Goal: Task Accomplishment & Management: Complete application form

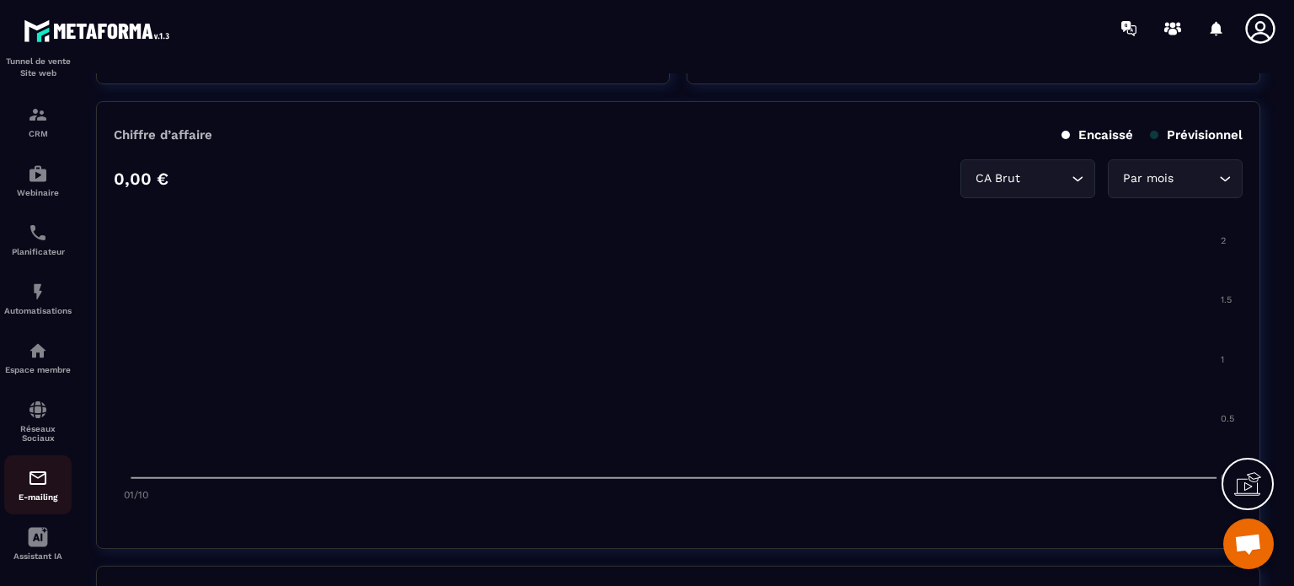
scroll to position [192, 0]
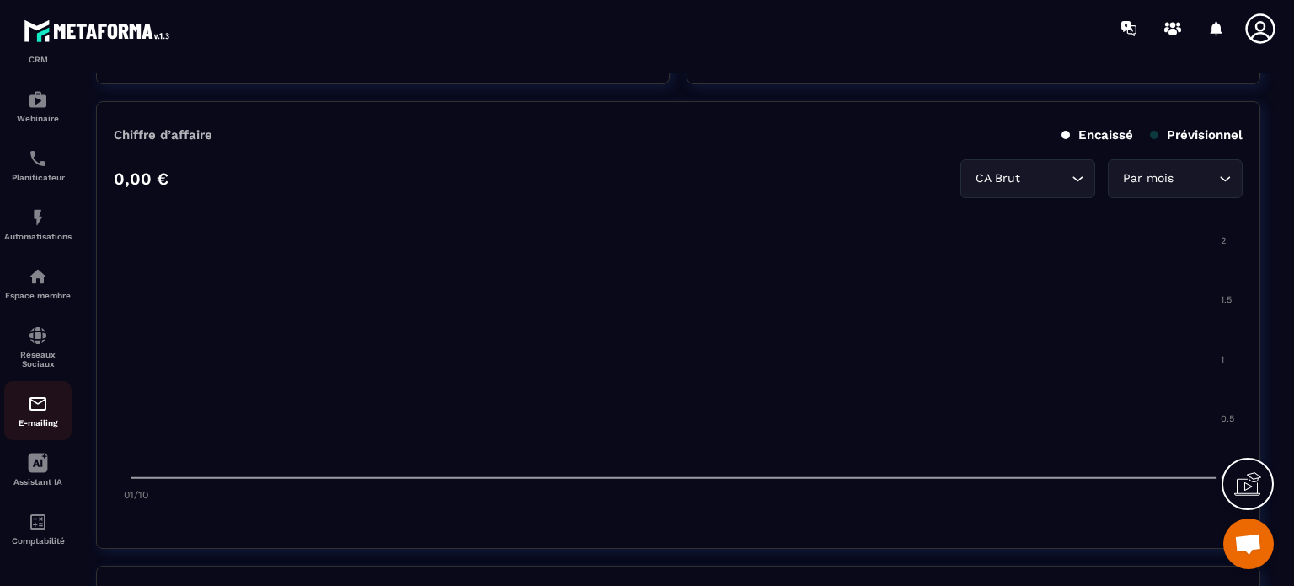
click at [40, 410] on img at bounding box center [38, 403] width 20 height 20
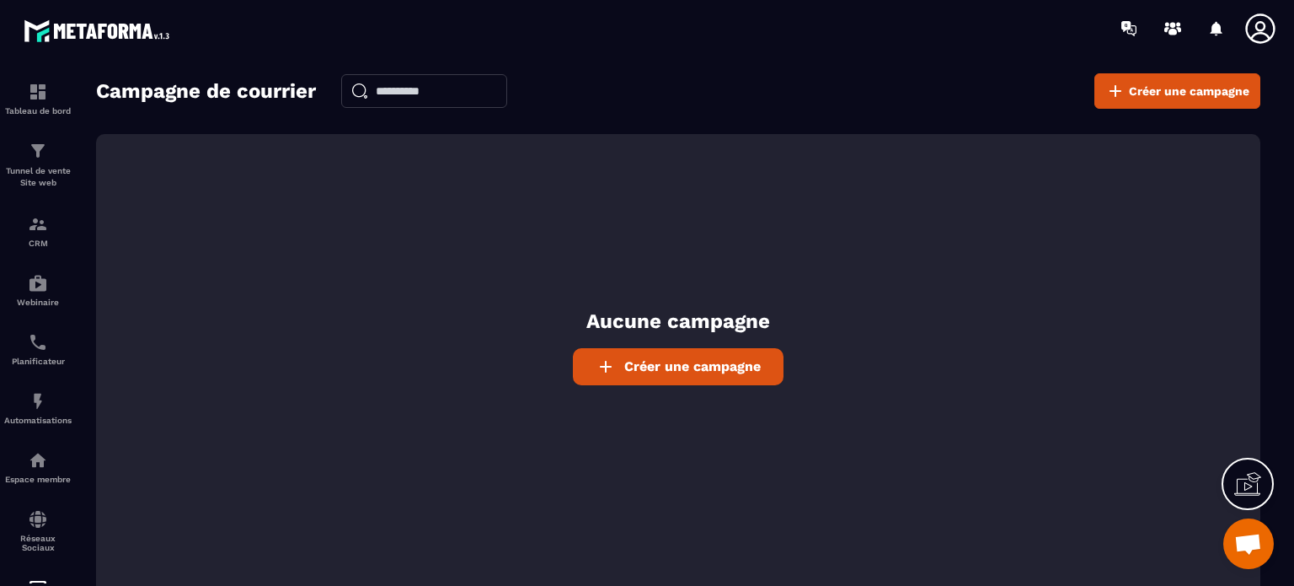
click at [638, 368] on span "Créer une campagne" at bounding box center [692, 366] width 136 height 16
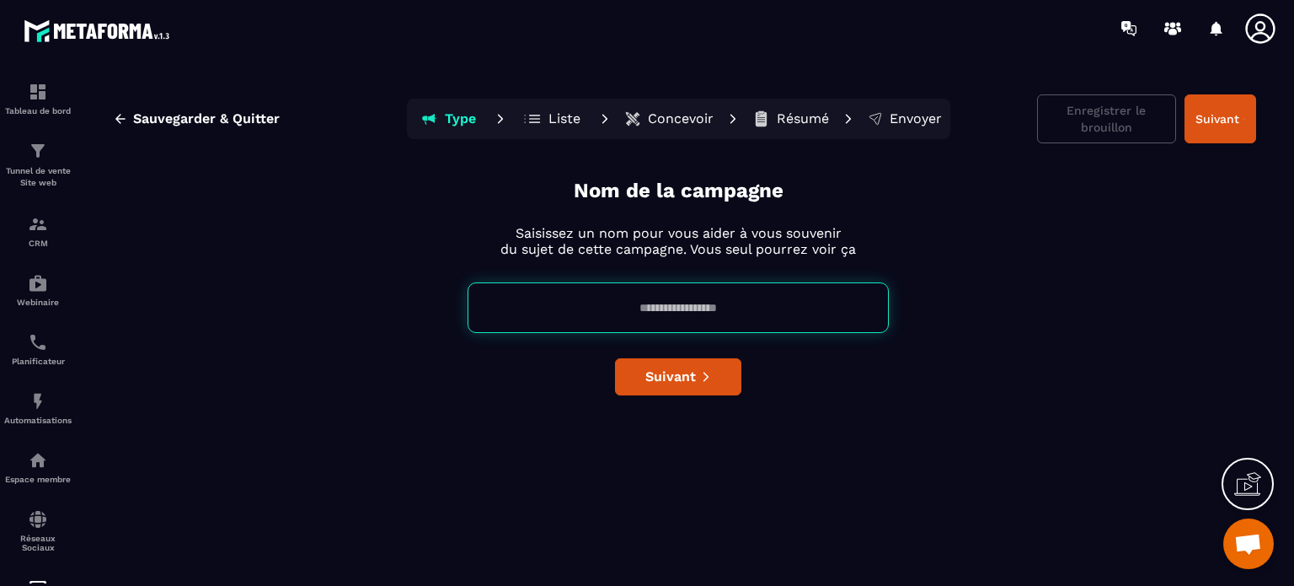
click at [634, 313] on input at bounding box center [678, 307] width 421 height 51
paste input "**********"
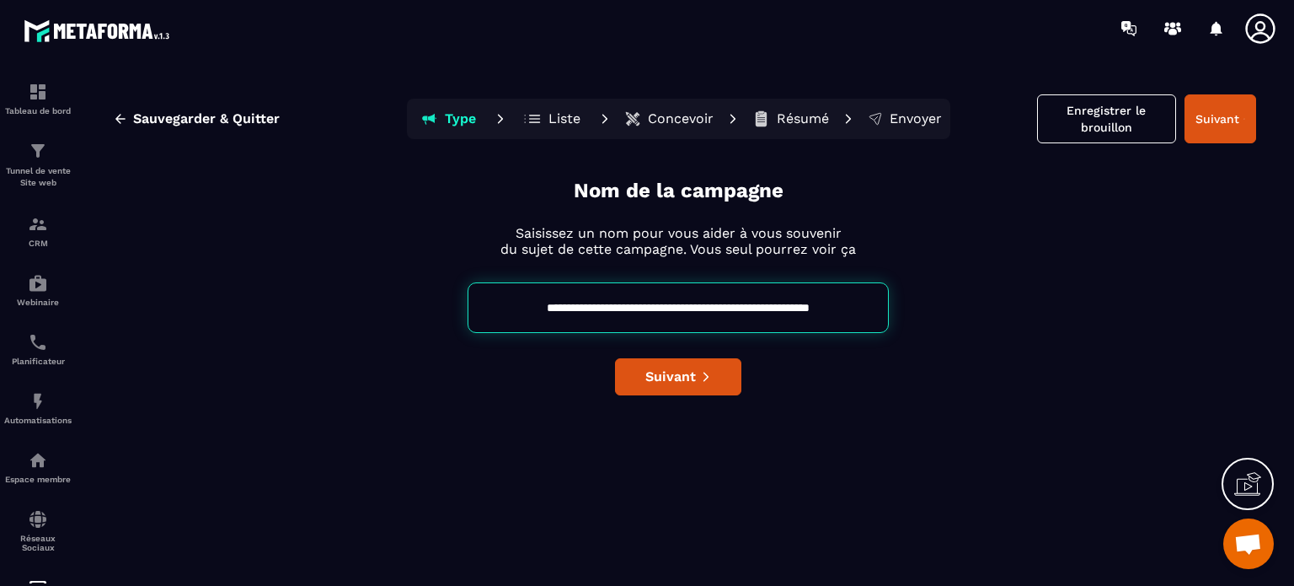
drag, startPoint x: 596, startPoint y: 306, endPoint x: 558, endPoint y: 306, distance: 38.8
click at [558, 306] on input "**********" at bounding box center [678, 307] width 421 height 51
type input "**********"
click at [666, 372] on span "Suivant" at bounding box center [670, 376] width 51 height 17
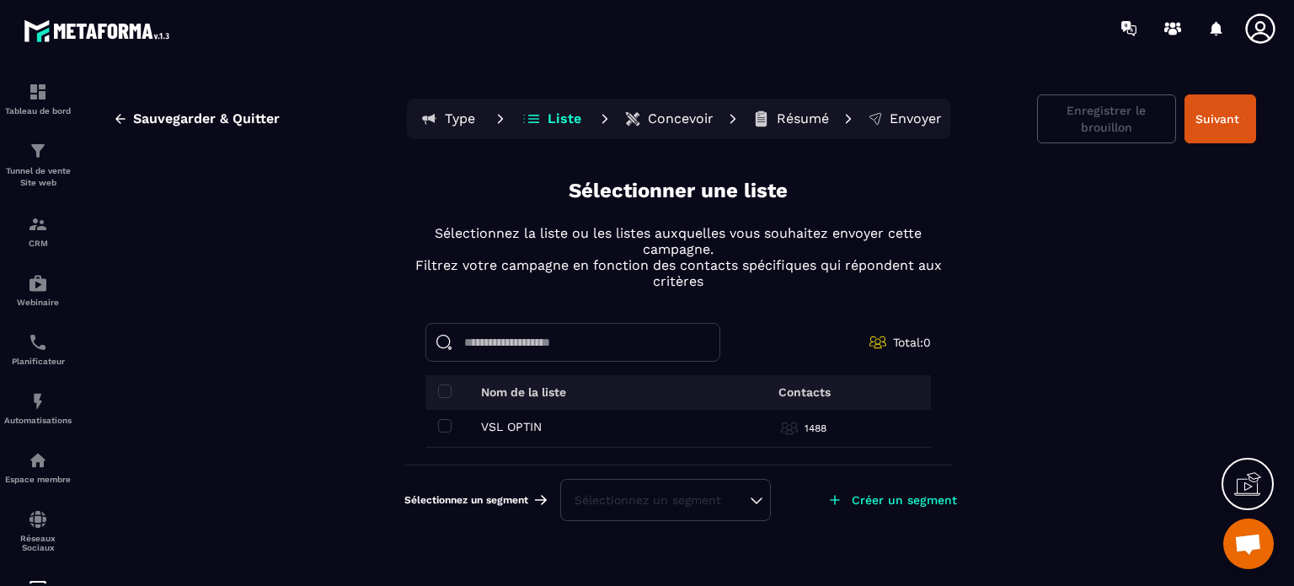
click at [555, 346] on input at bounding box center [572, 342] width 295 height 39
click at [444, 390] on span at bounding box center [444, 390] width 13 height 13
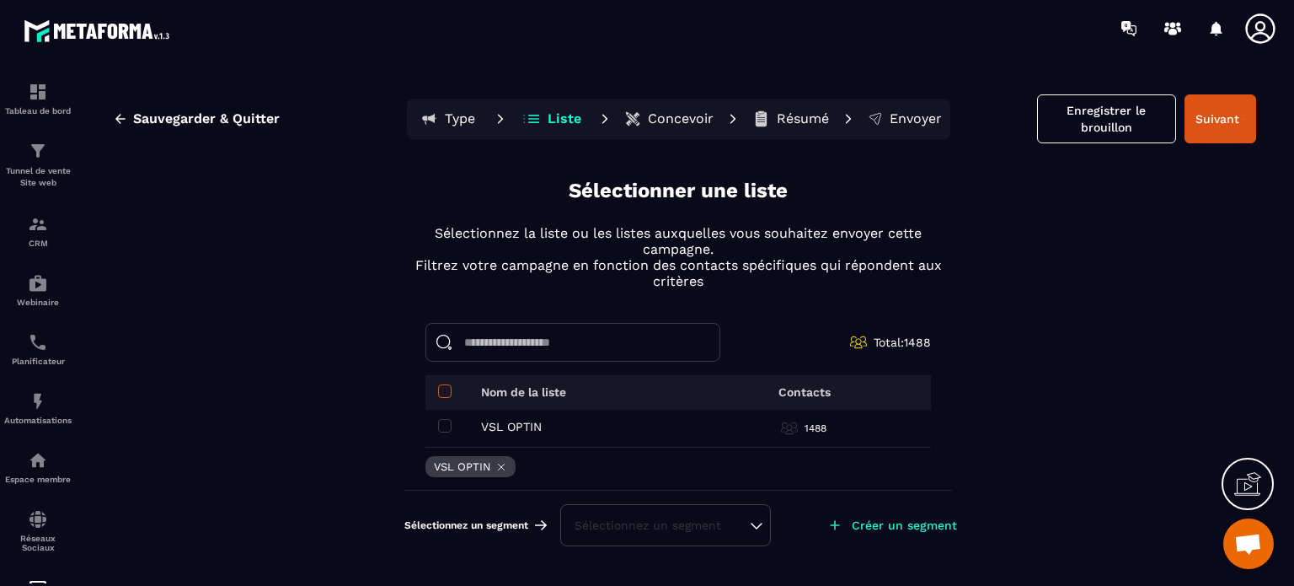
click at [441, 389] on span at bounding box center [444, 390] width 13 height 13
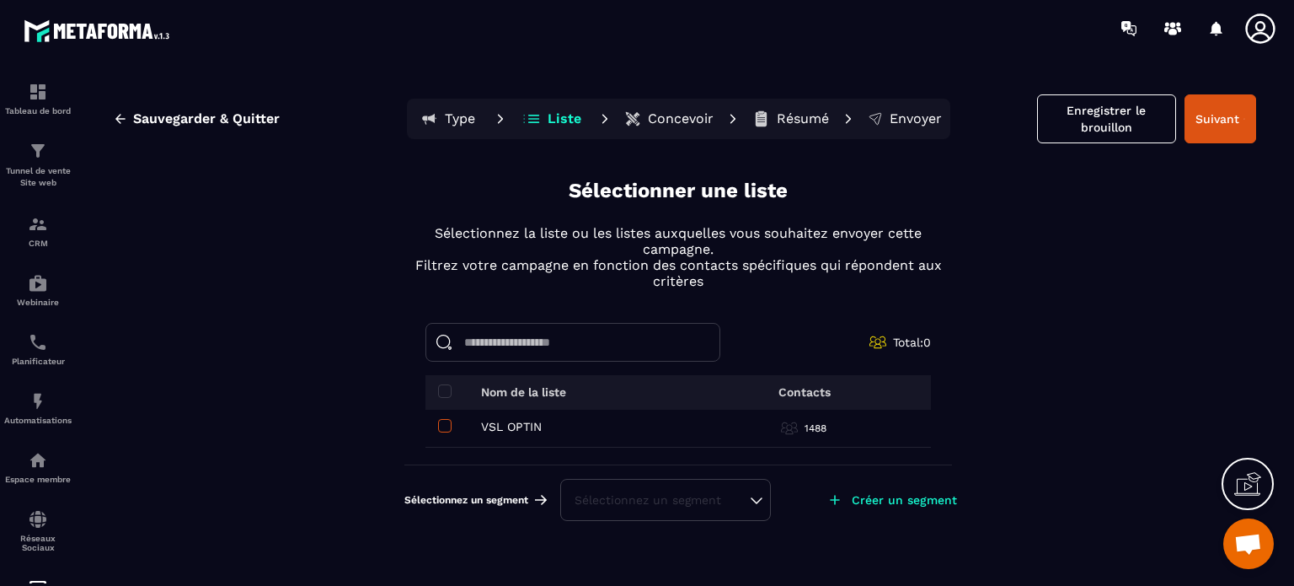
click at [448, 423] on span at bounding box center [444, 425] width 13 height 13
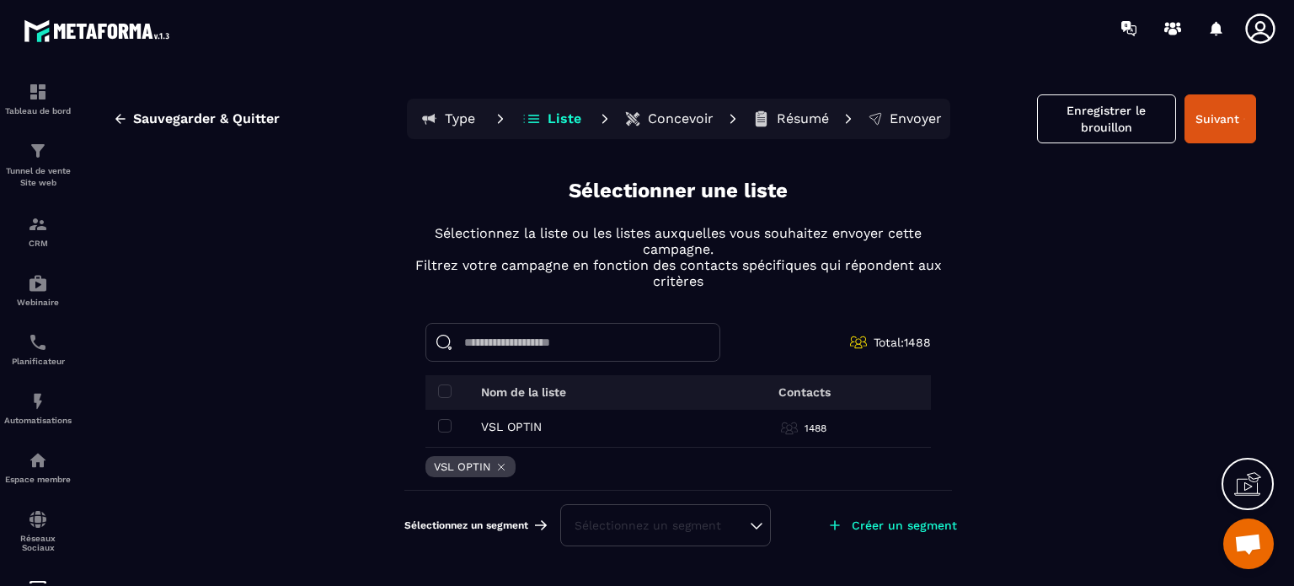
click at [757, 523] on div "Sélectionnez un segment" at bounding box center [666, 524] width 182 height 17
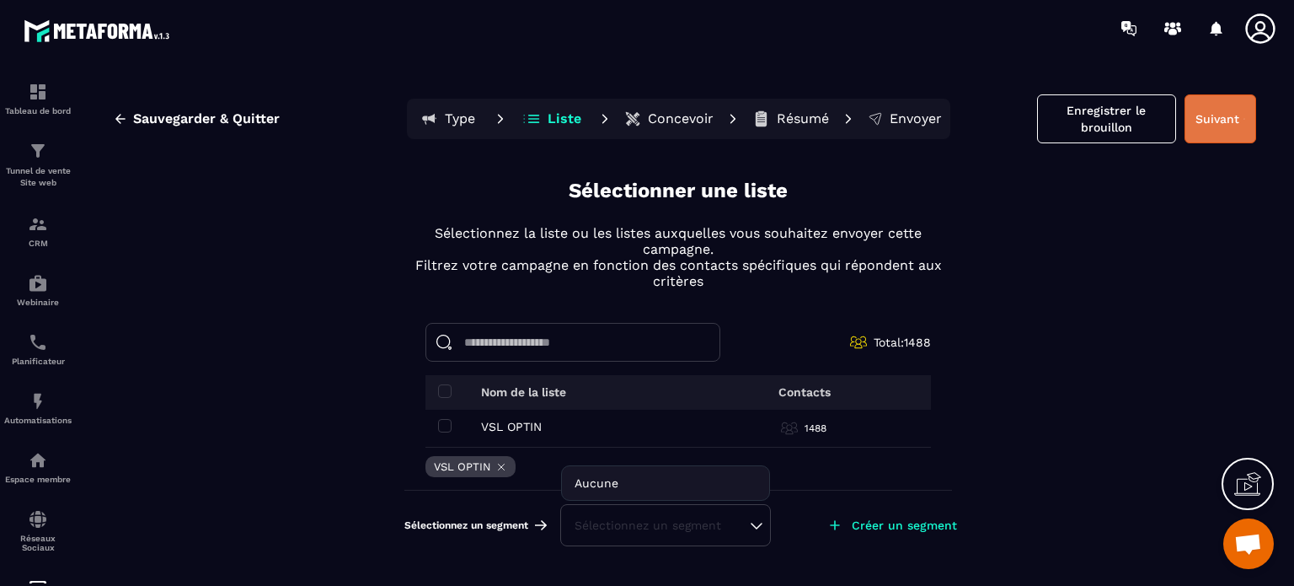
click at [1211, 114] on button "Suivant" at bounding box center [1220, 118] width 72 height 49
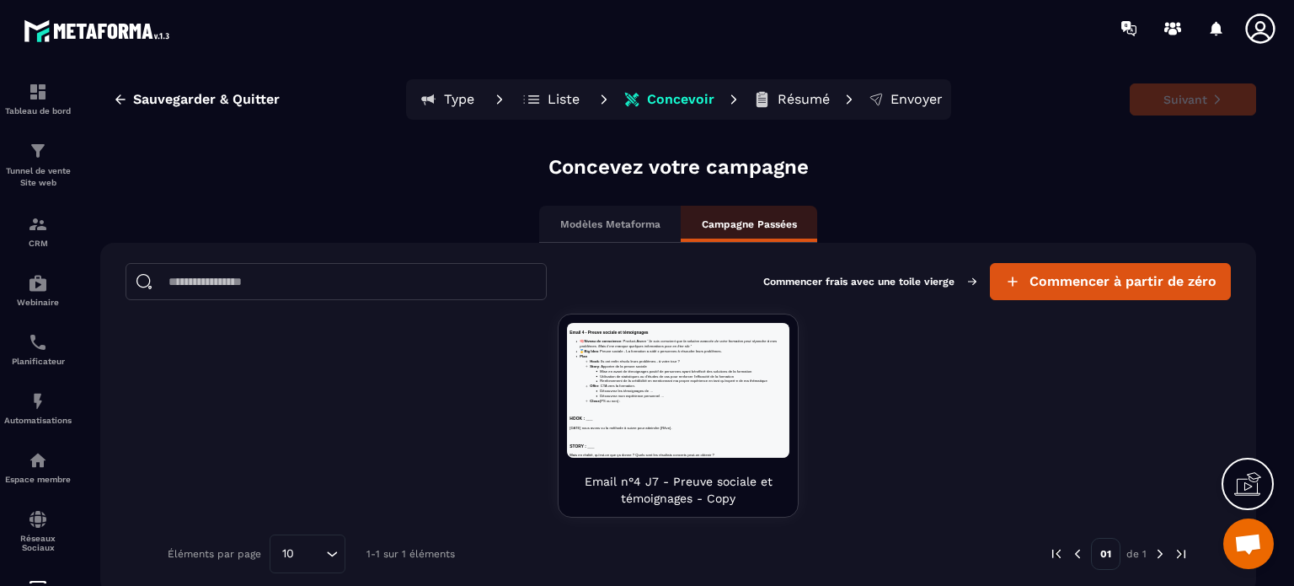
scroll to position [29, 0]
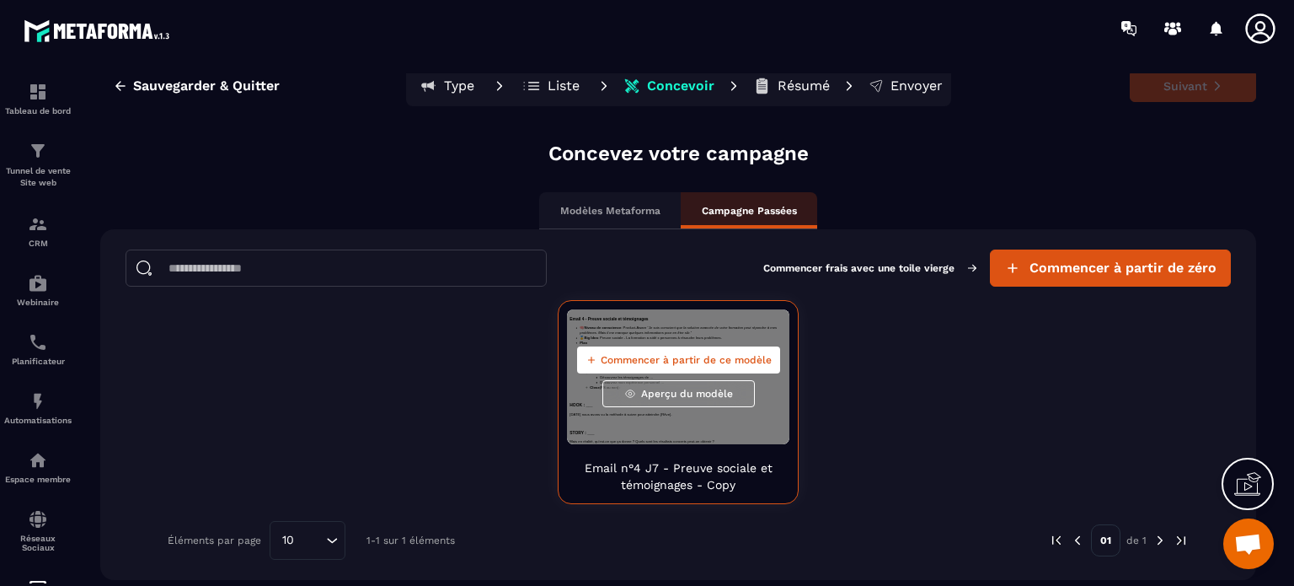
click at [654, 420] on div "Commencer à partir de ce modèle Aperçu du modèle" at bounding box center [678, 376] width 222 height 135
click at [656, 361] on span "Commencer à partir de ce modèle" at bounding box center [686, 359] width 171 height 13
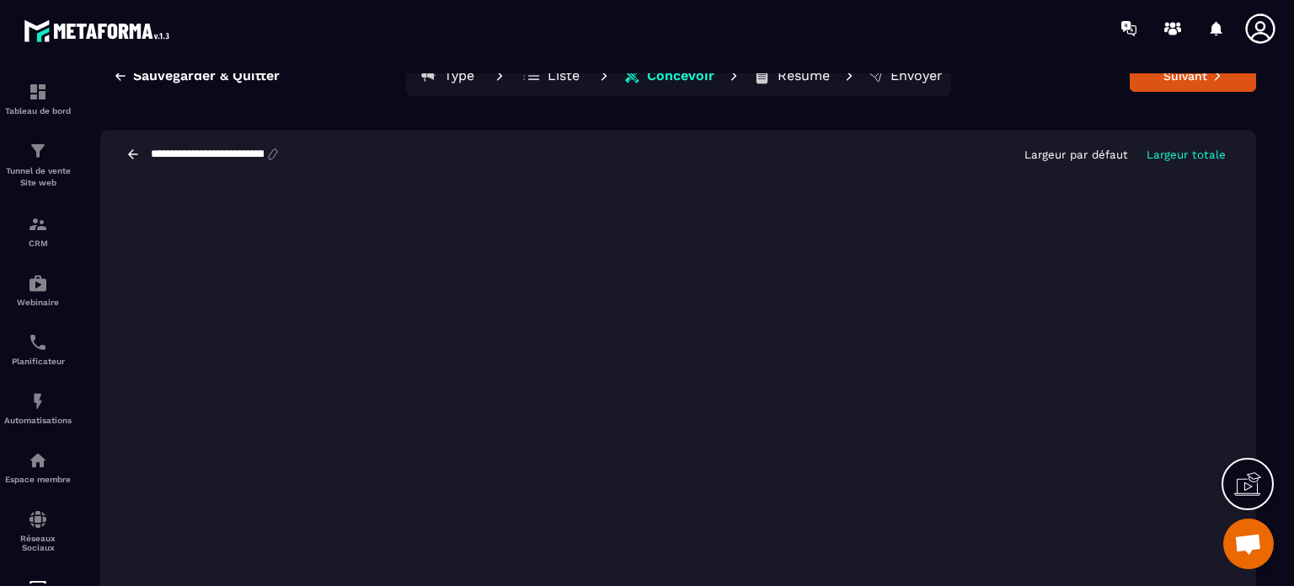
scroll to position [59, 0]
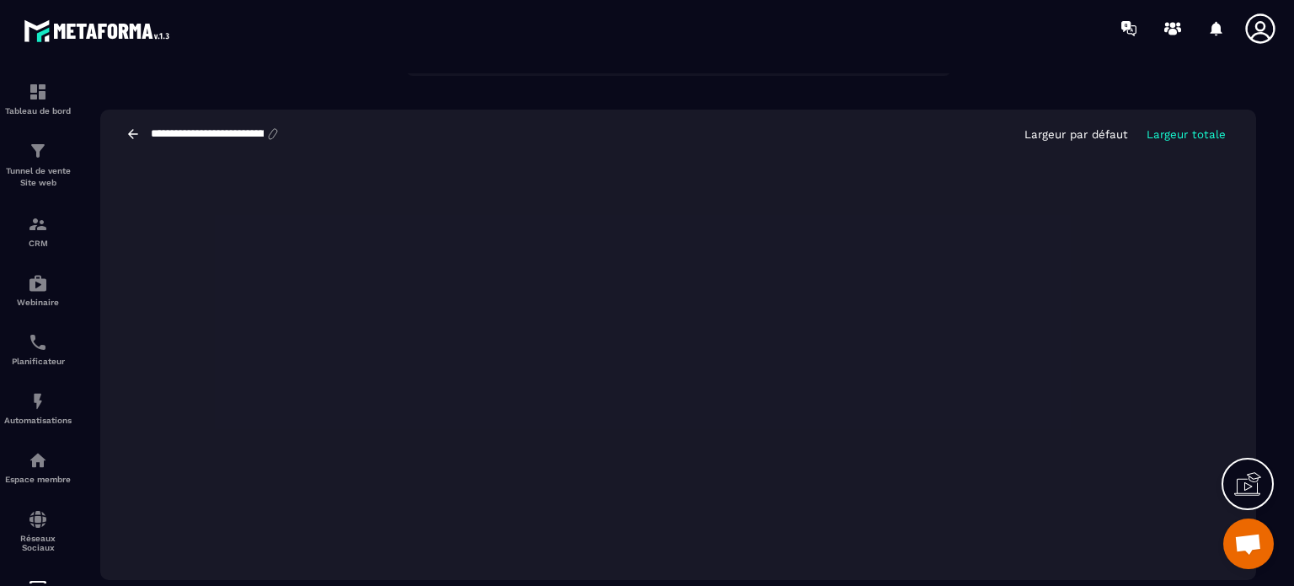
click at [129, 134] on icon at bounding box center [133, 133] width 10 height 9
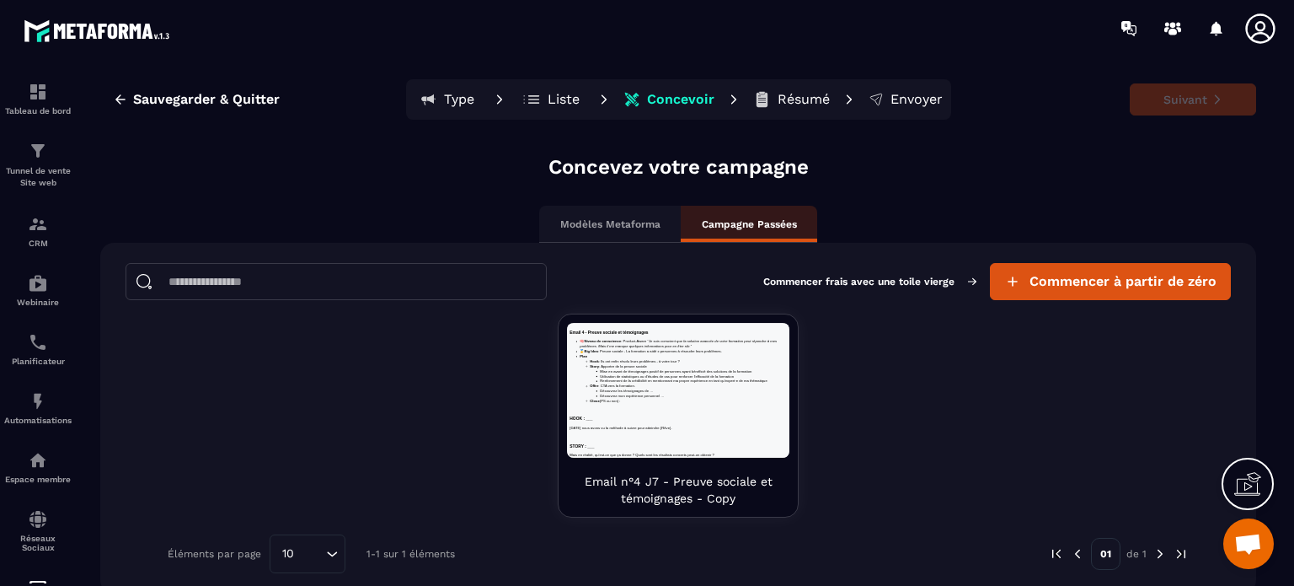
scroll to position [29, 0]
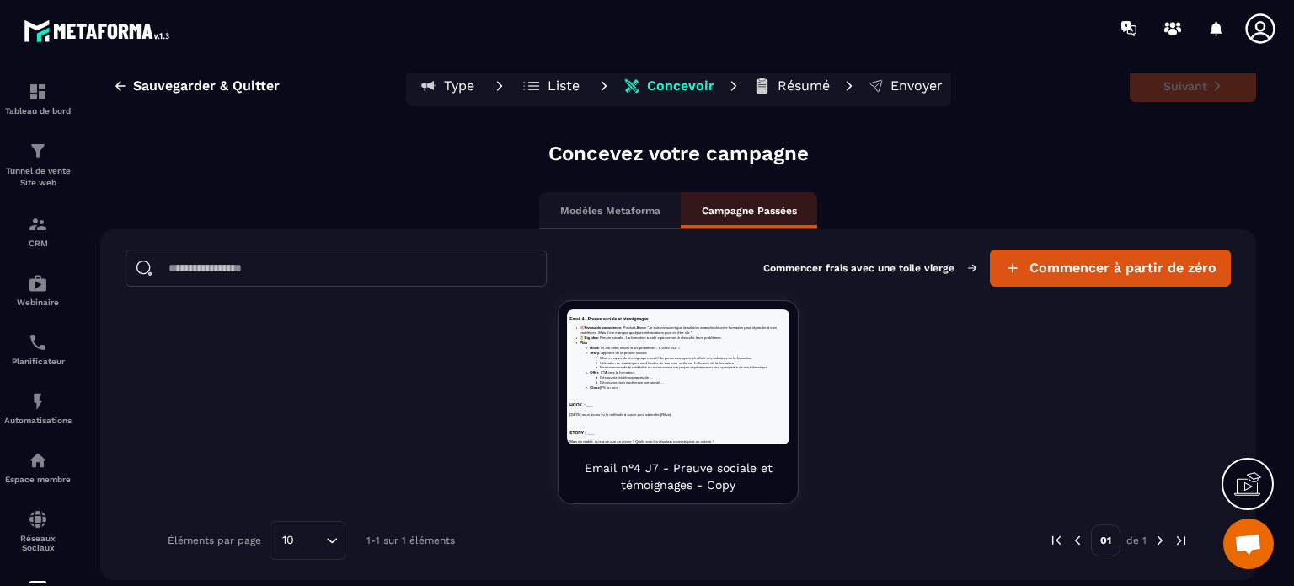
click at [262, 262] on input at bounding box center [336, 267] width 421 height 37
click at [598, 211] on p "Modèles Metaforma" at bounding box center [610, 210] width 100 height 13
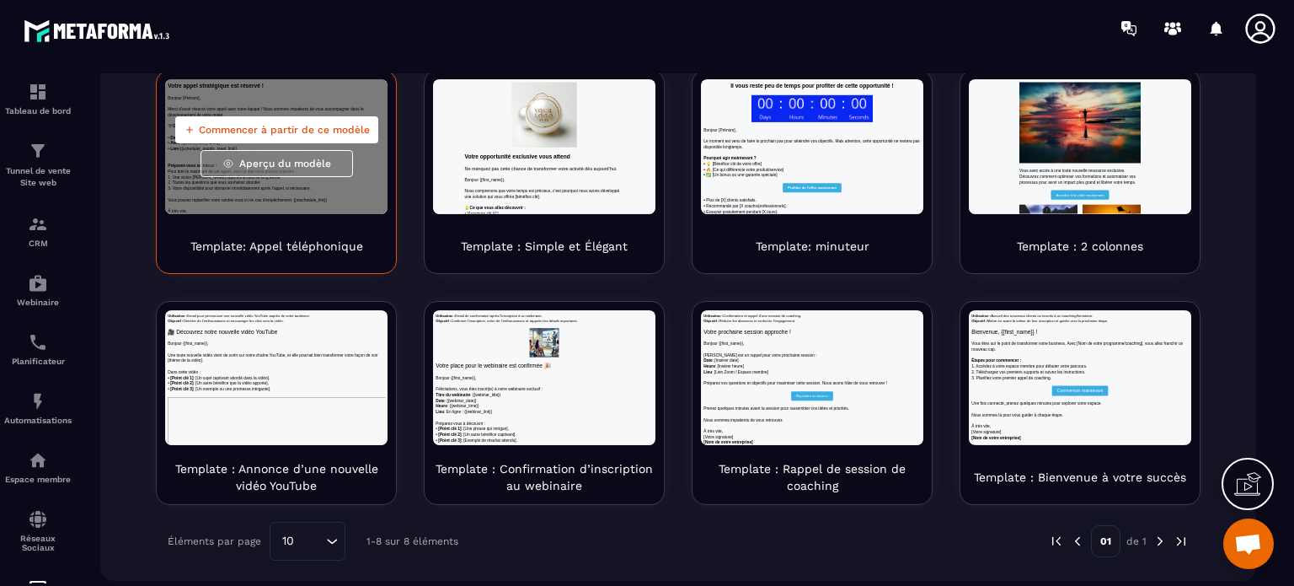
scroll to position [259, 0]
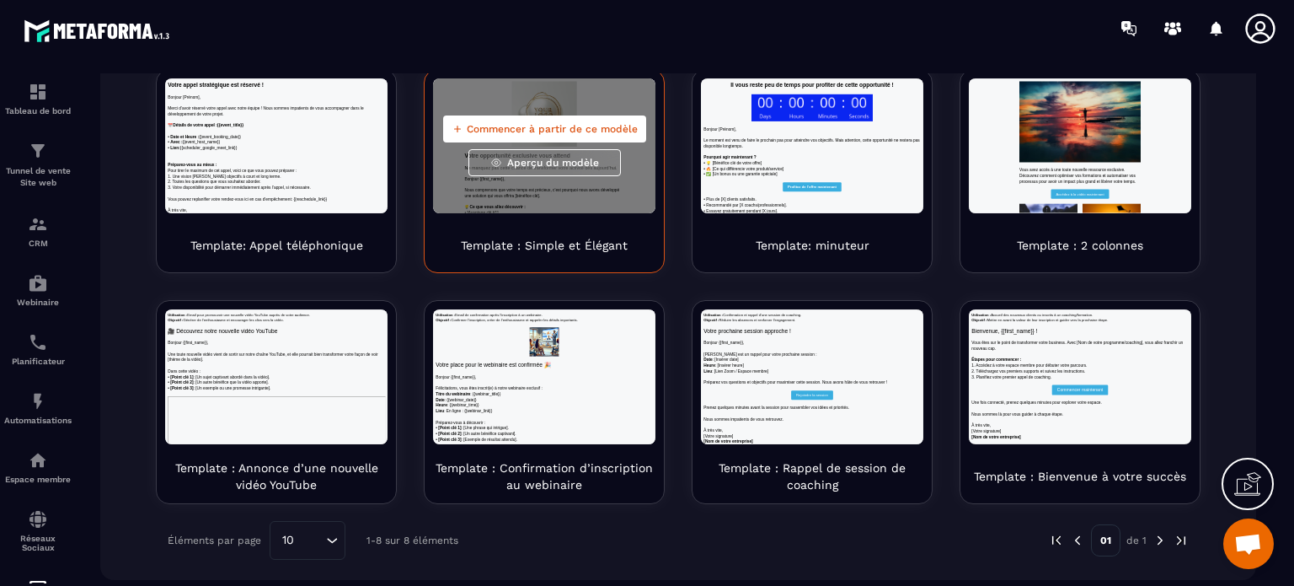
click at [487, 190] on div "Commencer à partir de ce modèle Aperçu du modèle" at bounding box center [544, 145] width 222 height 135
click at [534, 237] on p "Template : Simple et Élégant" at bounding box center [544, 245] width 167 height 17
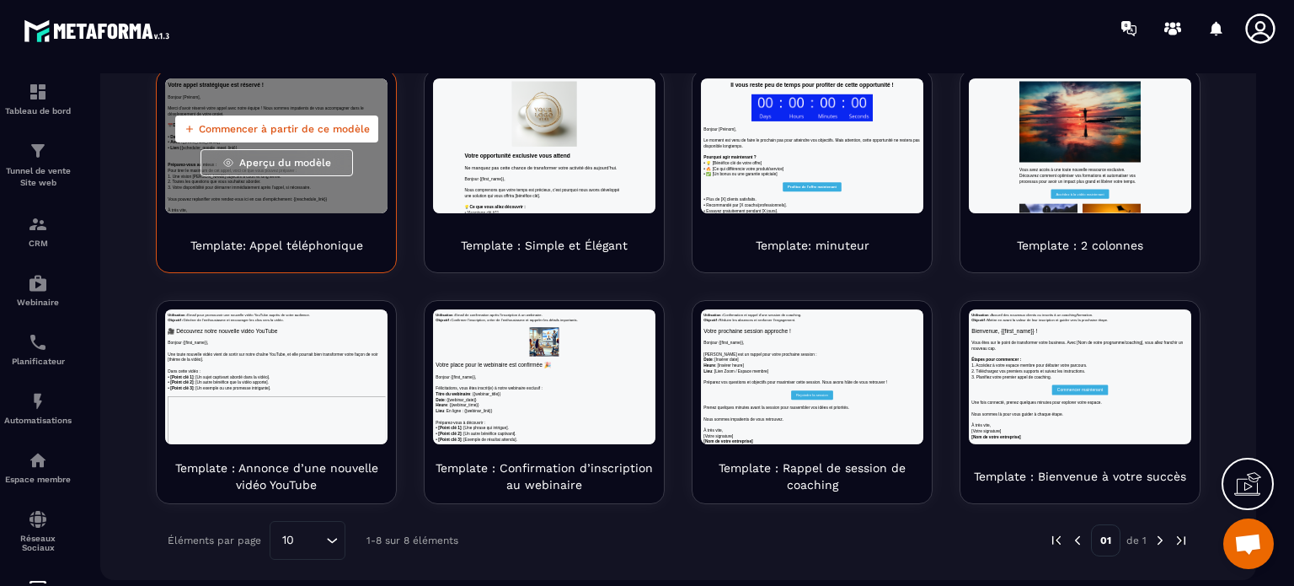
click at [249, 161] on span "Aperçu du modèle" at bounding box center [285, 162] width 92 height 13
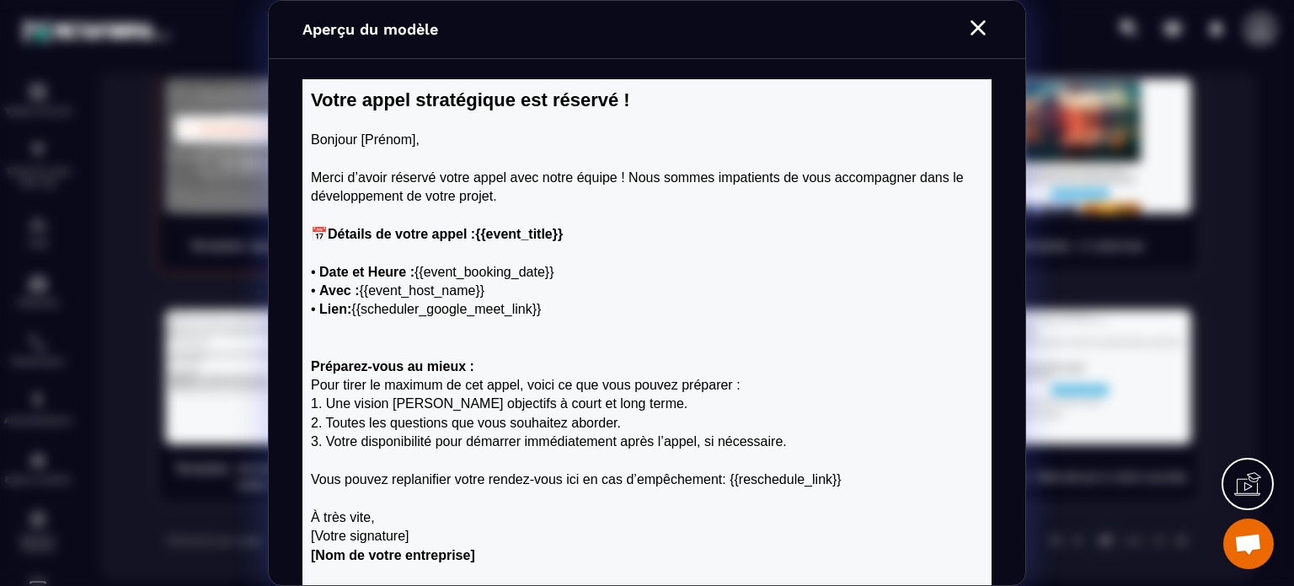
scroll to position [0, 0]
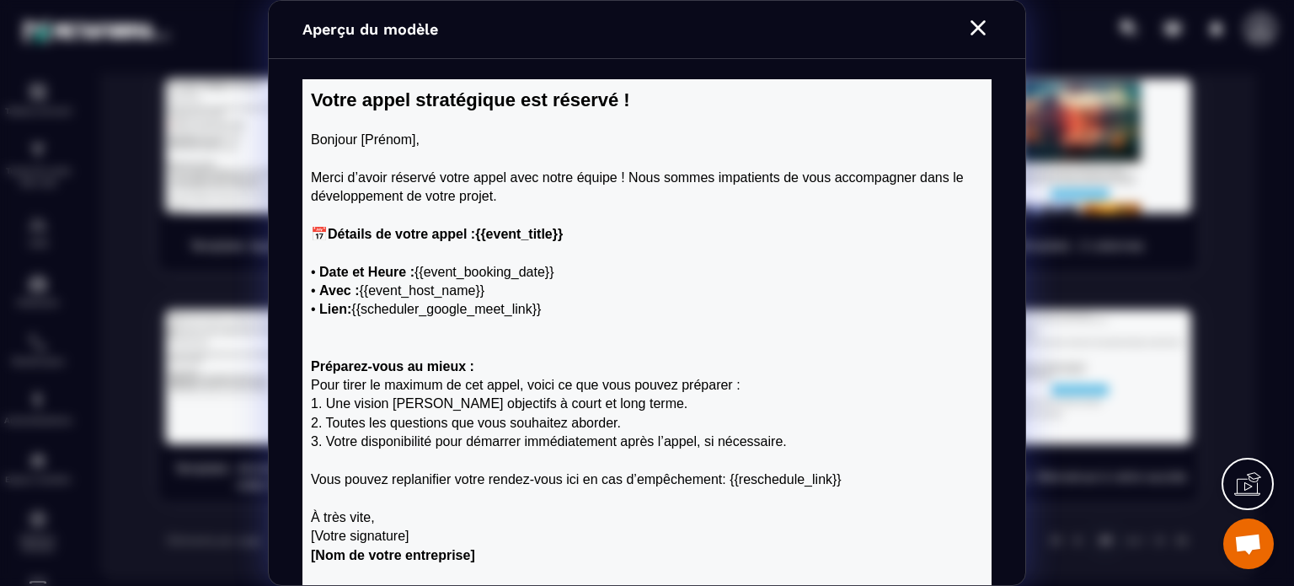
click at [976, 27] on icon "Modal window" at bounding box center [977, 27] width 15 height 15
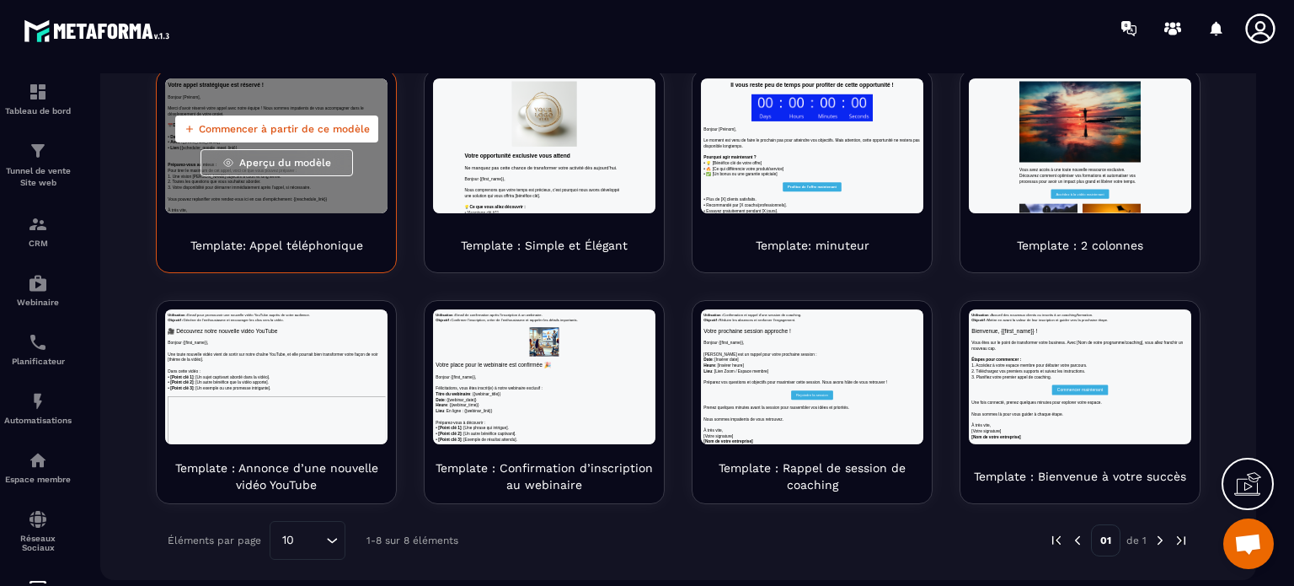
click at [243, 126] on span "Commencer à partir de ce modèle" at bounding box center [284, 128] width 171 height 13
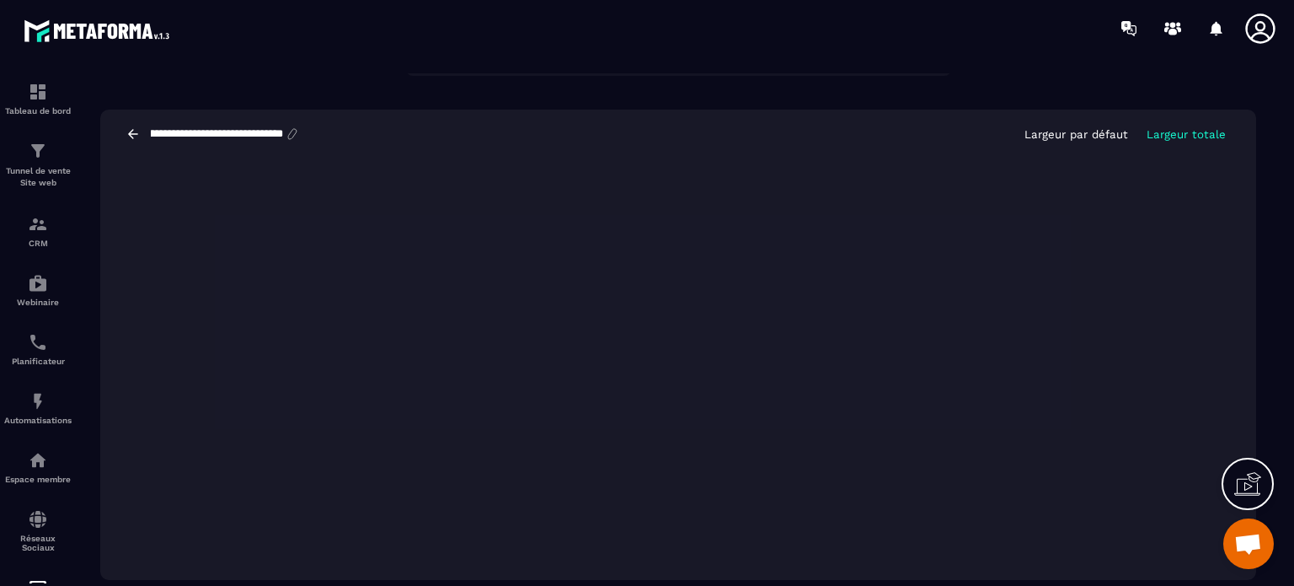
scroll to position [0, 72]
drag, startPoint x: 150, startPoint y: 134, endPoint x: 286, endPoint y: 136, distance: 136.5
click at [291, 137] on div "**********" at bounding box center [224, 133] width 151 height 15
type input "*"
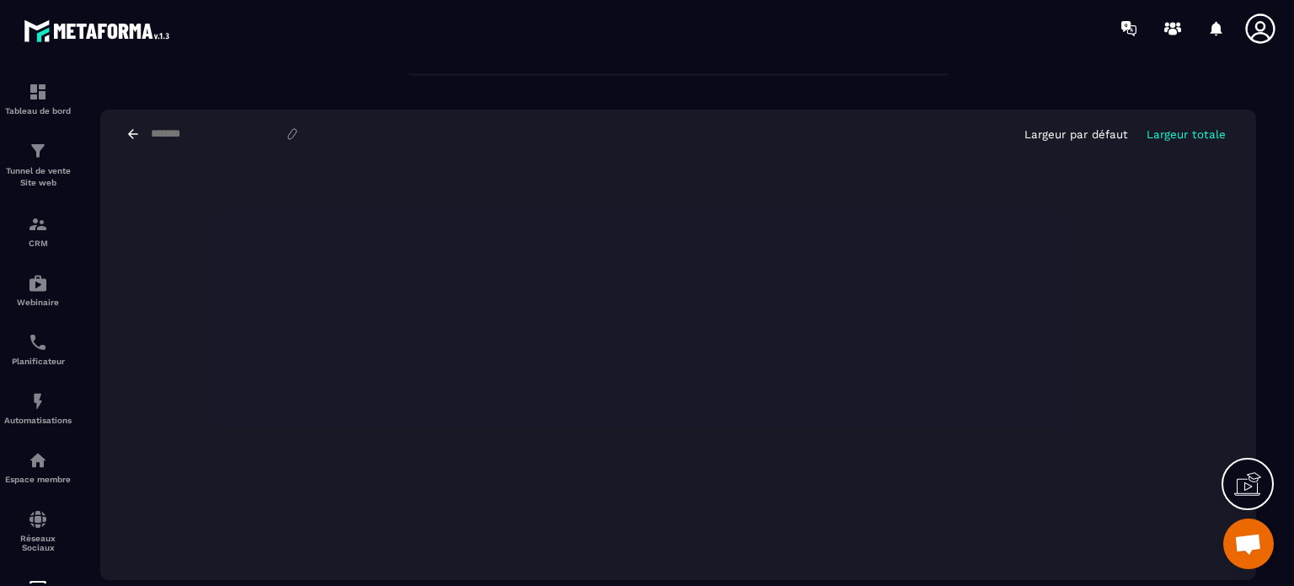
paste input "**********"
type input "**********"
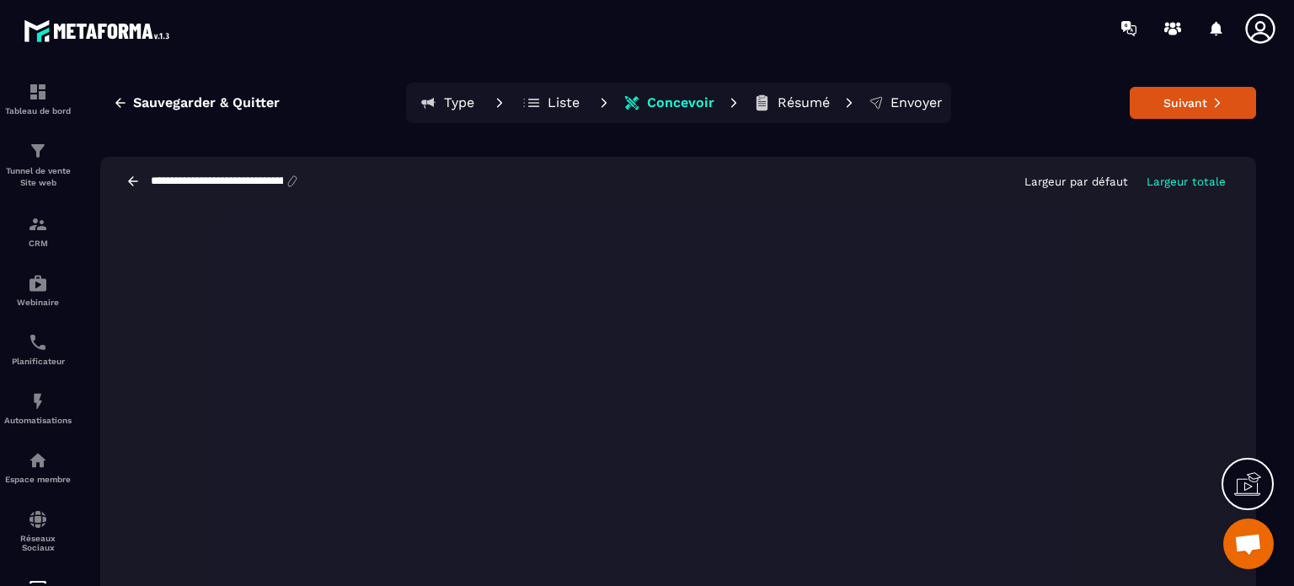
scroll to position [0, 0]
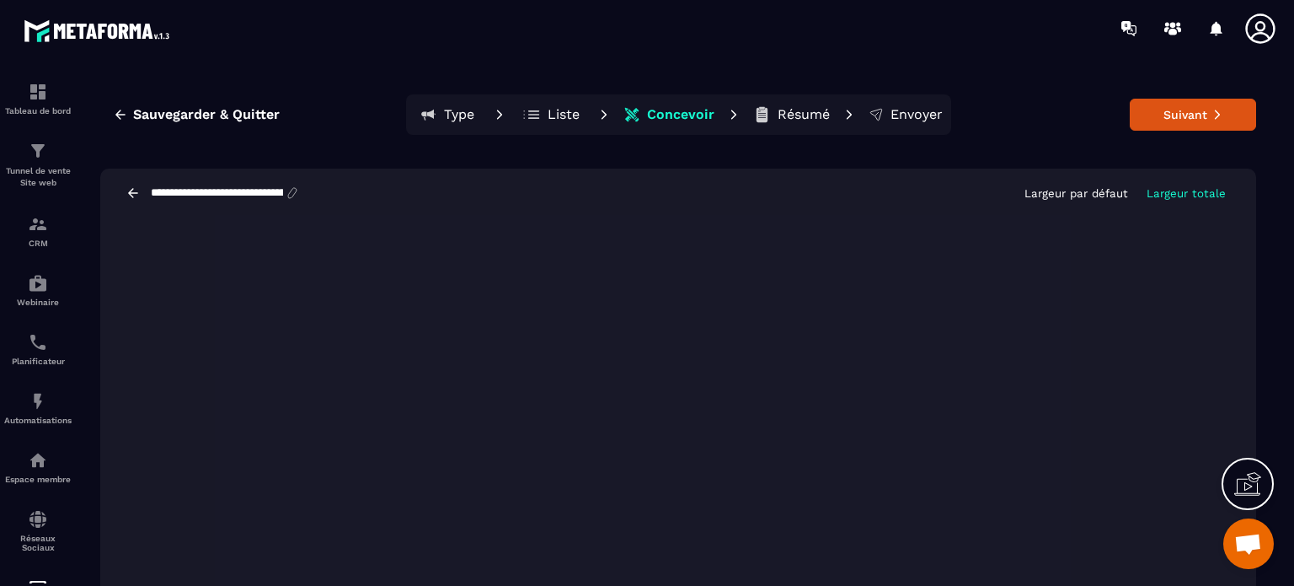
click at [1169, 112] on button "Suivant" at bounding box center [1193, 115] width 126 height 32
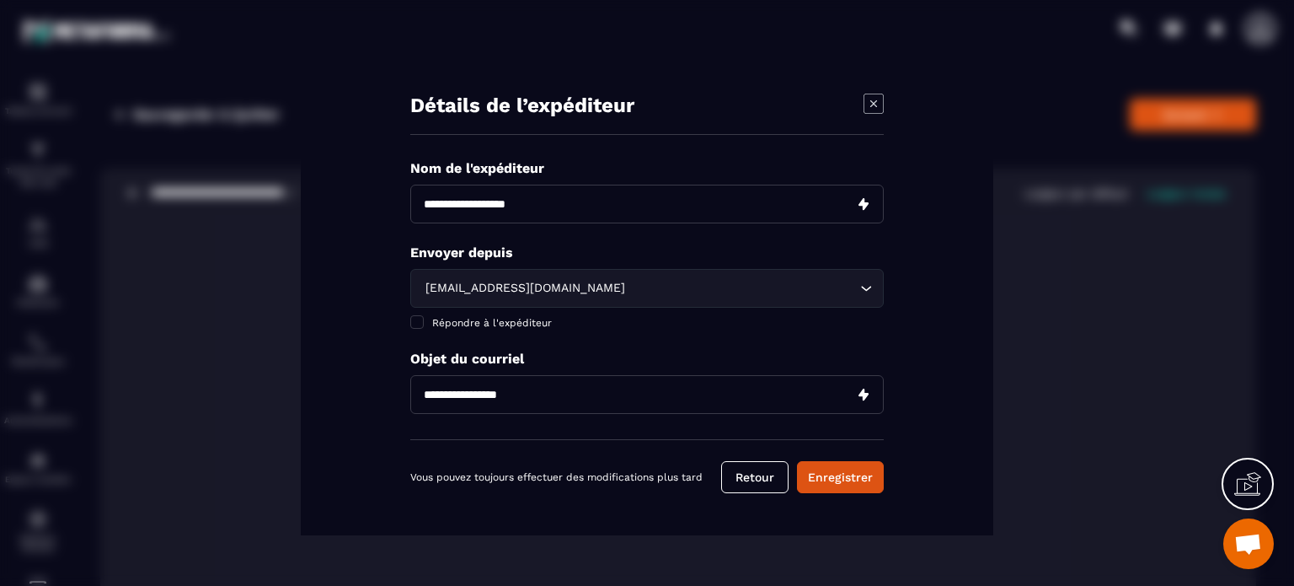
click at [543, 199] on input "Modal window" at bounding box center [646, 203] width 473 height 39
type input "**********"
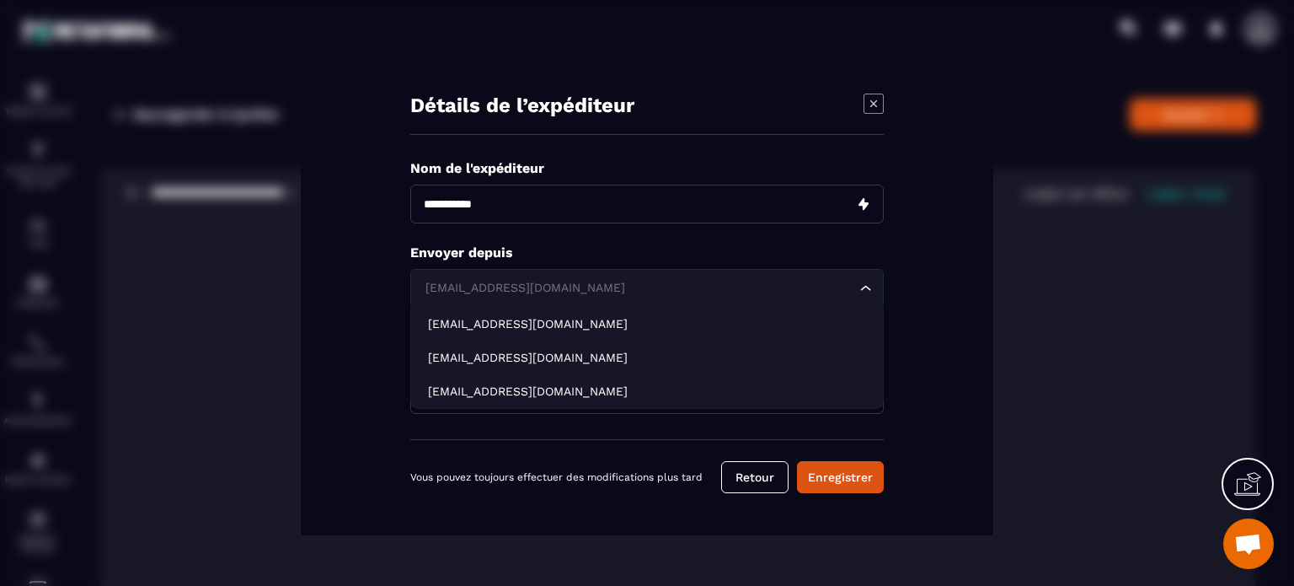
click at [859, 295] on div "Loading..." at bounding box center [866, 288] width 17 height 17
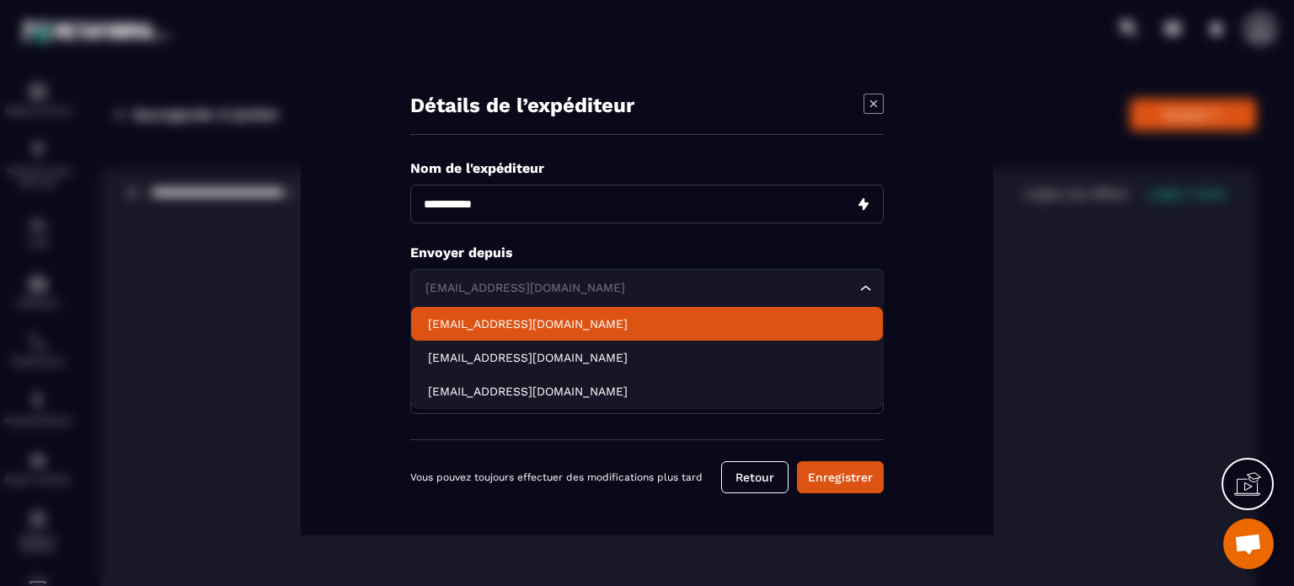
click at [479, 320] on p "[EMAIL_ADDRESS][DOMAIN_NAME]" at bounding box center [647, 323] width 438 height 17
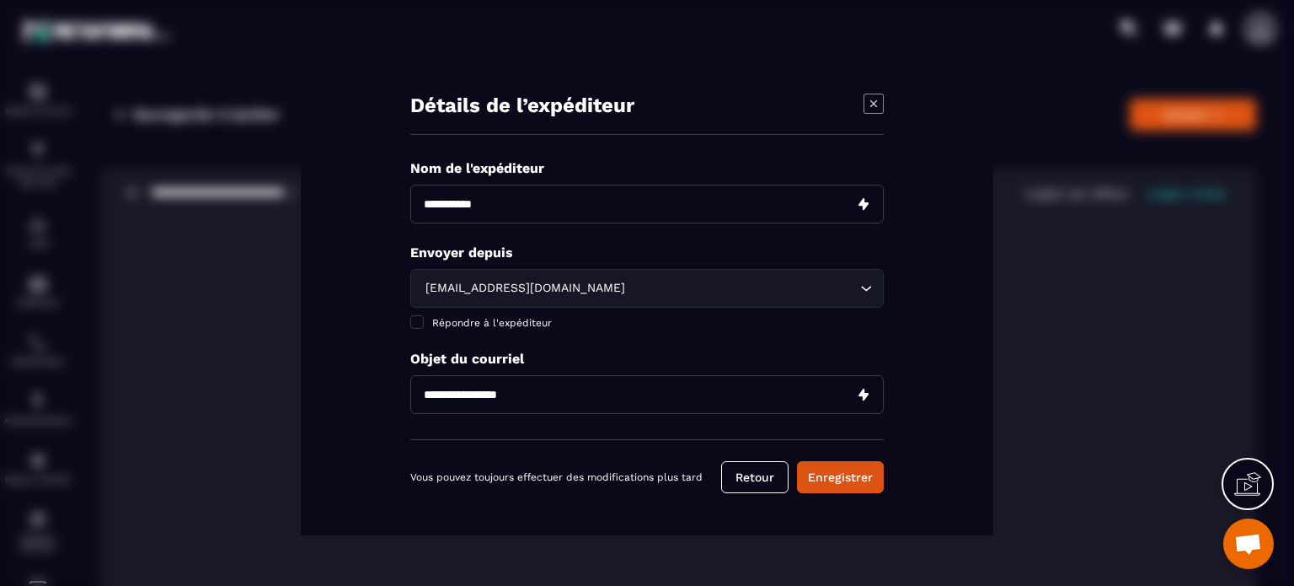
click at [527, 388] on input "Modal window" at bounding box center [646, 394] width 473 height 39
type input "***"
drag, startPoint x: 456, startPoint y: 394, endPoint x: 418, endPoint y: 398, distance: 38.1
click at [415, 398] on input "***" at bounding box center [646, 394] width 473 height 39
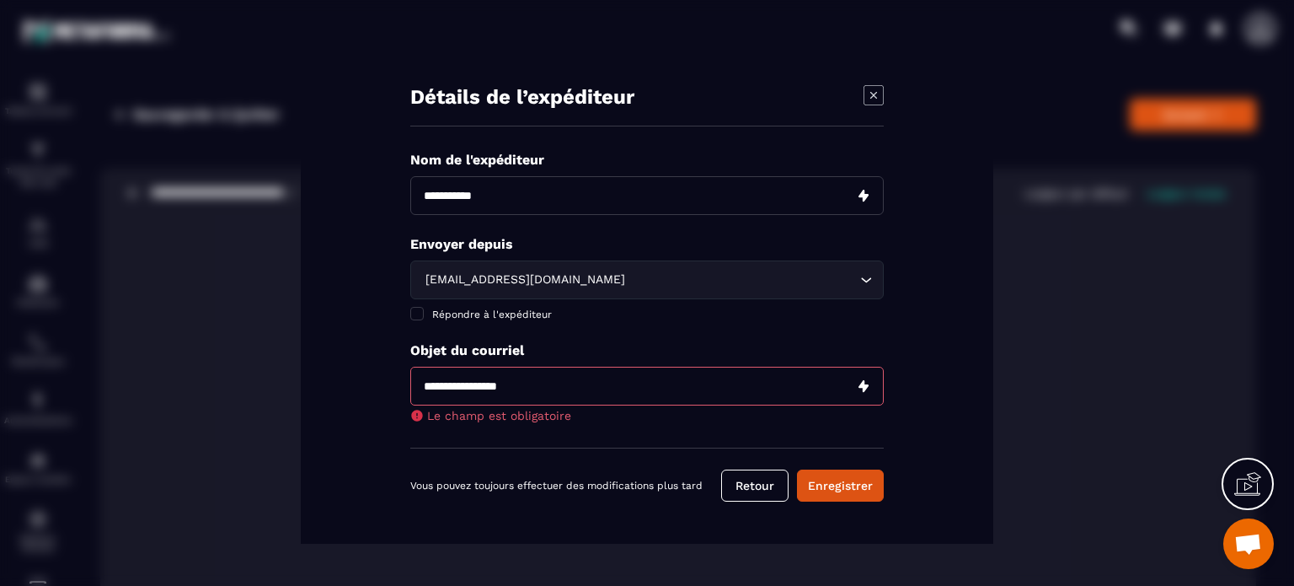
paste input "**********"
type input "**********"
click at [820, 483] on button "Enregistrer" at bounding box center [840, 485] width 87 height 32
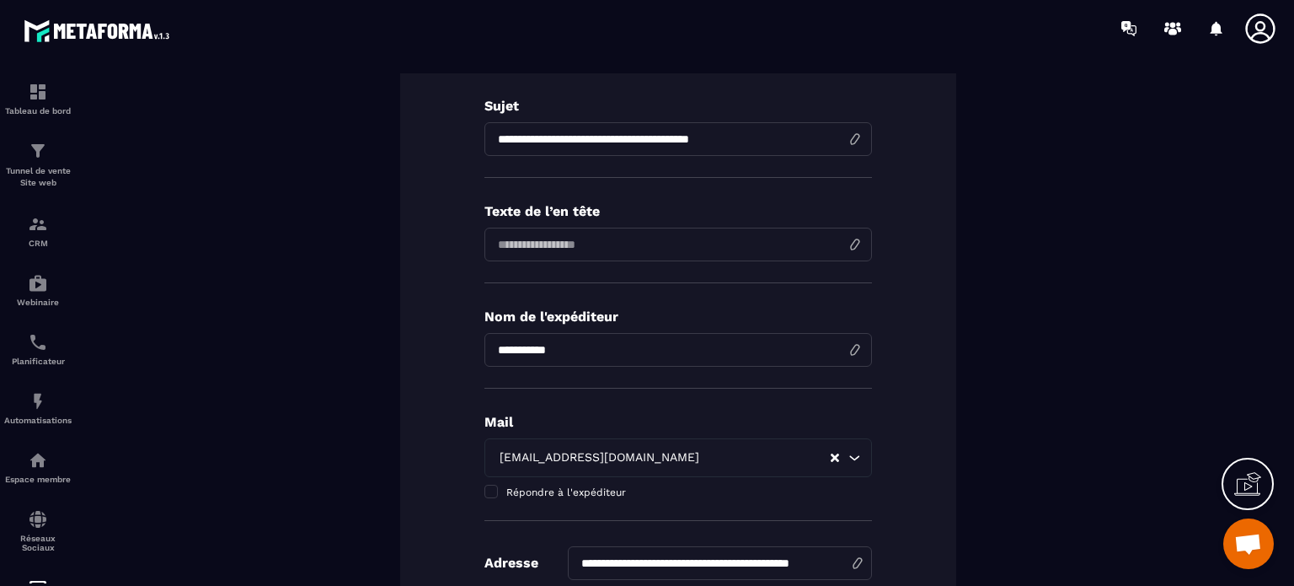
scroll to position [168, 0]
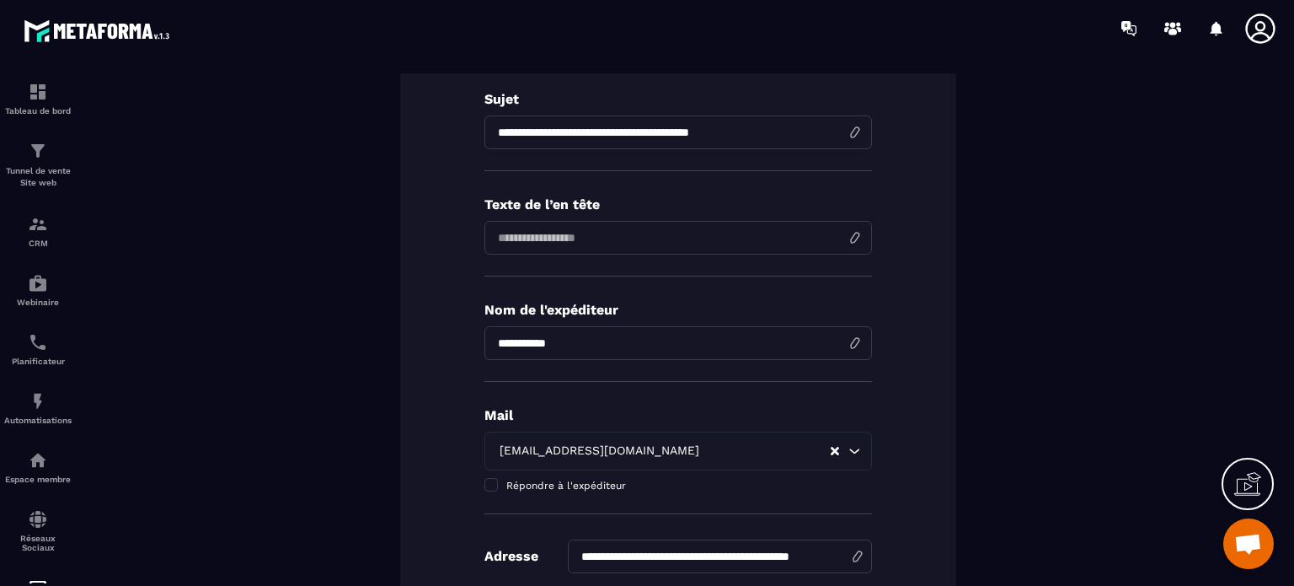
click at [506, 235] on input at bounding box center [678, 238] width 388 height 34
type input "*"
drag, startPoint x: 757, startPoint y: 131, endPoint x: 500, endPoint y: 124, distance: 257.0
click at [489, 120] on input "**********" at bounding box center [678, 132] width 388 height 34
click at [543, 238] on input at bounding box center [678, 238] width 388 height 34
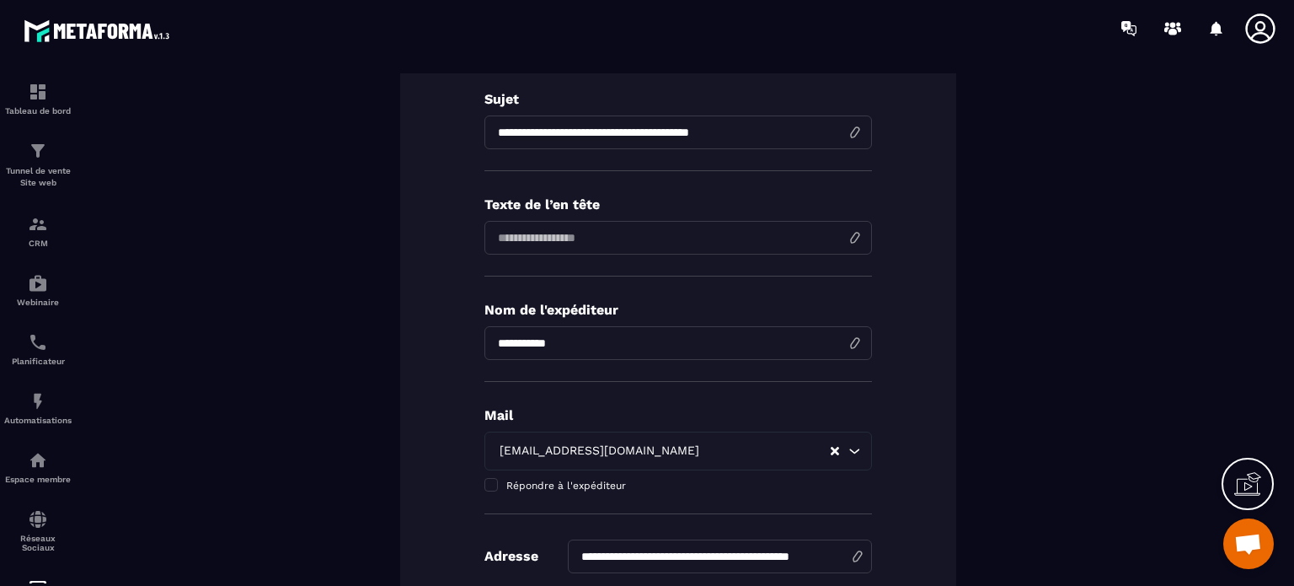
paste input "**********"
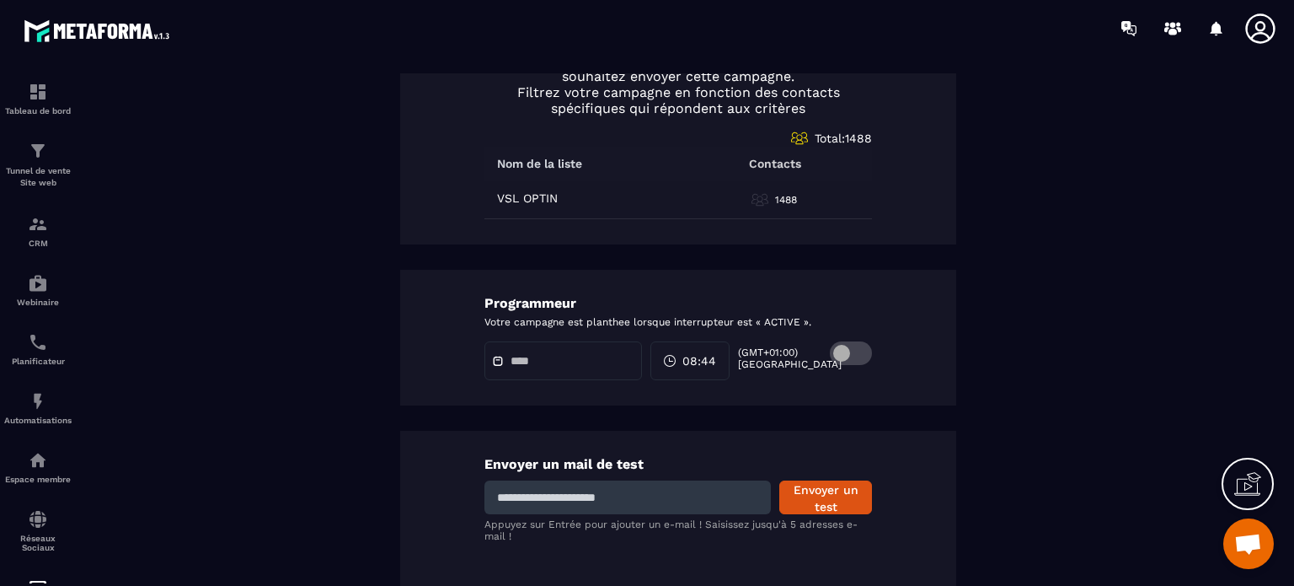
scroll to position [838, 0]
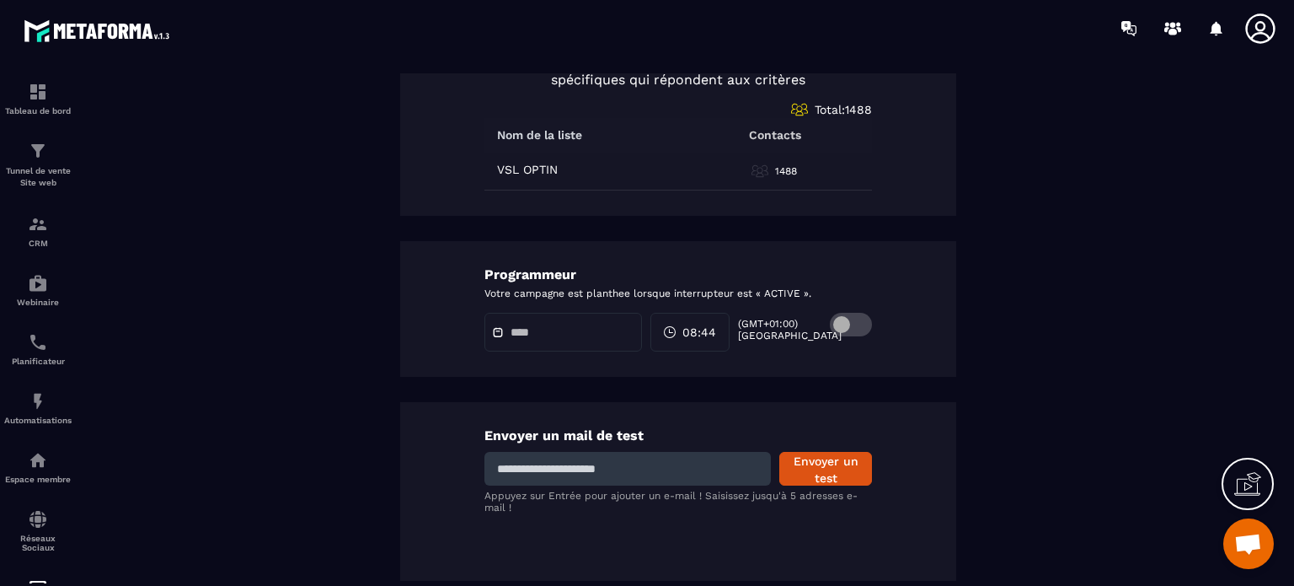
type input "**********"
click at [704, 329] on span "08:44" at bounding box center [699, 331] width 34 height 17
click at [850, 323] on span at bounding box center [851, 325] width 42 height 24
click at [522, 332] on input "text" at bounding box center [570, 332] width 118 height 13
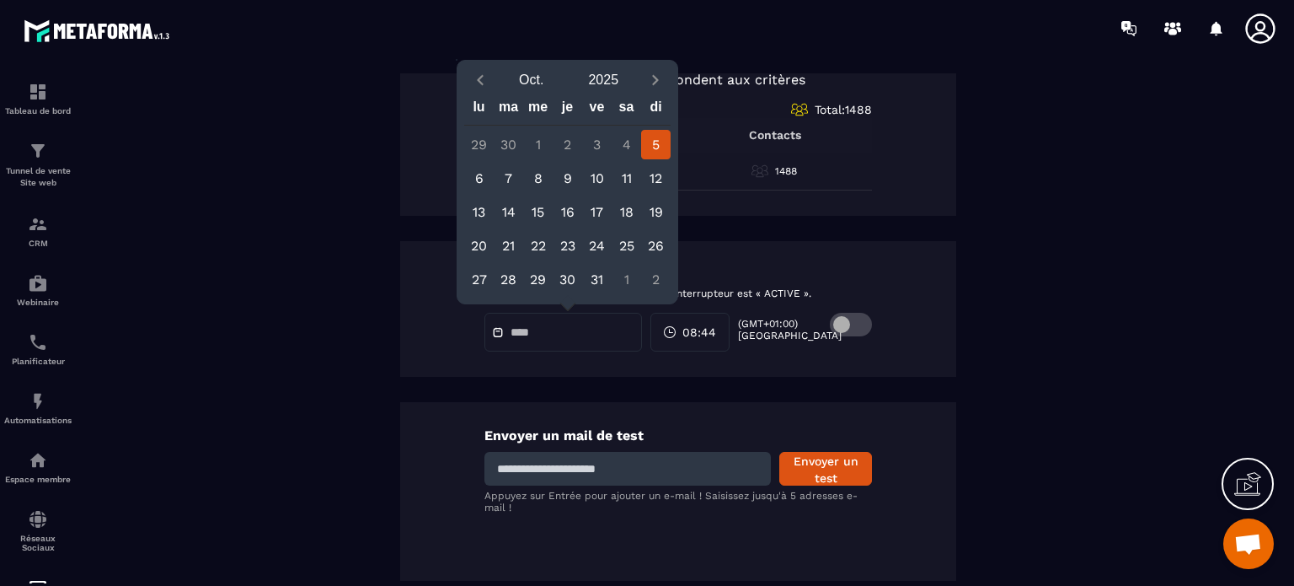
click at [654, 148] on div "5" at bounding box center [655, 144] width 29 height 29
type input "**********"
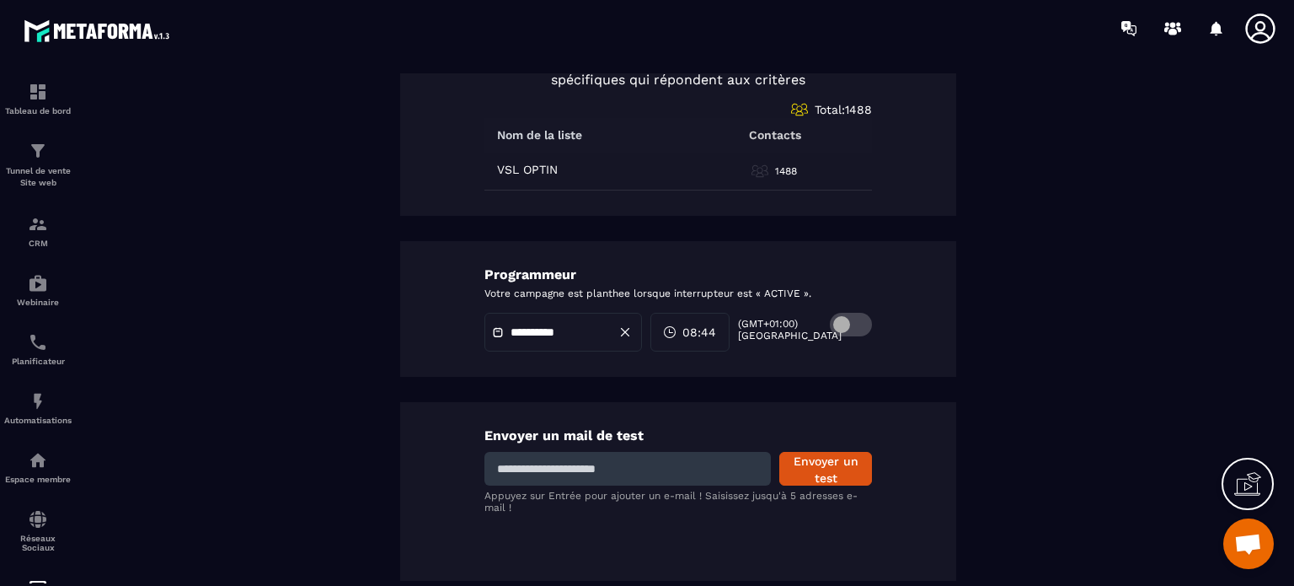
click at [716, 323] on span "08:44" at bounding box center [699, 331] width 34 height 17
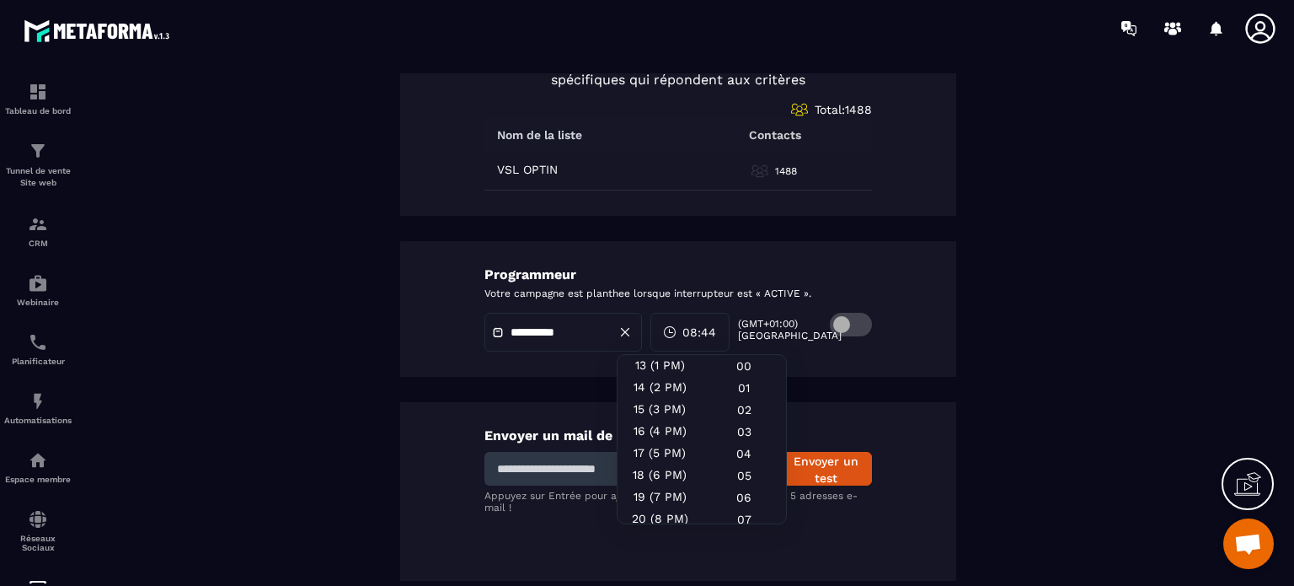
scroll to position [313, 0]
click at [644, 468] on div "19 (7 PM)" at bounding box center [660, 468] width 84 height 22
click at [425, 353] on div "**********" at bounding box center [678, 309] width 556 height 136
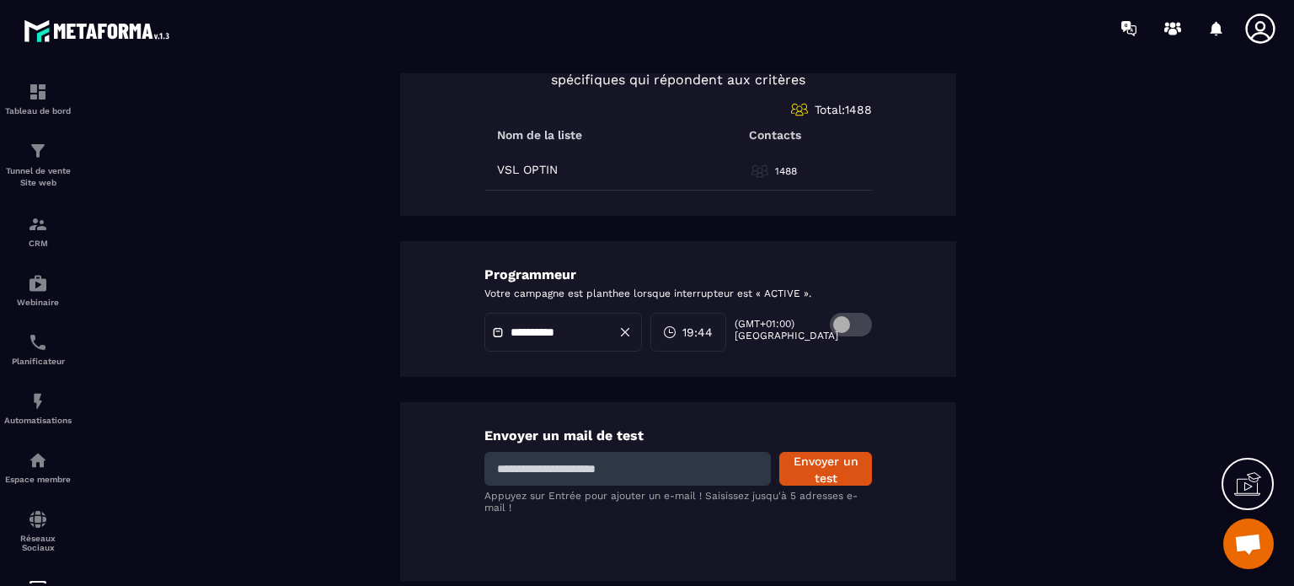
click at [654, 465] on input at bounding box center [627, 469] width 286 height 34
type input "**********"
click at [803, 458] on button "Envoyer un test" at bounding box center [825, 469] width 93 height 34
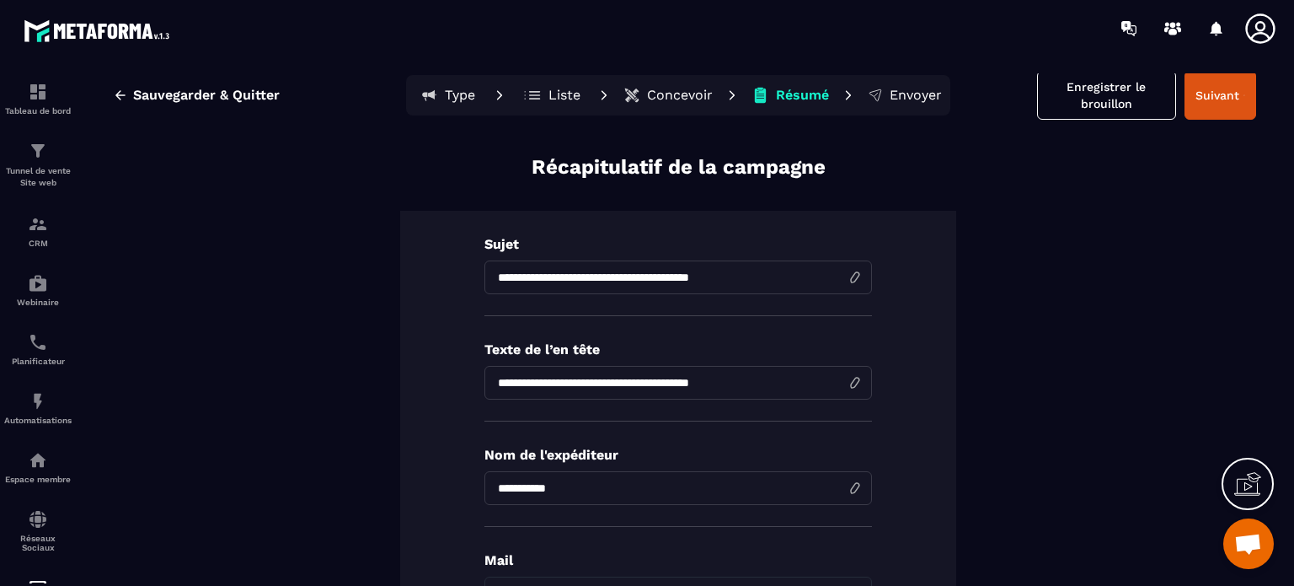
scroll to position [0, 0]
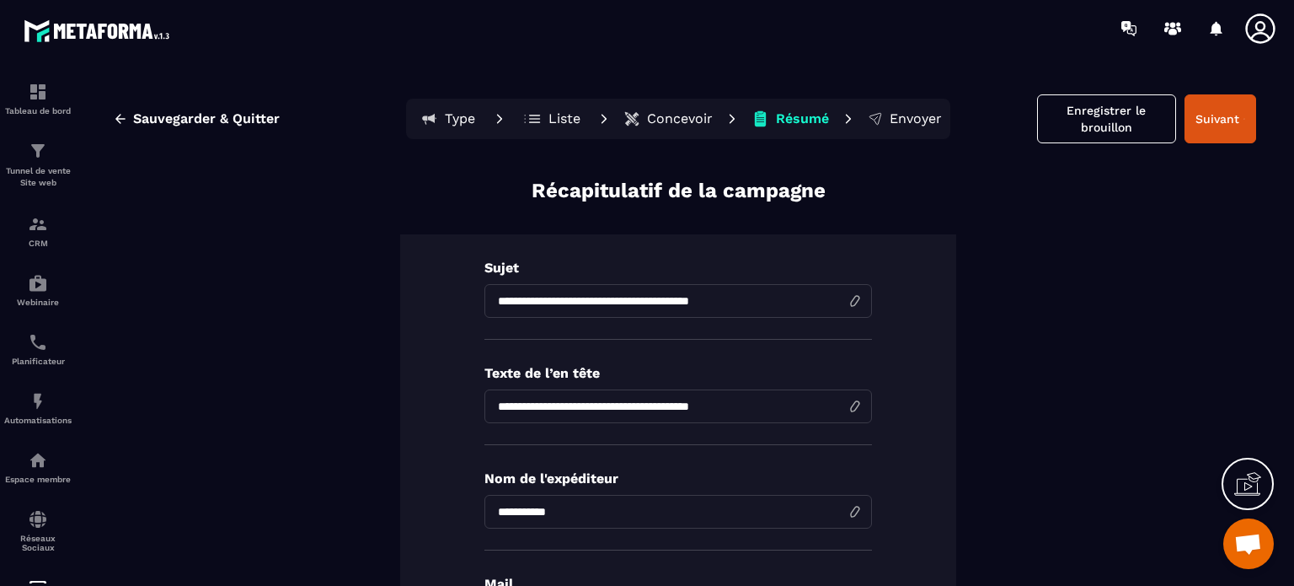
click at [656, 117] on p "Concevoir" at bounding box center [680, 118] width 66 height 17
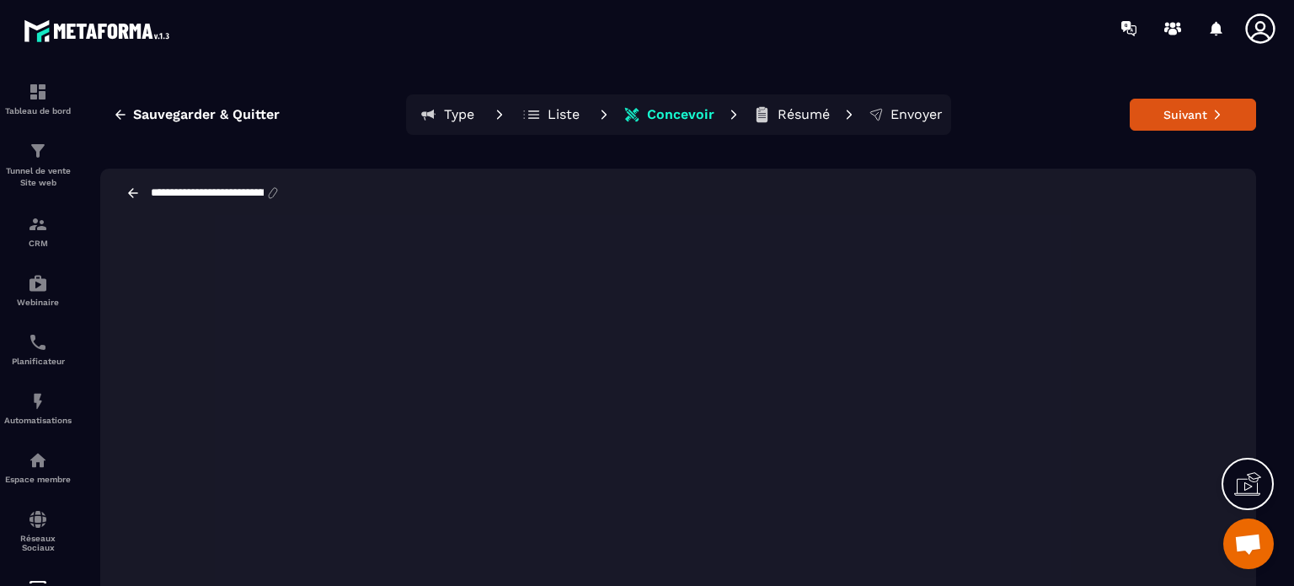
click at [551, 116] on p "Liste" at bounding box center [564, 114] width 32 height 17
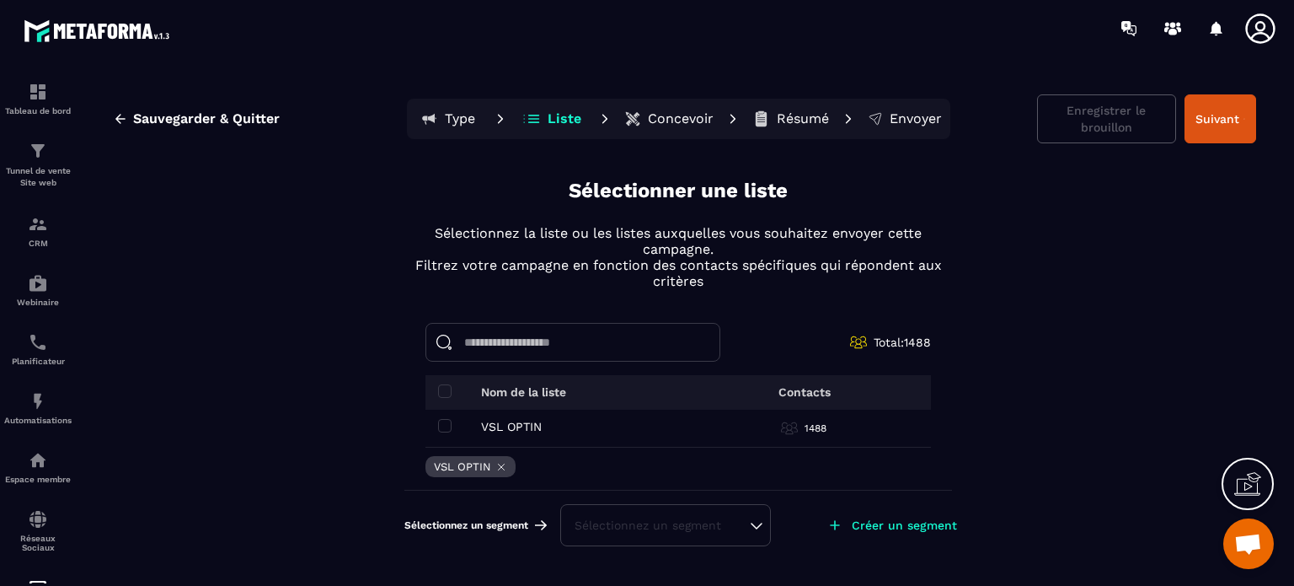
click at [762, 525] on div "Sélectionnez un segment" at bounding box center [665, 525] width 211 height 42
click at [878, 522] on p "Créer un segment" at bounding box center [904, 524] width 105 height 13
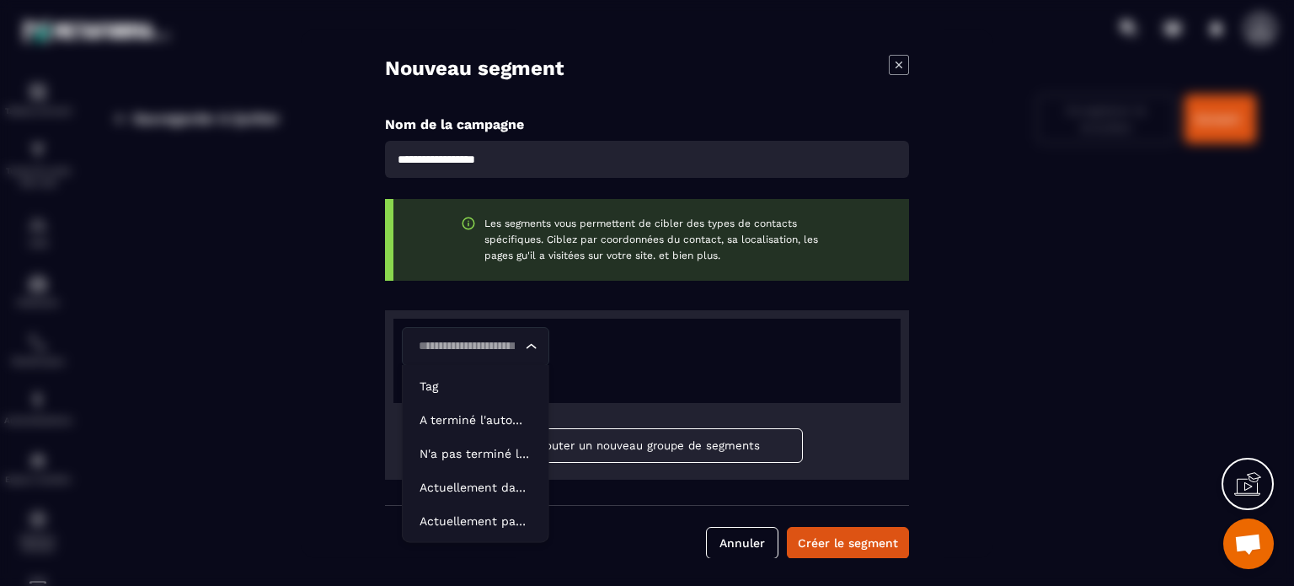
click at [527, 346] on icon "Search for option" at bounding box center [531, 346] width 17 height 17
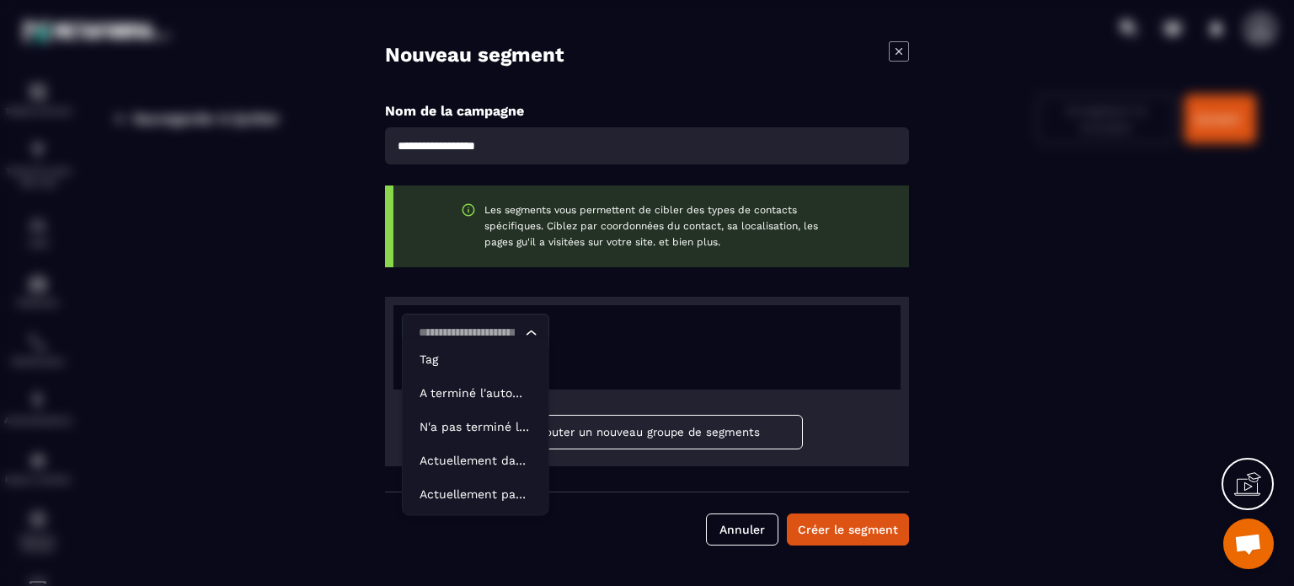
scroll to position [27, 0]
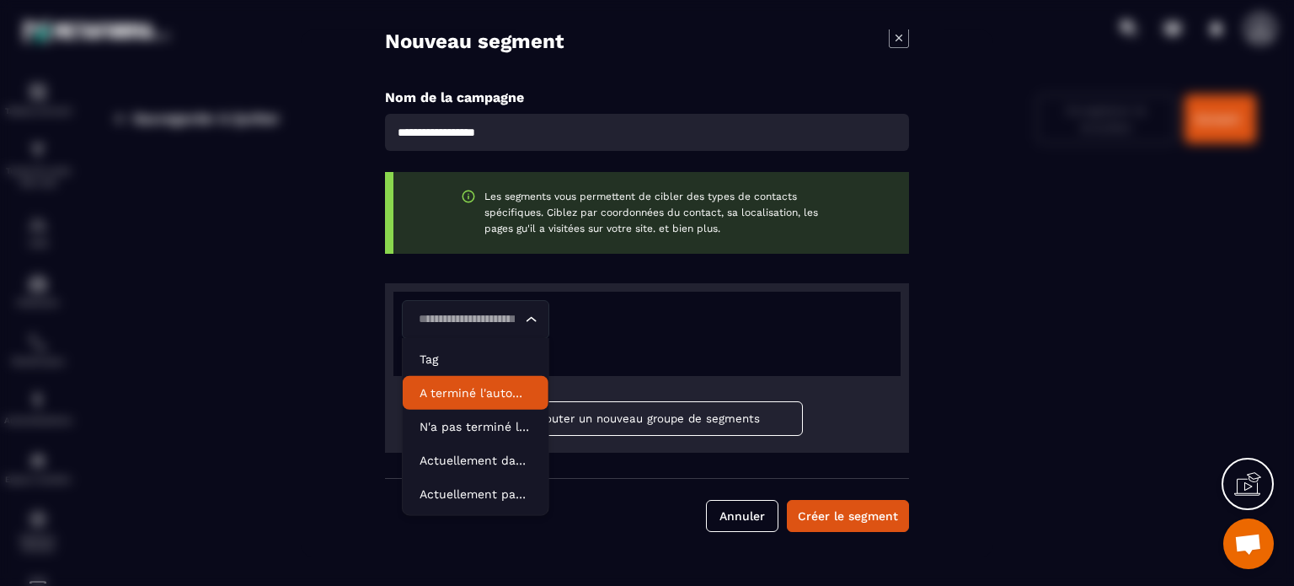
click at [465, 387] on p "A terminé l'automatisation" at bounding box center [476, 392] width 112 height 17
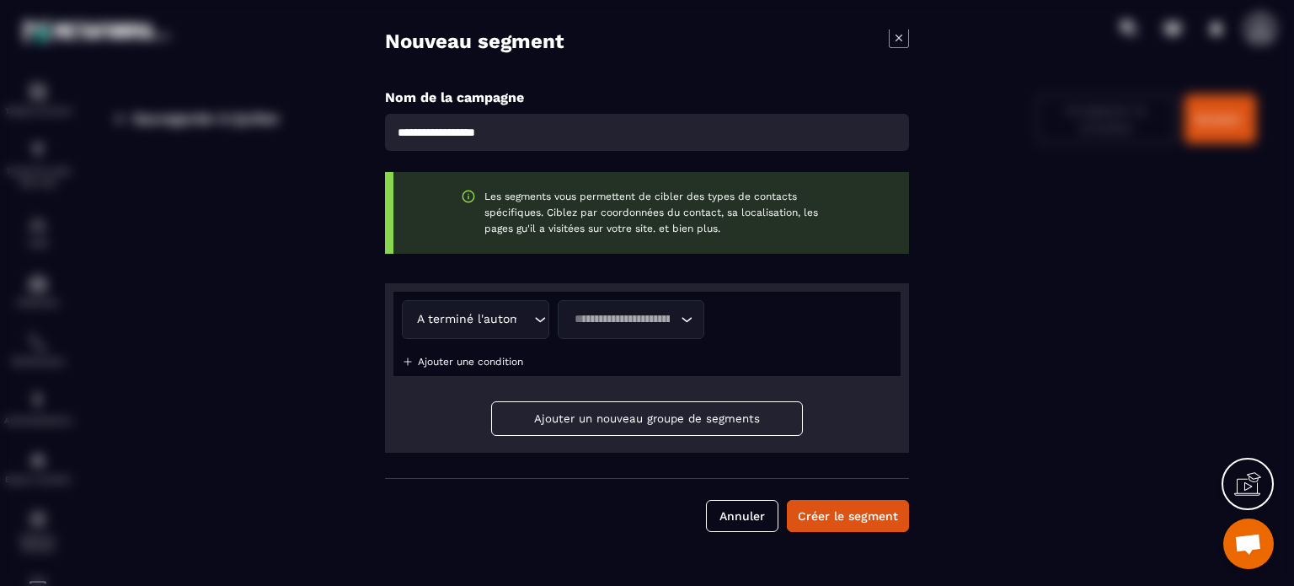
click at [682, 319] on icon "Search for option" at bounding box center [686, 319] width 17 height 17
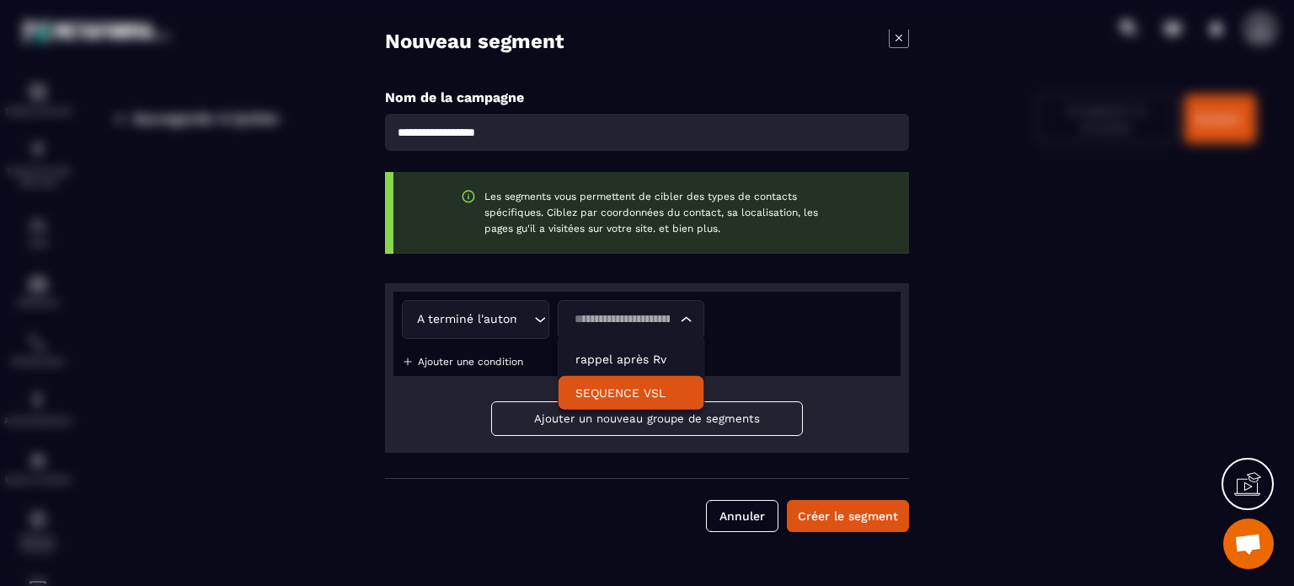
drag, startPoint x: 609, startPoint y: 388, endPoint x: 598, endPoint y: 377, distance: 16.1
click at [608, 388] on p "SEQUENCE VSL" at bounding box center [631, 392] width 112 height 17
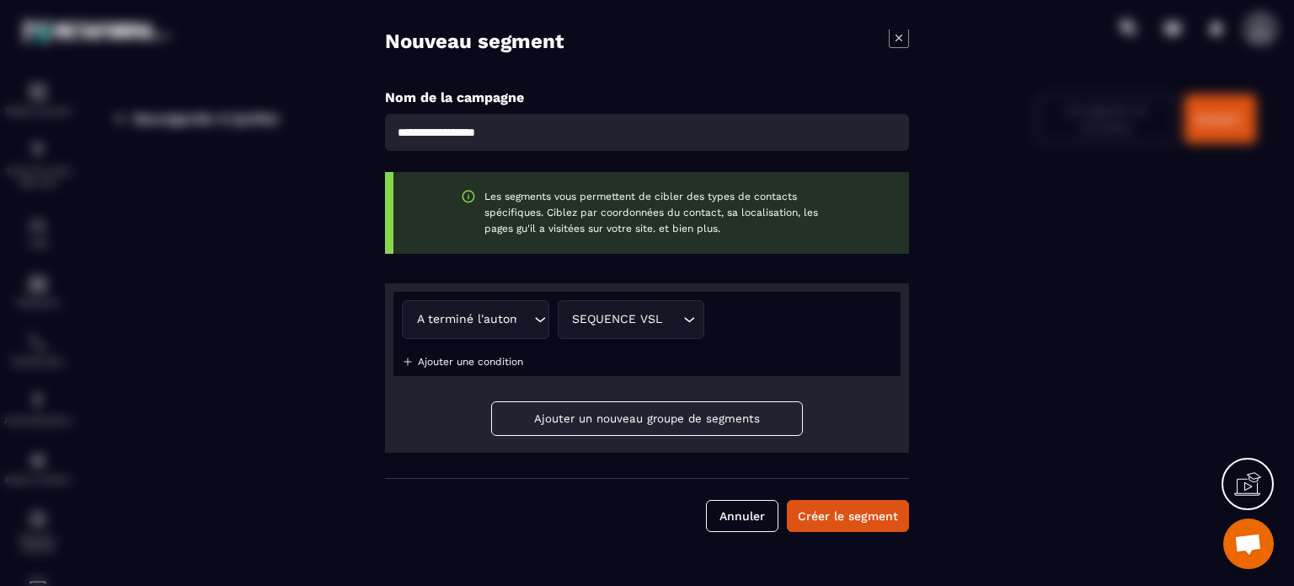
click at [485, 362] on p "Ajouter une condition" at bounding box center [470, 362] width 105 height 12
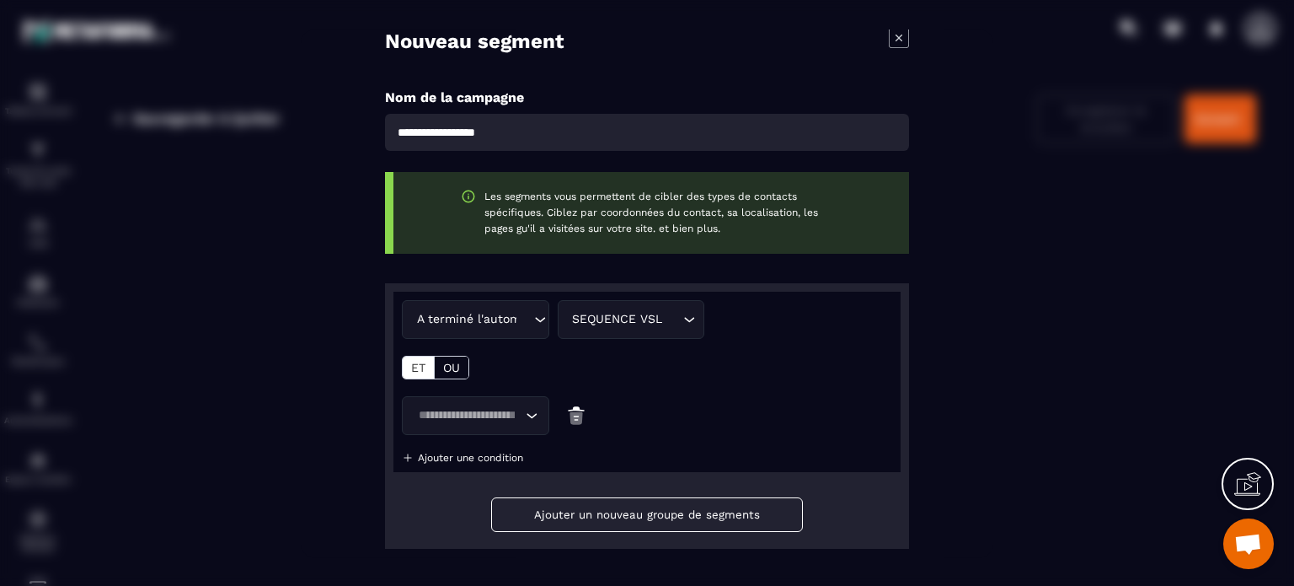
click at [456, 412] on input "Search for option" at bounding box center [467, 415] width 109 height 19
click at [284, 368] on div "Modal window" at bounding box center [647, 293] width 1294 height 586
click at [533, 414] on icon "Search for option" at bounding box center [531, 415] width 17 height 17
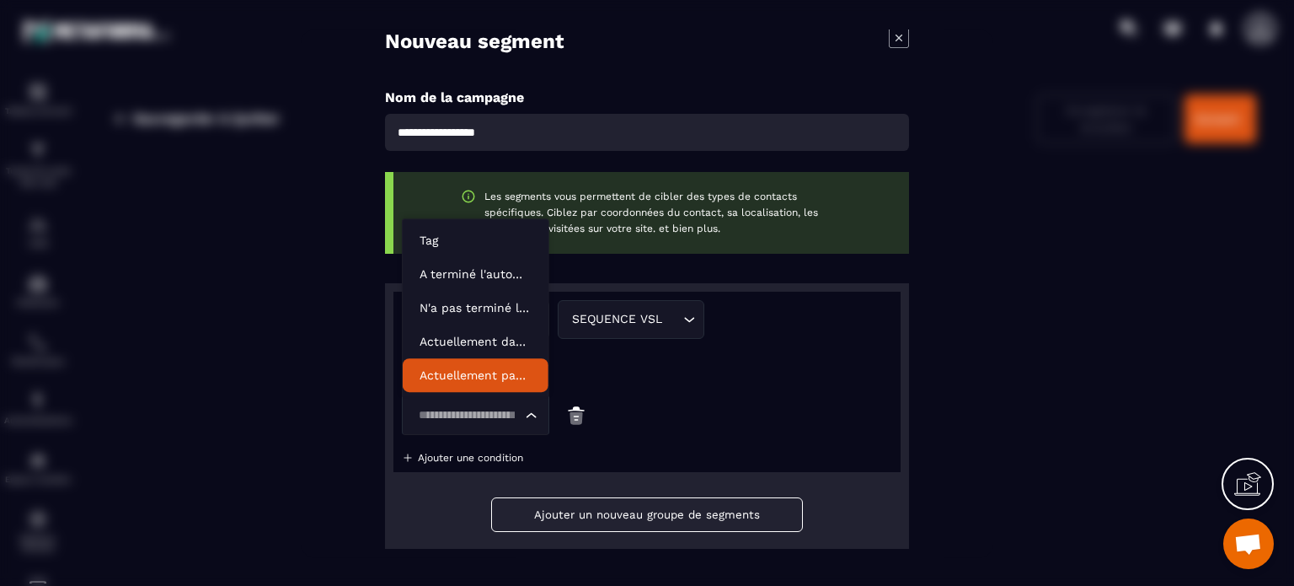
click at [475, 457] on p "Ajouter une condition" at bounding box center [470, 458] width 105 height 12
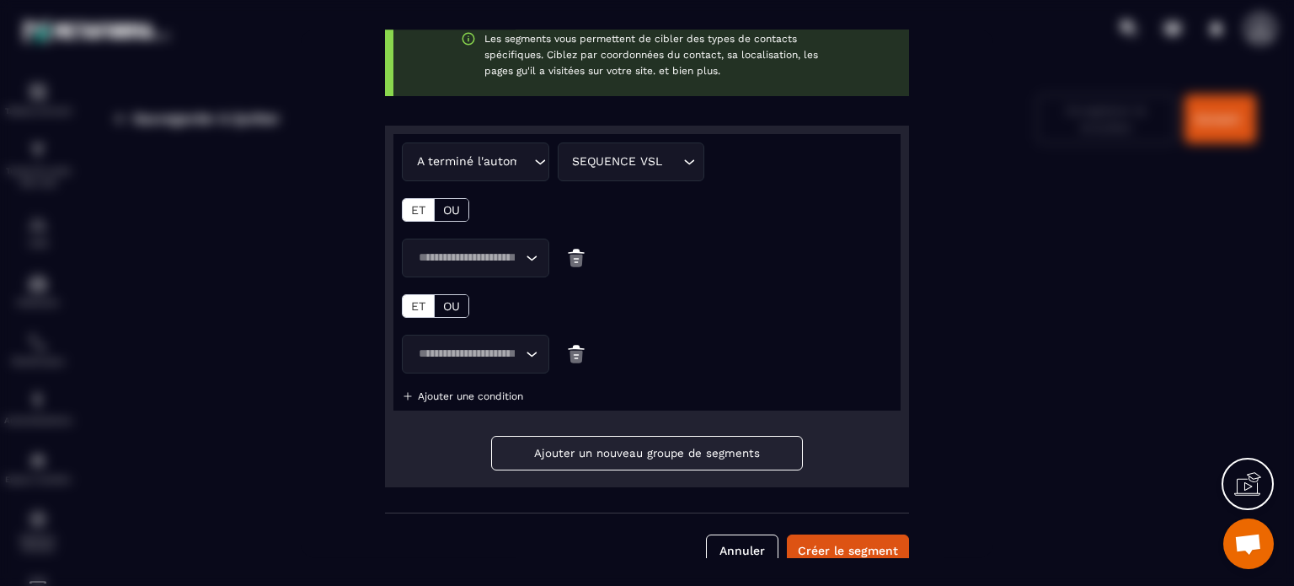
scroll to position [195, 0]
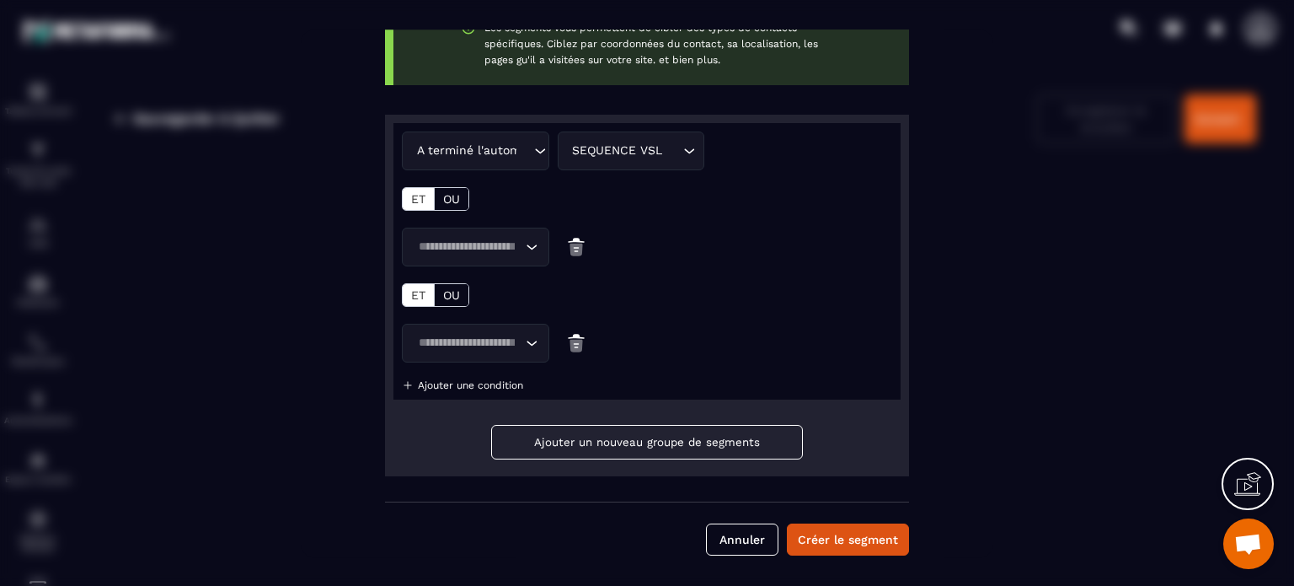
click at [526, 338] on icon "Search for option" at bounding box center [531, 342] width 17 height 17
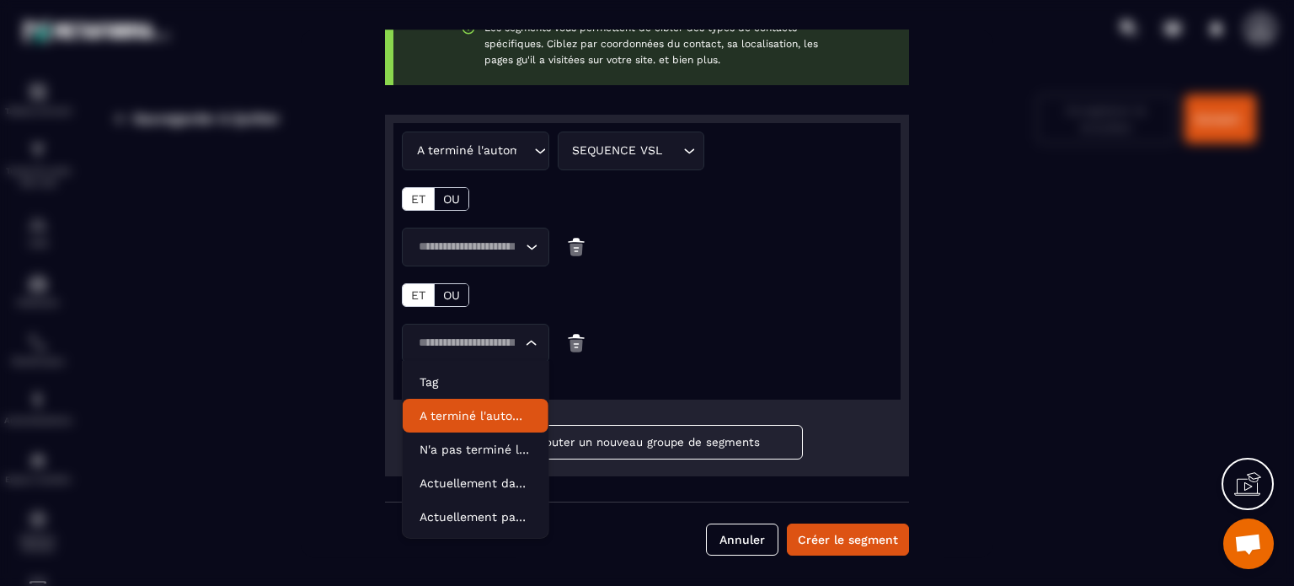
click at [362, 304] on div "Nouveau segment Nom de la campagne Les segments vous permettent de cibler des t…" at bounding box center [647, 292] width 692 height 527
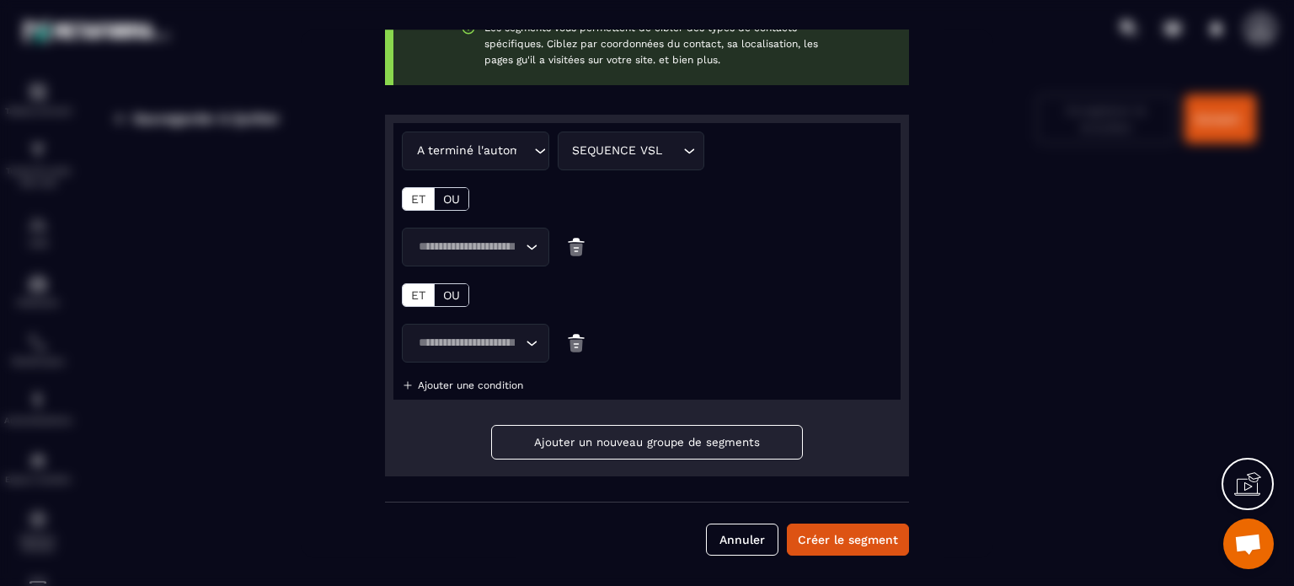
click at [552, 438] on button "Ajouter un nouveau groupe de segments" at bounding box center [647, 442] width 312 height 35
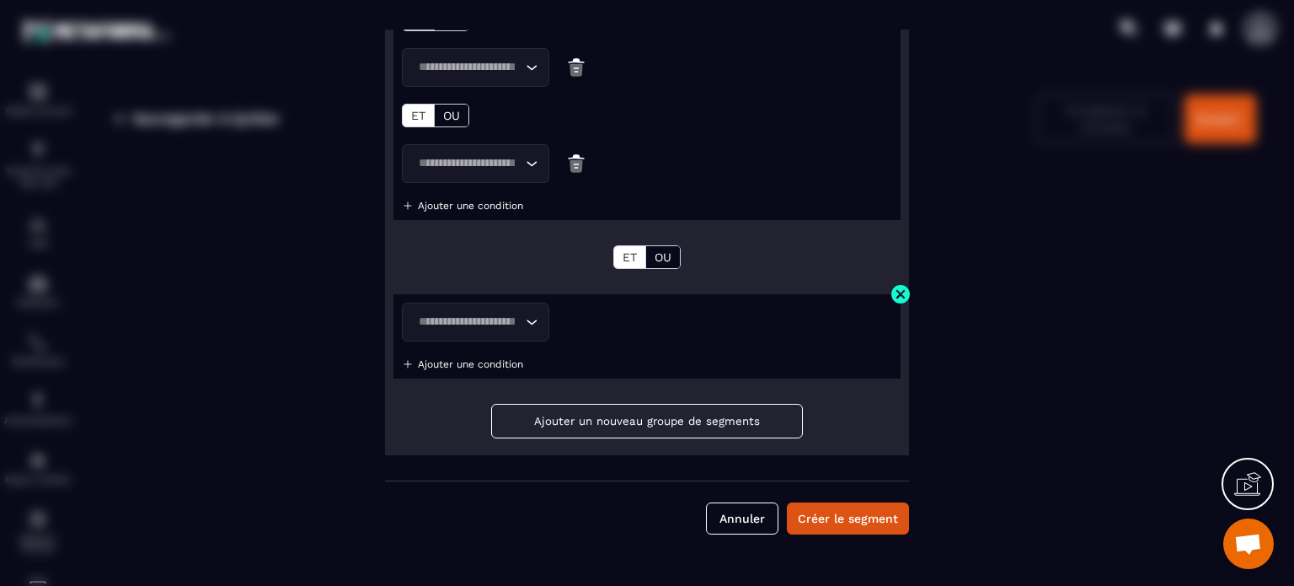
scroll to position [376, 0]
click at [459, 325] on input "Search for option" at bounding box center [467, 321] width 109 height 19
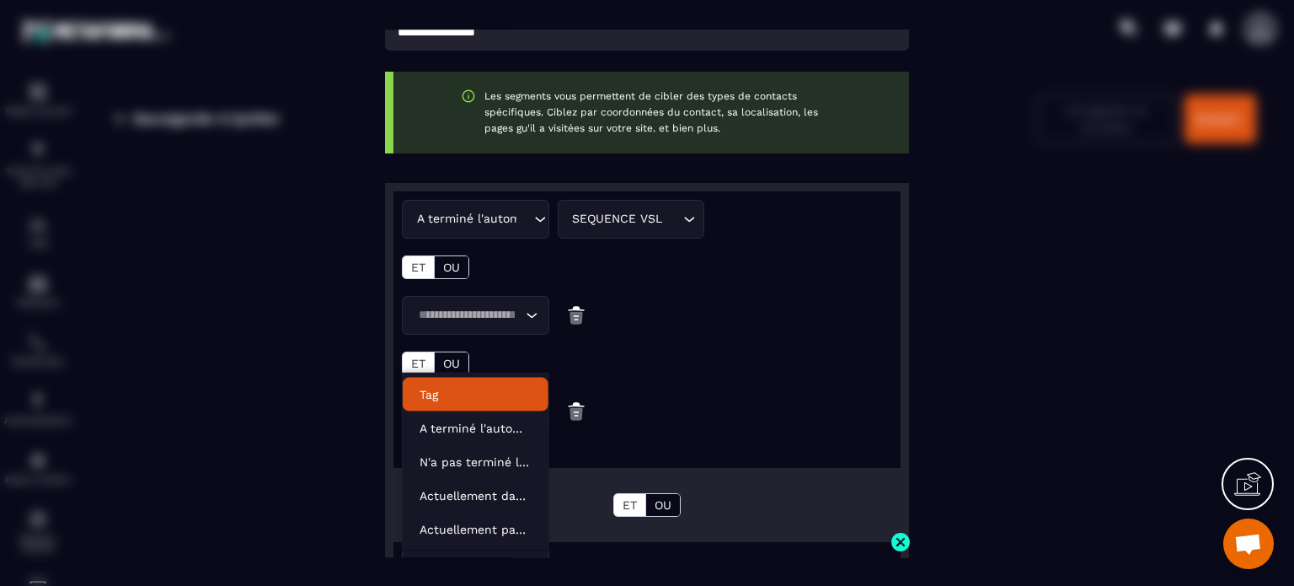
scroll to position [123, 0]
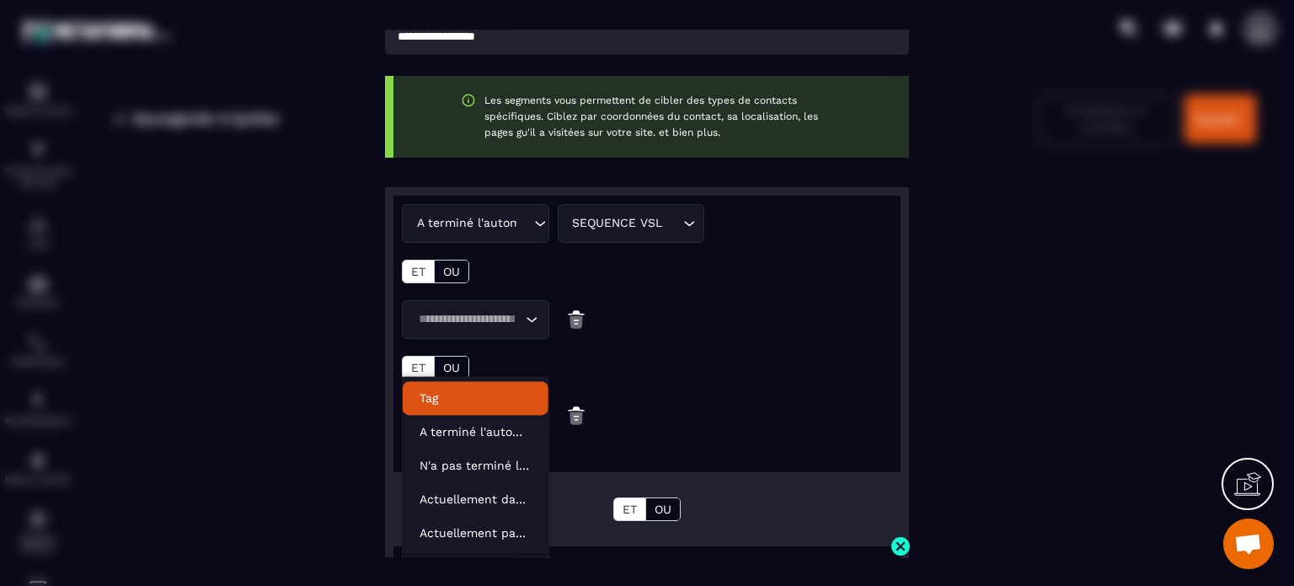
click at [574, 319] on img "Modal window" at bounding box center [576, 319] width 20 height 39
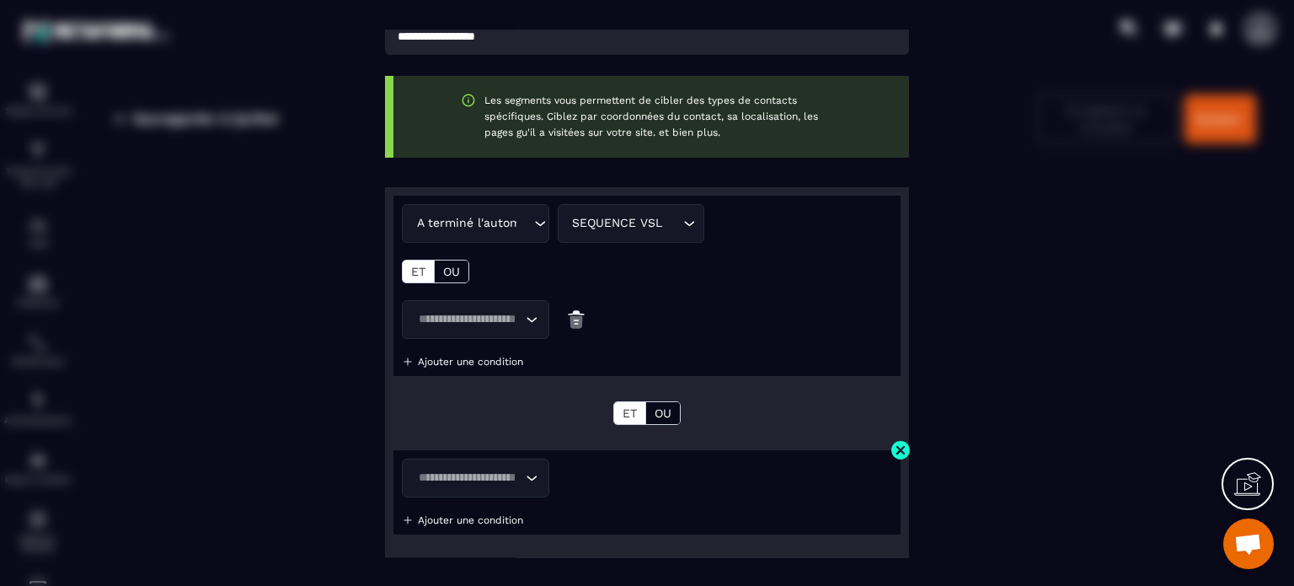
click at [569, 316] on img "Modal window" at bounding box center [576, 319] width 20 height 39
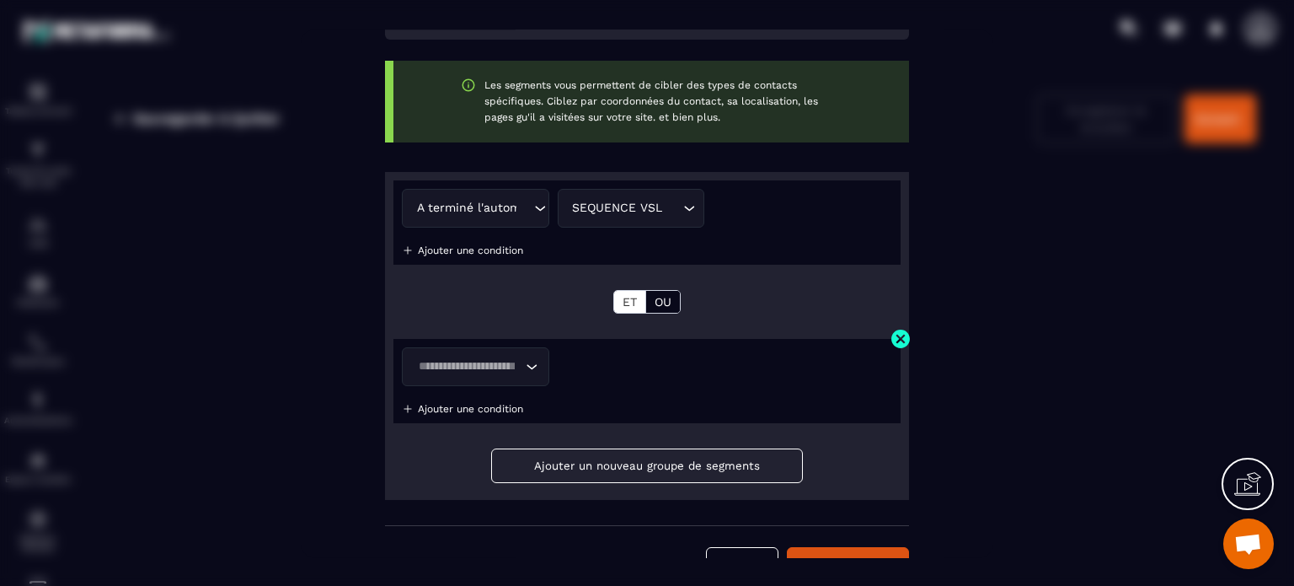
scroll to position [184, 0]
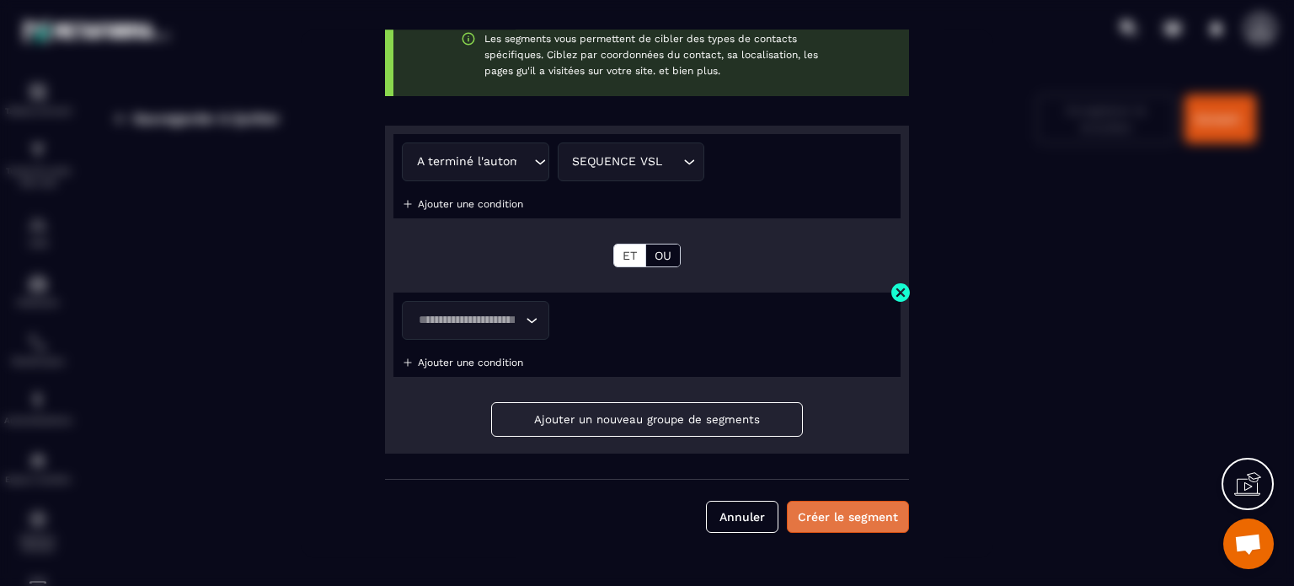
click at [819, 511] on button "Créer le segment" at bounding box center [848, 516] width 122 height 32
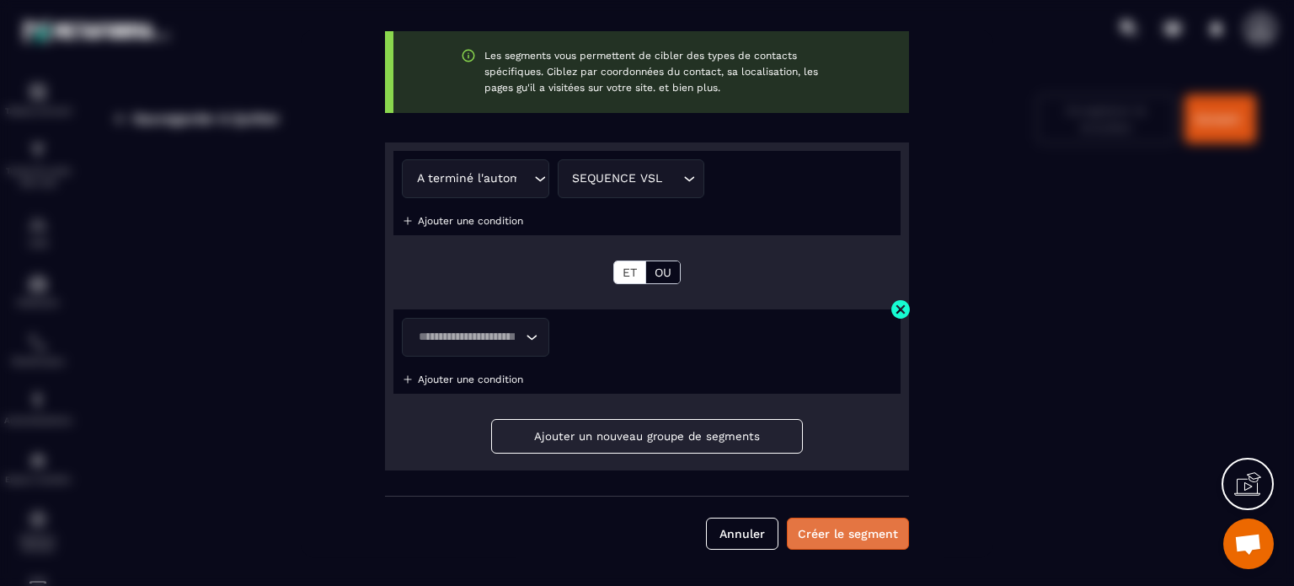
scroll to position [201, 0]
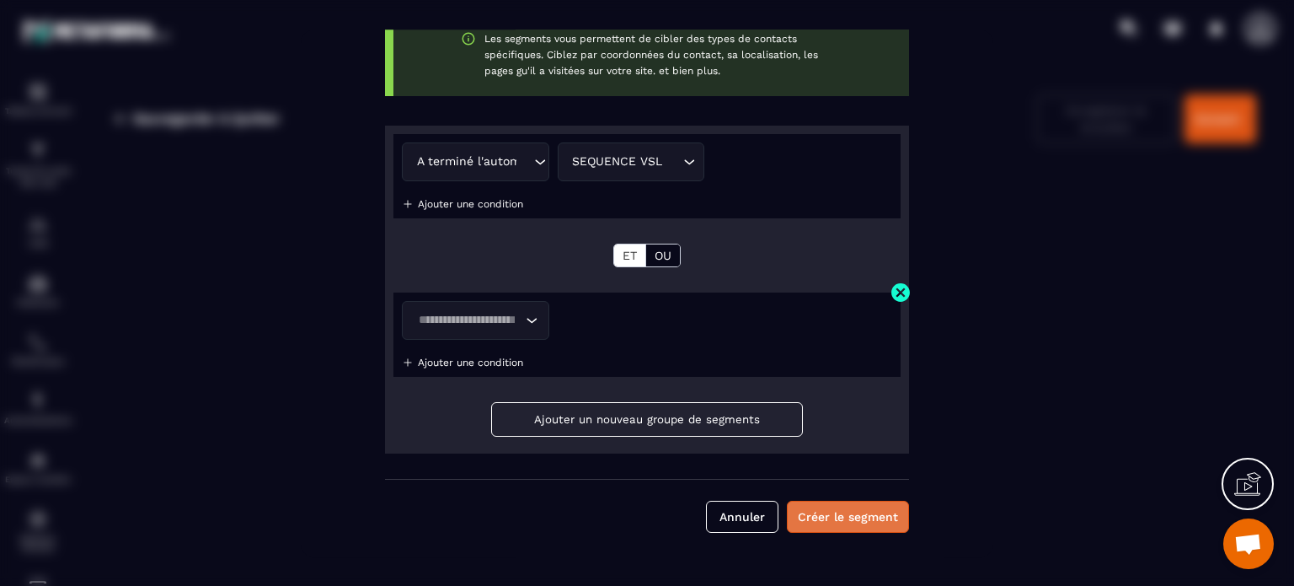
click at [815, 517] on button "Créer le segment" at bounding box center [848, 516] width 122 height 32
drag, startPoint x: 896, startPoint y: 292, endPoint x: 876, endPoint y: 290, distance: 20.4
click at [896, 292] on img "Modal window" at bounding box center [900, 291] width 21 height 21
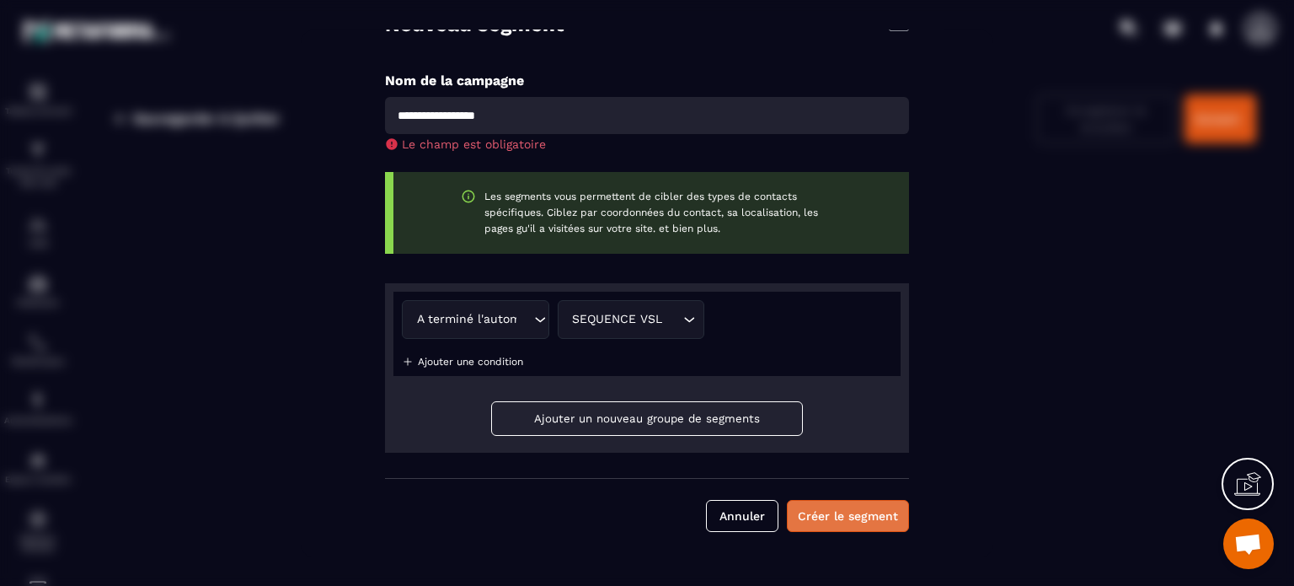
click at [822, 515] on button "Créer le segment" at bounding box center [848, 516] width 122 height 32
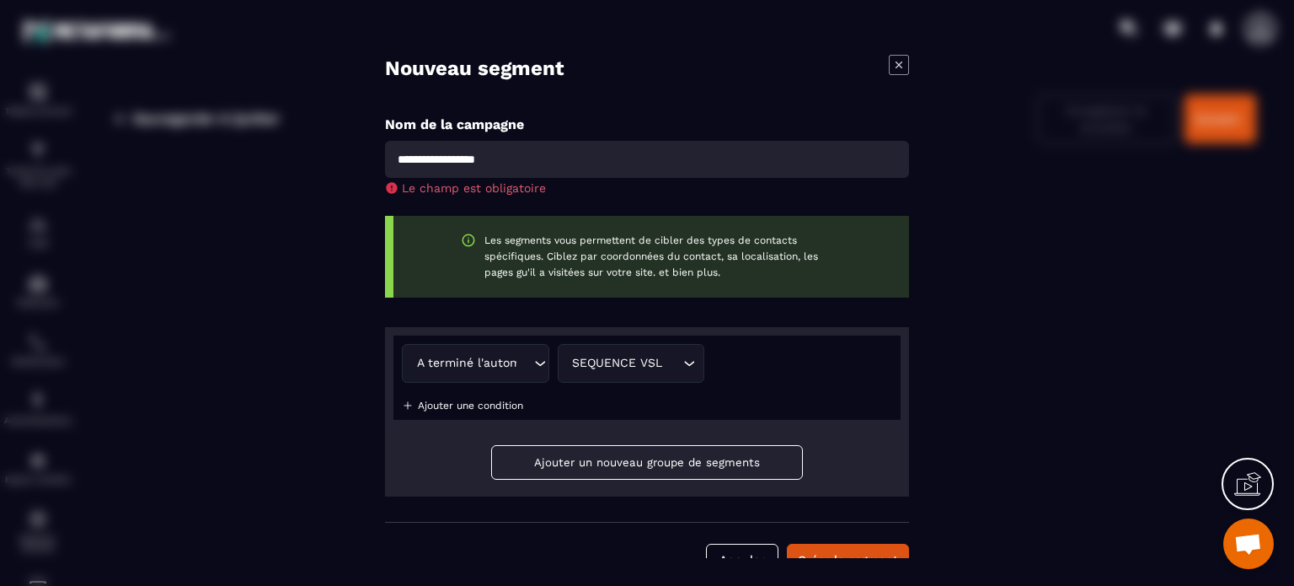
click at [418, 157] on input "Modal window" at bounding box center [647, 159] width 524 height 37
type input "**********"
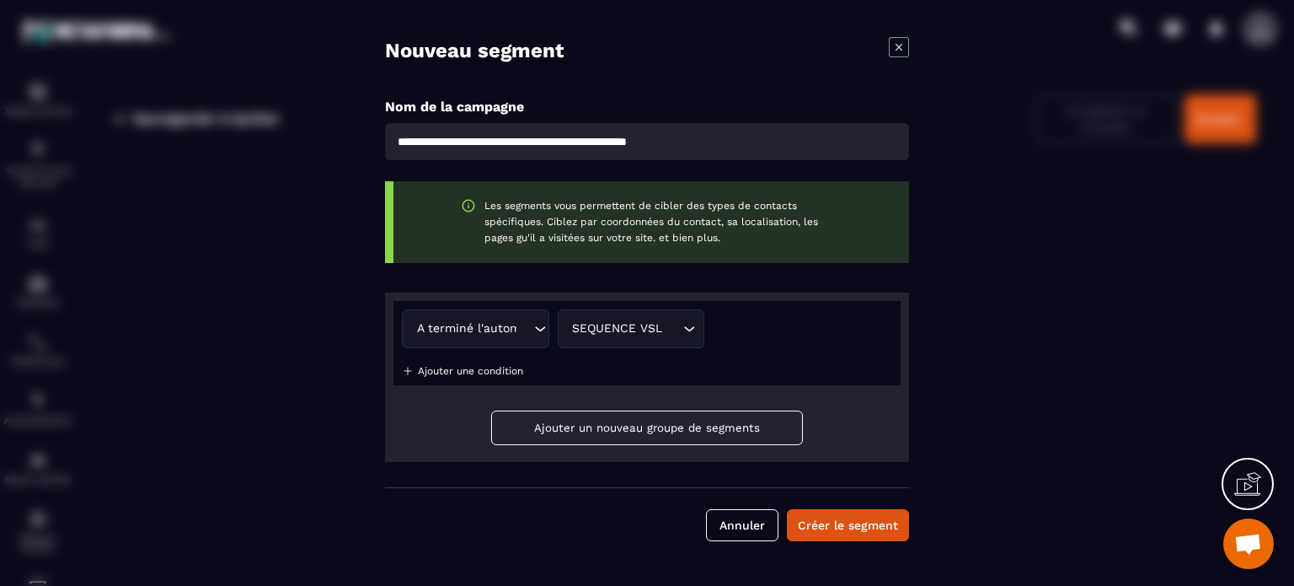
scroll to position [27, 0]
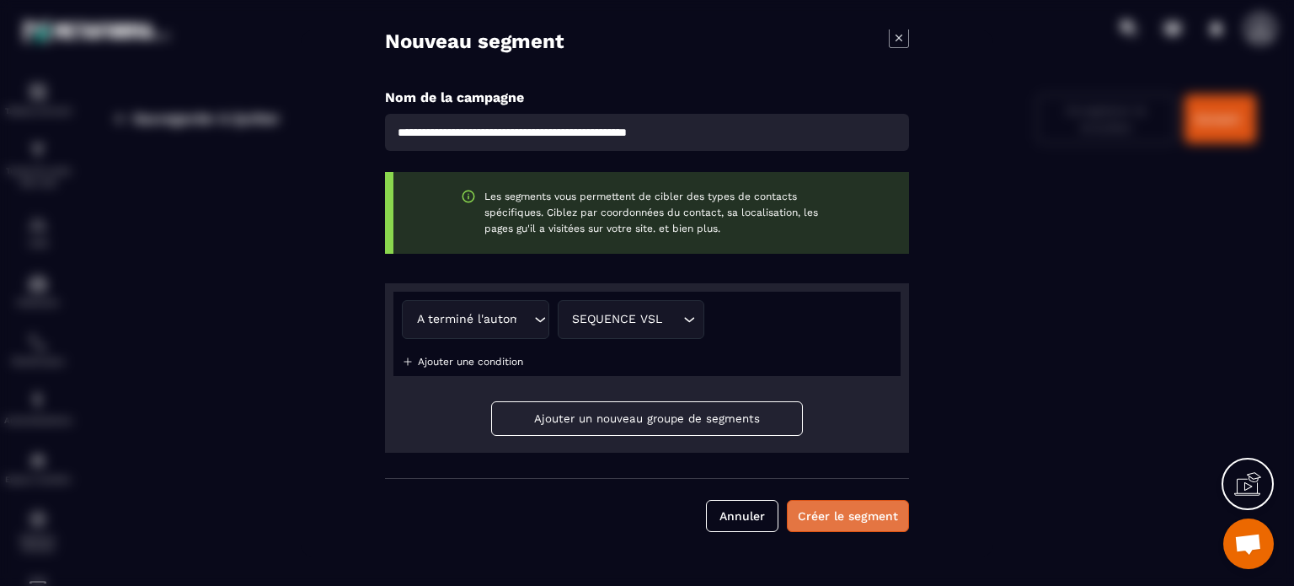
drag, startPoint x: 822, startPoint y: 509, endPoint x: 789, endPoint y: 498, distance: 35.4
click at [822, 508] on button "Créer le segment" at bounding box center [848, 516] width 122 height 32
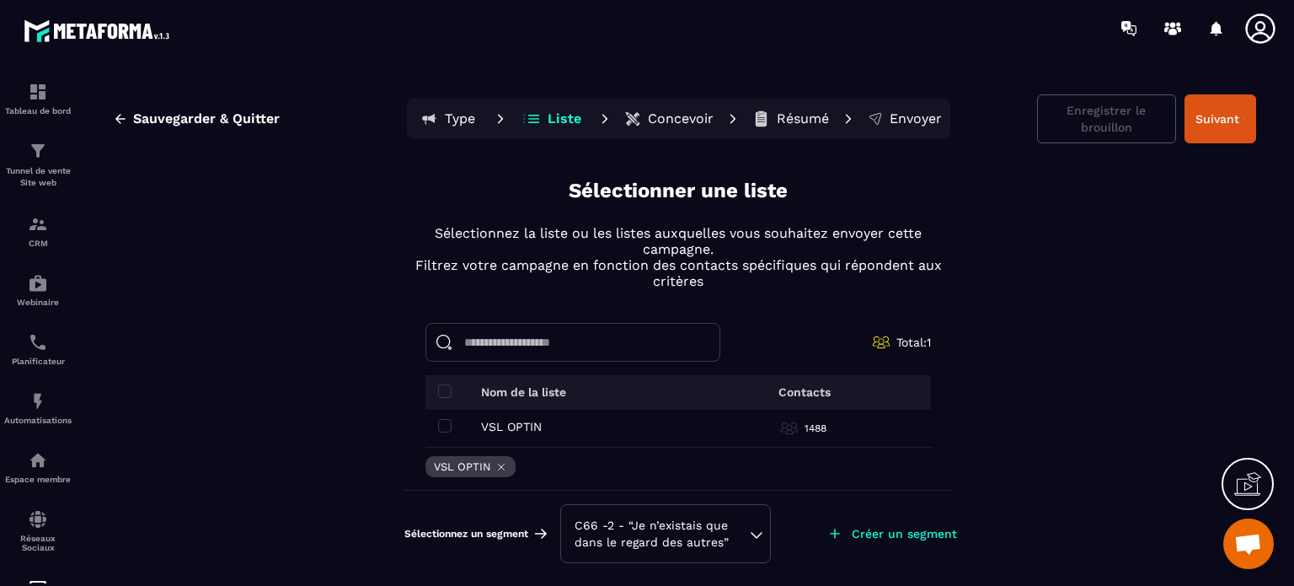
click at [757, 532] on div "C66 -2 - “Je n’existais que dans le regard des autres”" at bounding box center [666, 533] width 182 height 34
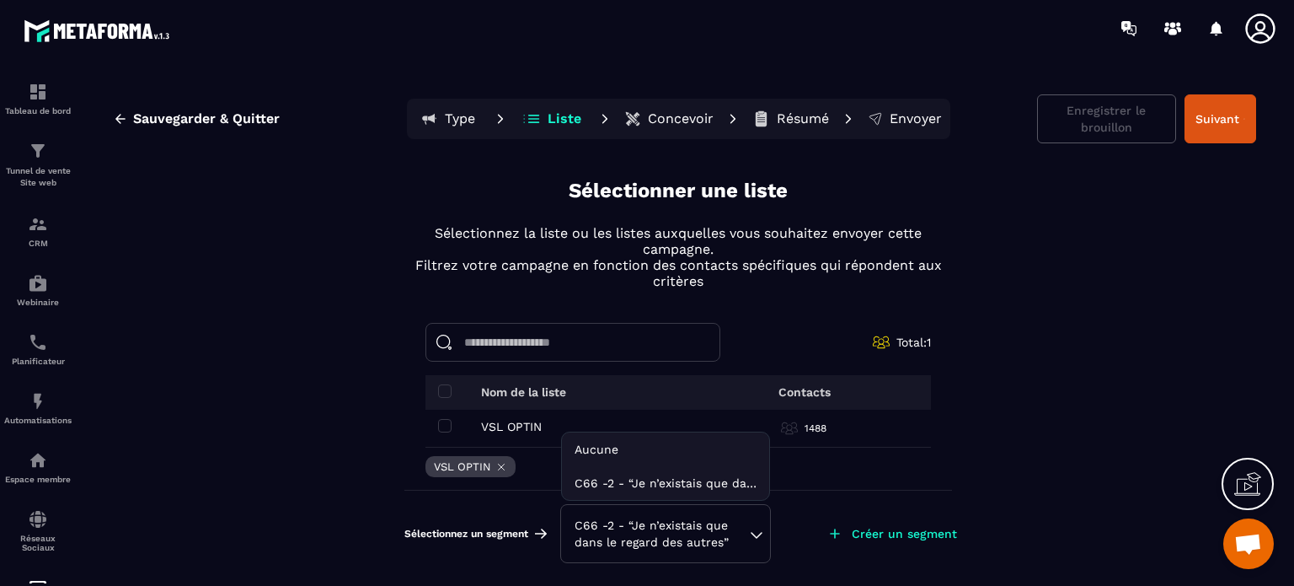
click at [603, 446] on li "Aucune" at bounding box center [665, 449] width 207 height 34
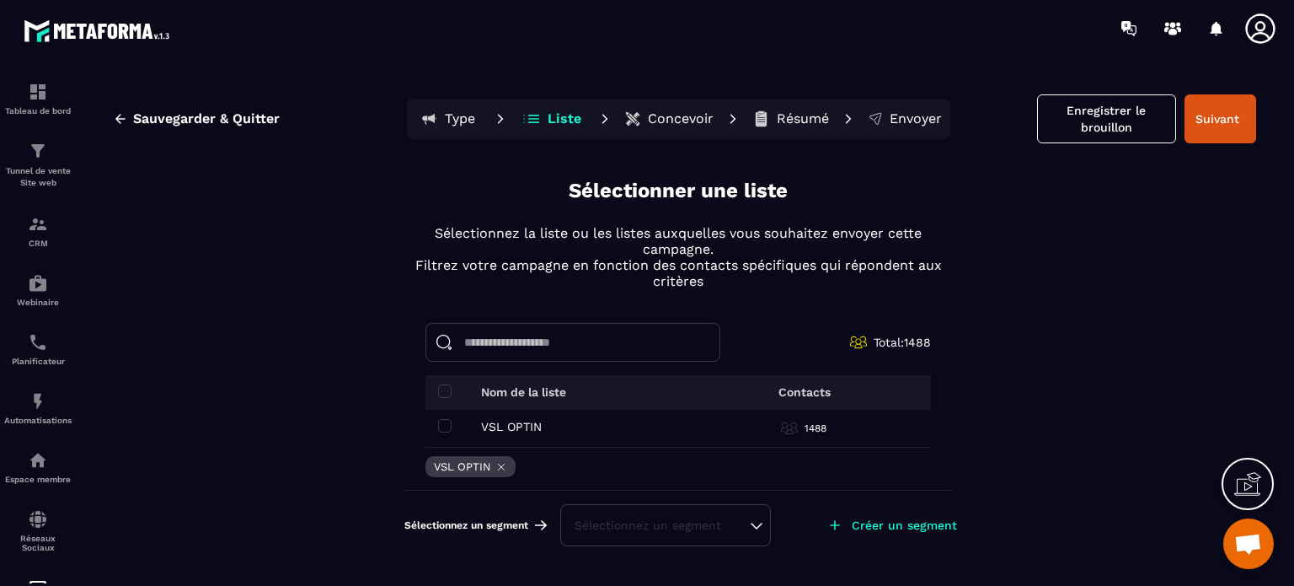
click at [794, 121] on p "Résumé" at bounding box center [803, 118] width 52 height 17
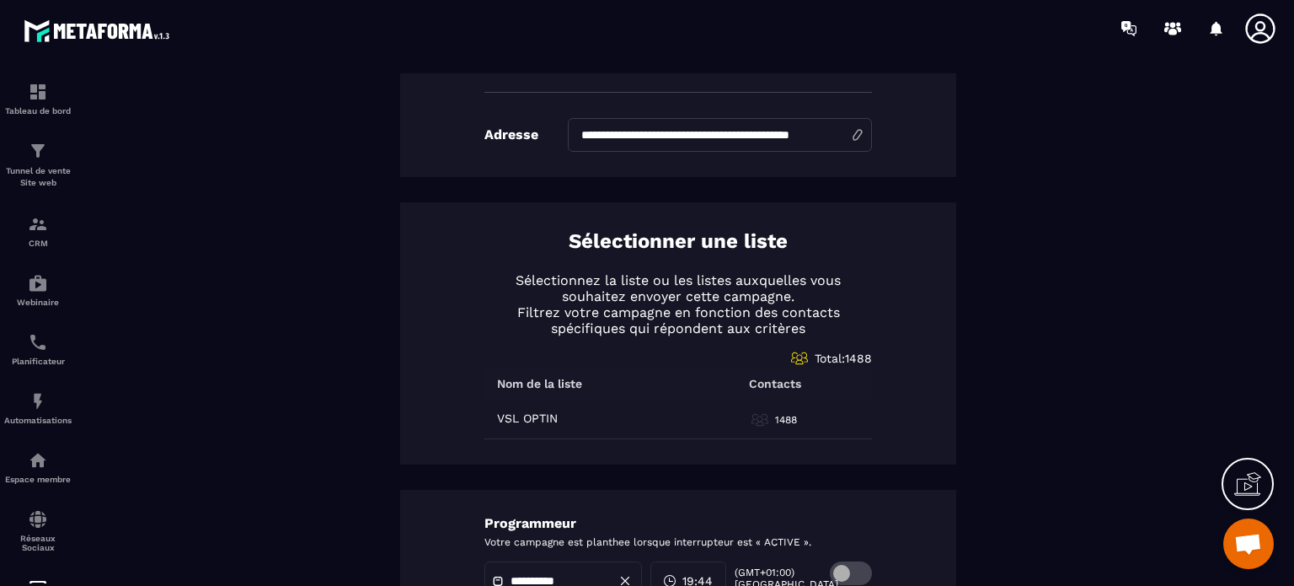
scroll to position [674, 0]
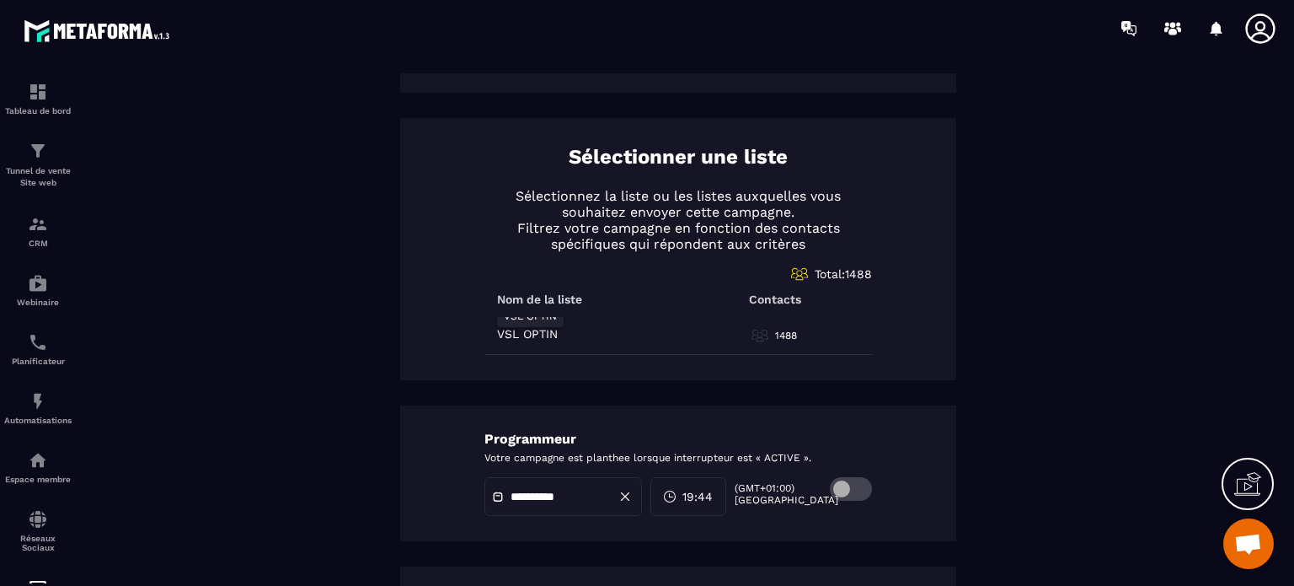
click at [526, 333] on p "VSL OPTIN" at bounding box center [527, 333] width 61 height 13
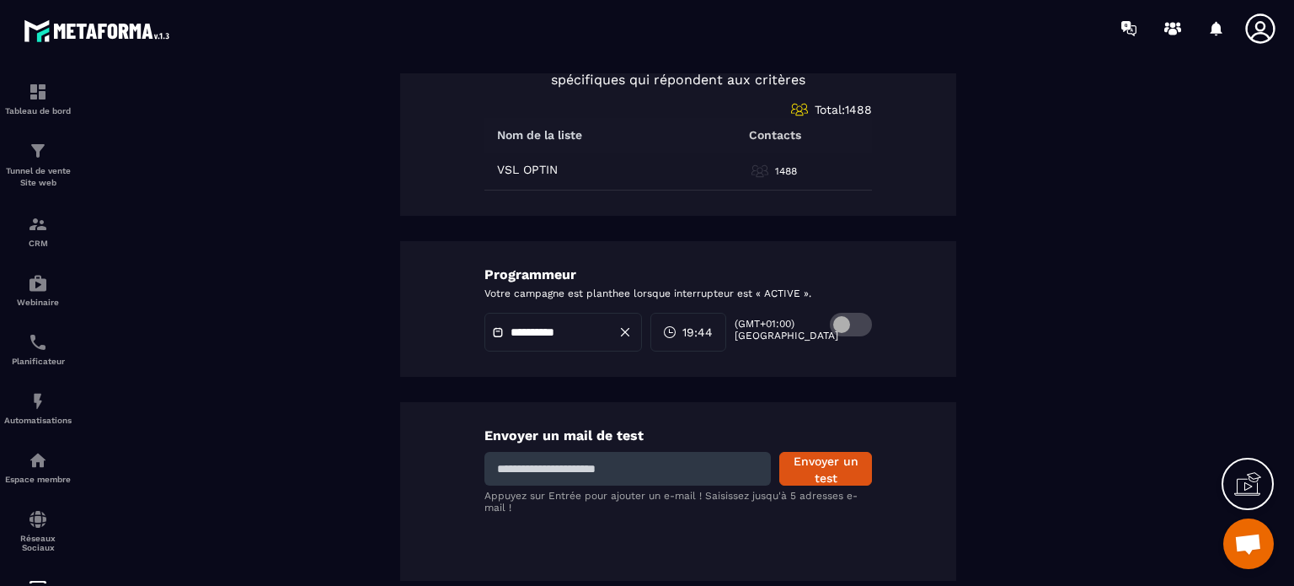
scroll to position [670, 0]
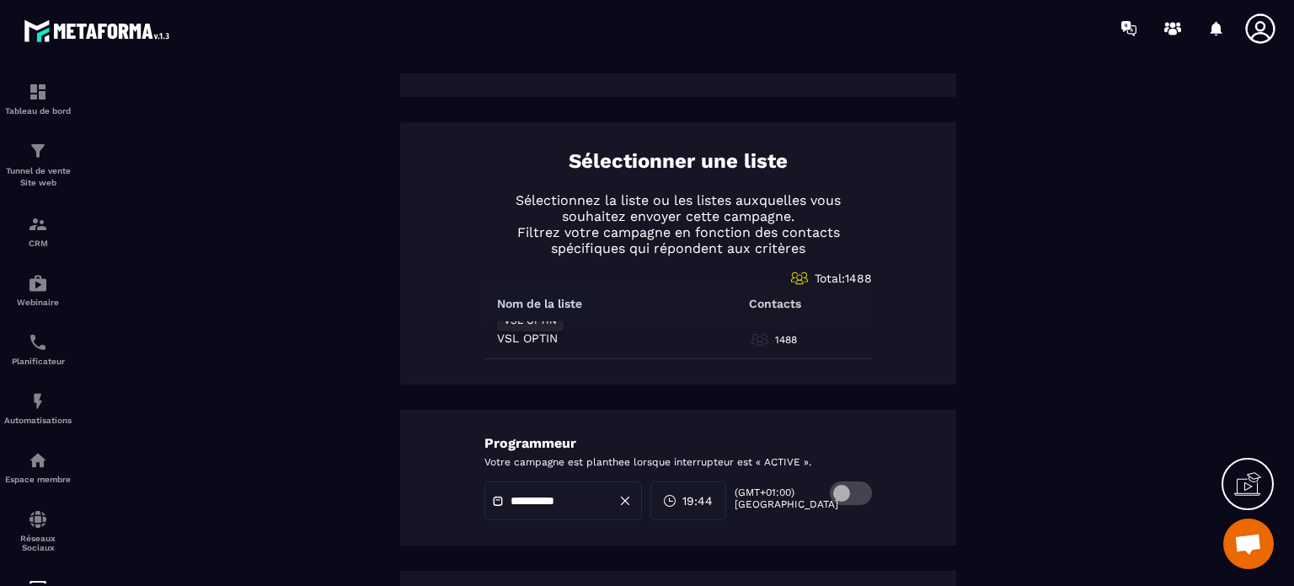
click at [514, 336] on p "VSL OPTIN" at bounding box center [527, 337] width 61 height 13
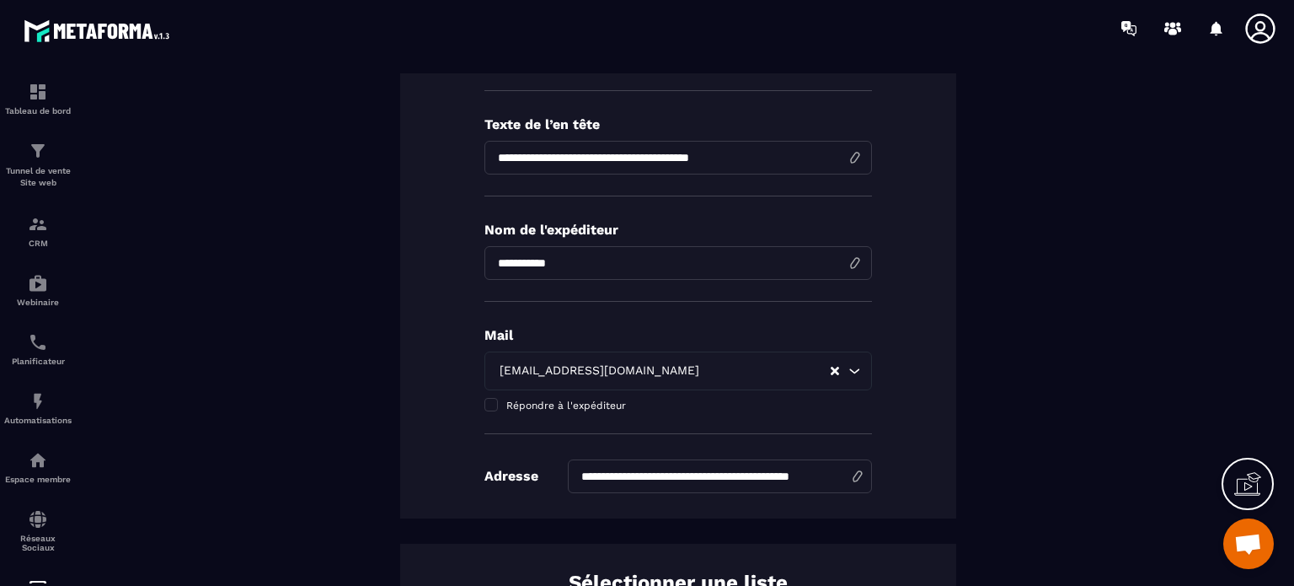
scroll to position [0, 0]
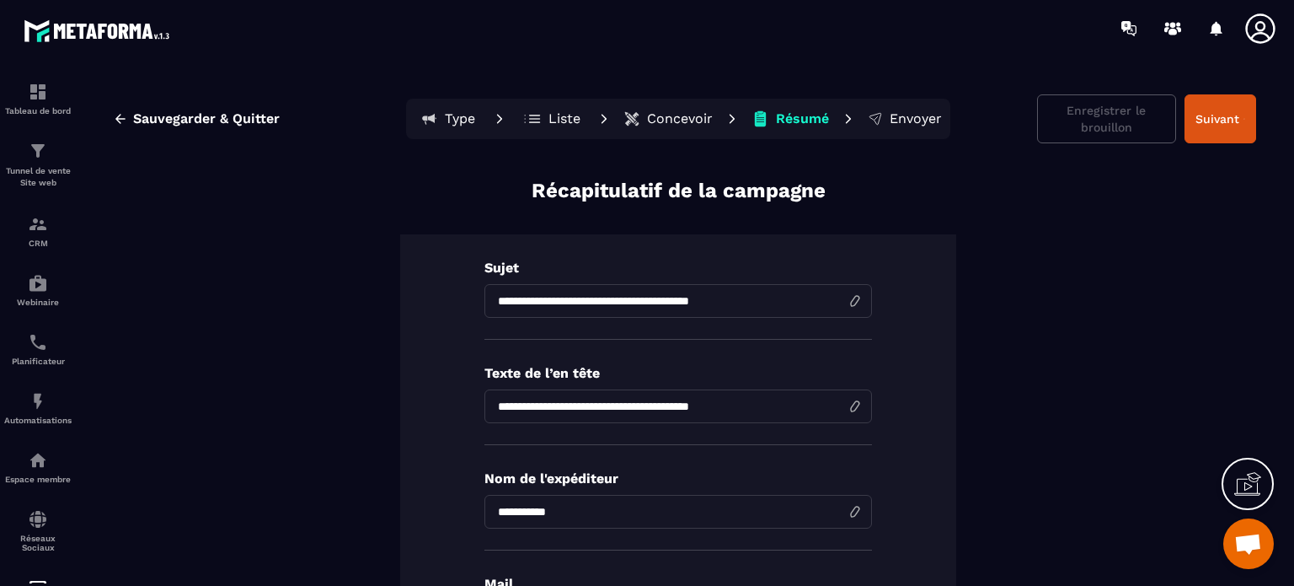
click at [672, 119] on p "Concevoir" at bounding box center [680, 118] width 66 height 17
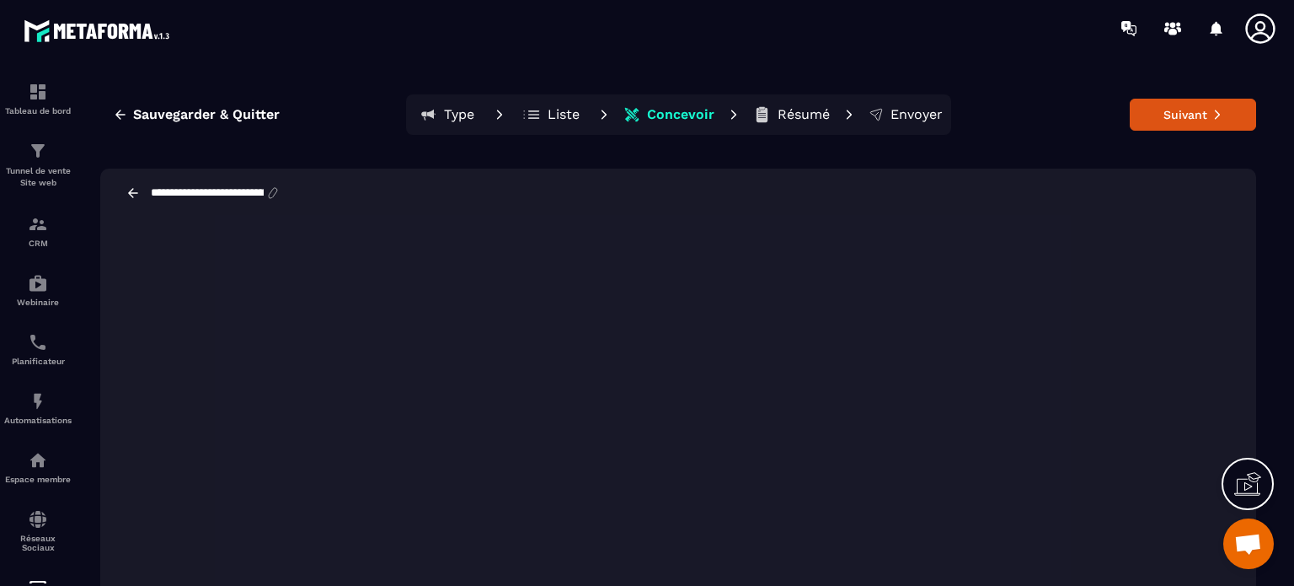
click at [778, 116] on p "Résumé" at bounding box center [804, 114] width 52 height 17
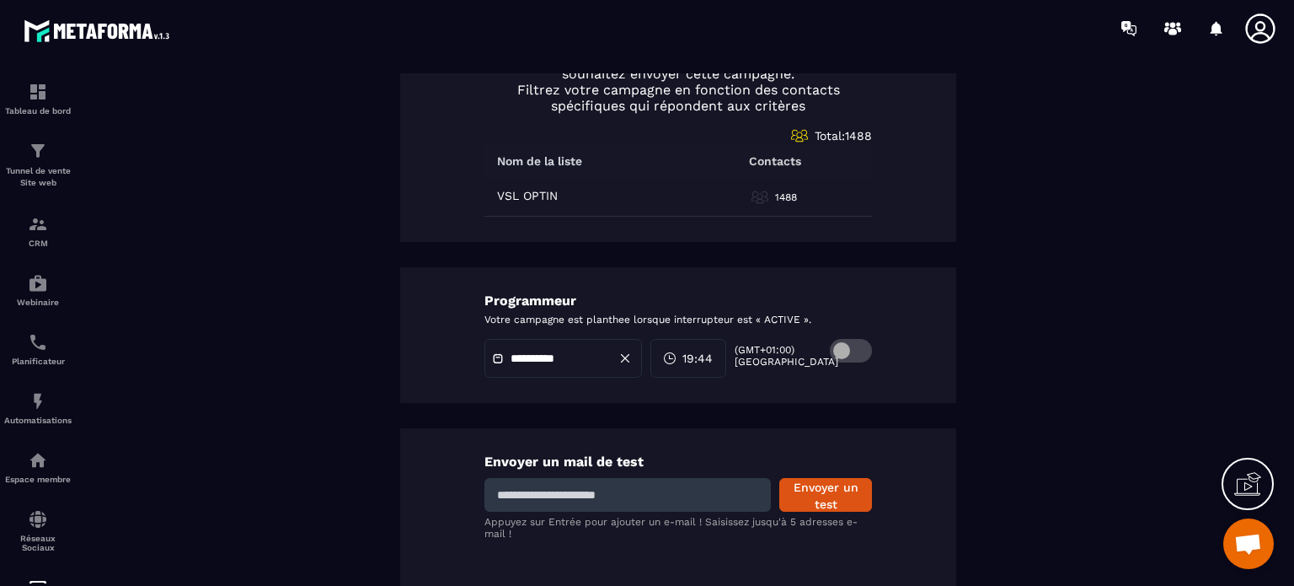
scroll to position [838, 0]
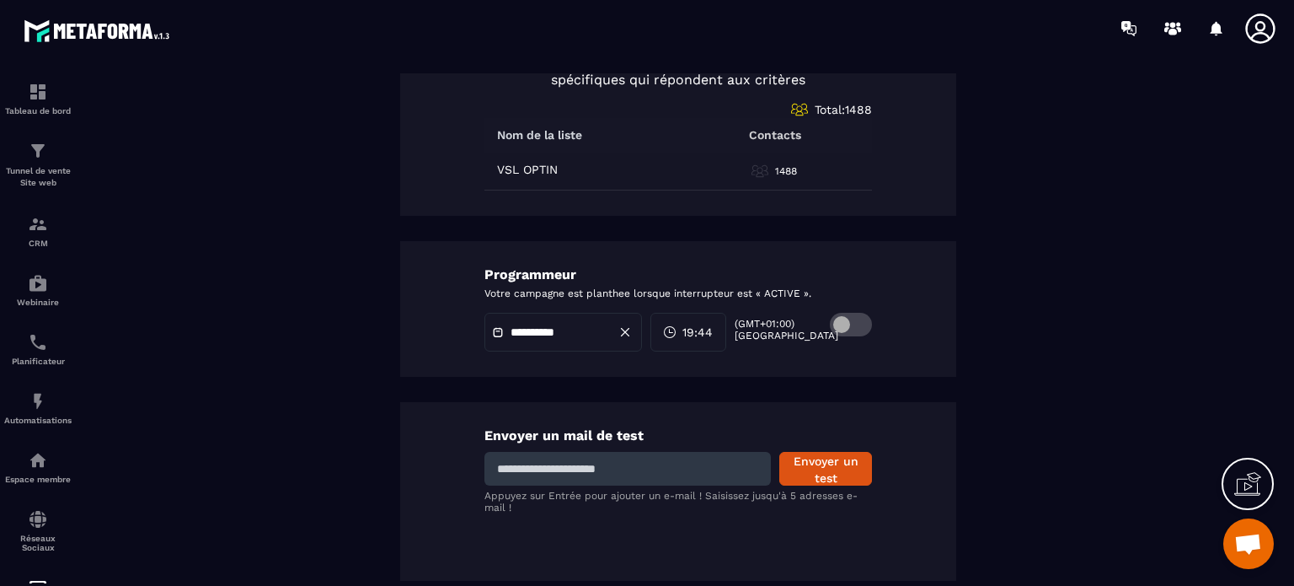
drag, startPoint x: 647, startPoint y: 466, endPoint x: 644, endPoint y: 452, distance: 14.7
click at [647, 465] on input at bounding box center [627, 469] width 286 height 34
type input "**********"
click at [805, 461] on button "Envoyer un test" at bounding box center [825, 469] width 93 height 34
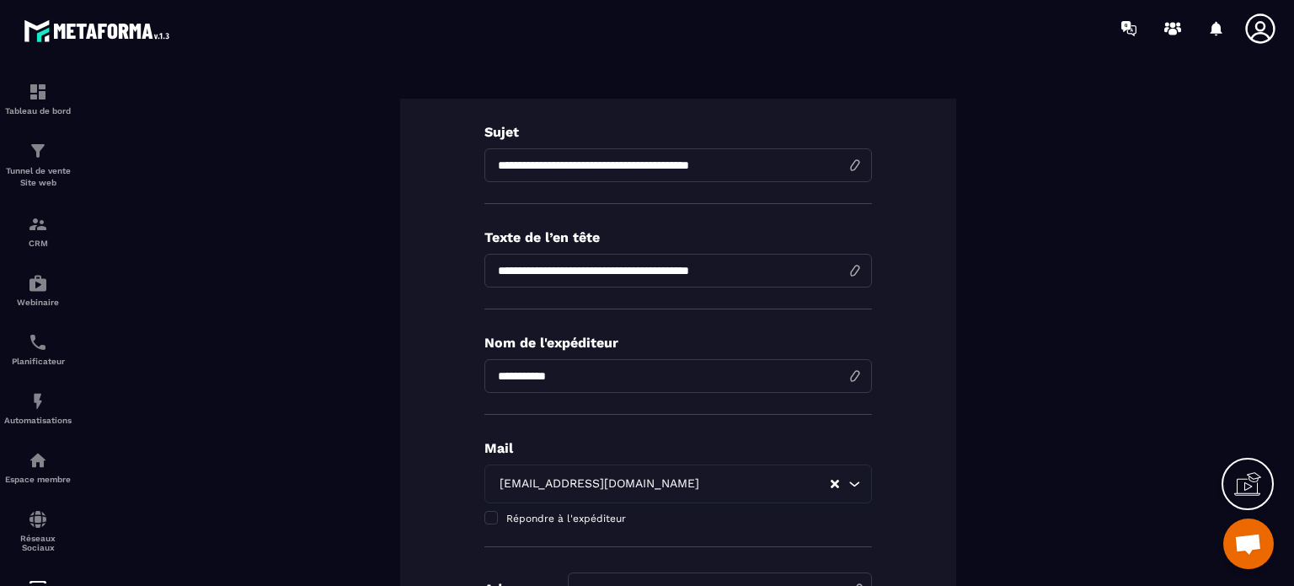
scroll to position [0, 0]
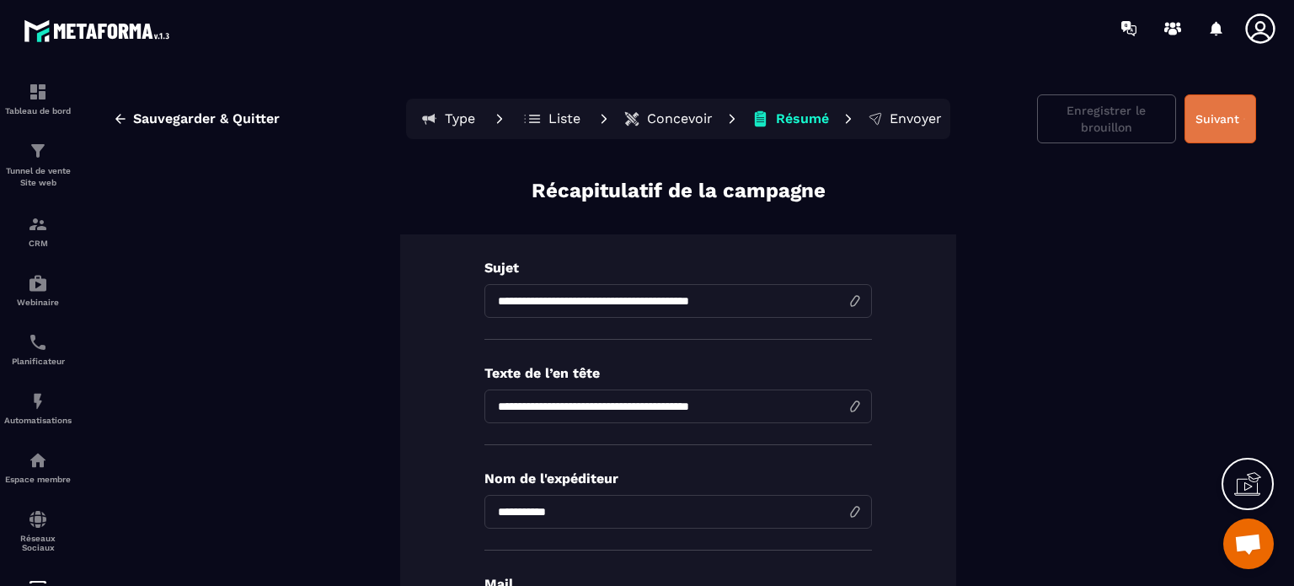
click at [1196, 114] on button "Suivant" at bounding box center [1220, 118] width 72 height 49
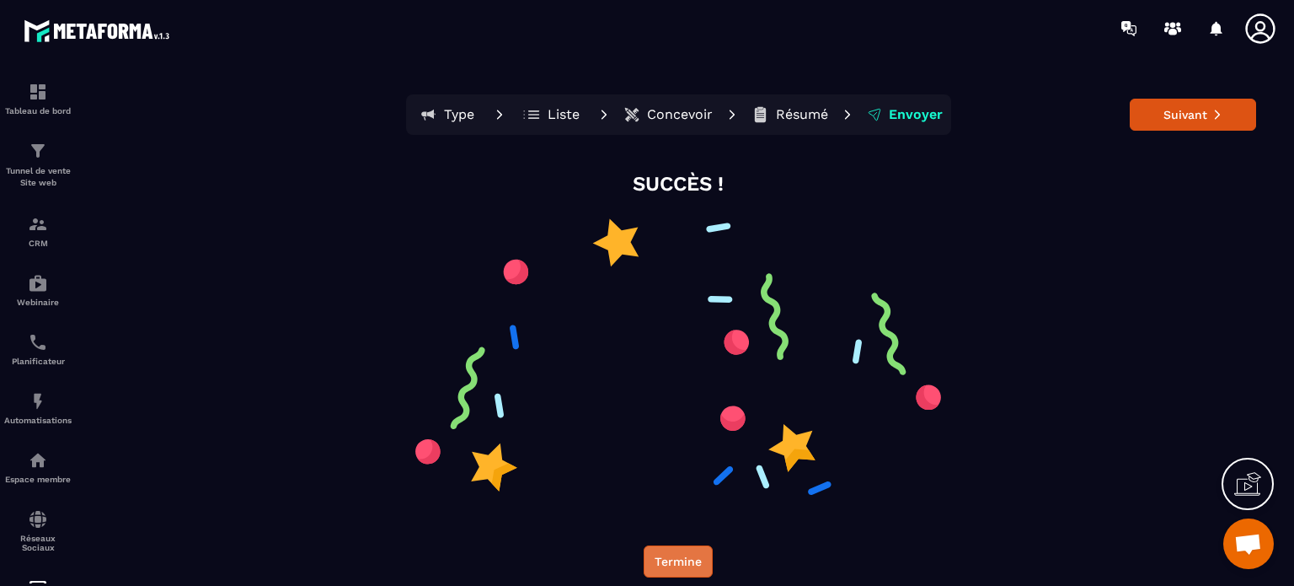
click at [674, 560] on button "Termine" at bounding box center [678, 561] width 69 height 32
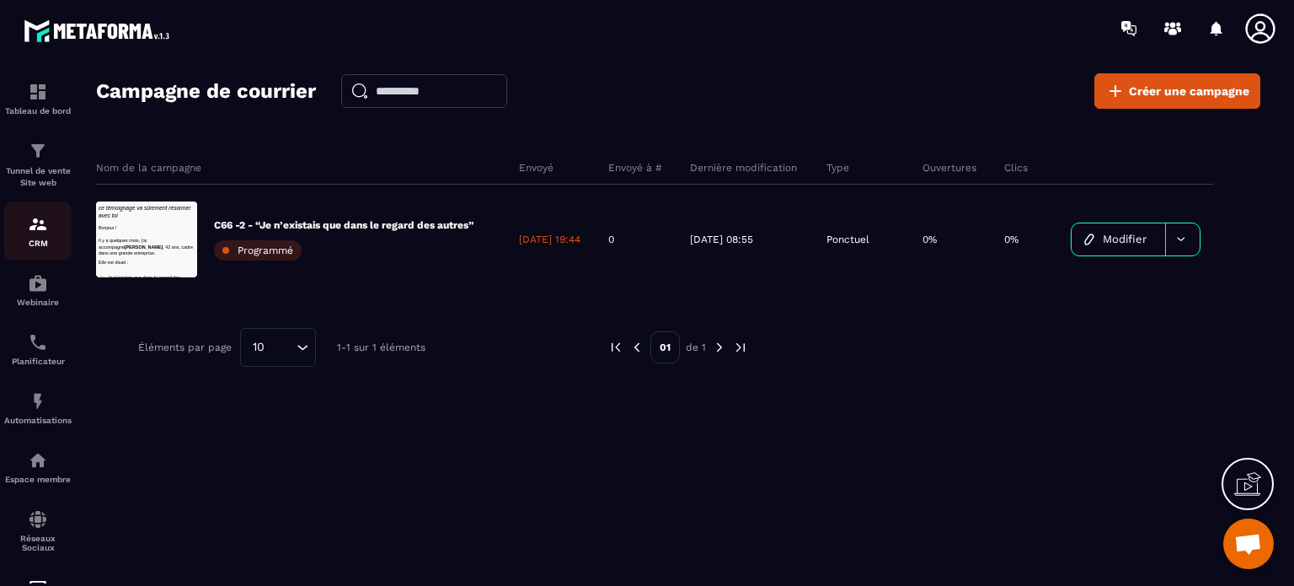
click at [40, 227] on img at bounding box center [38, 224] width 20 height 20
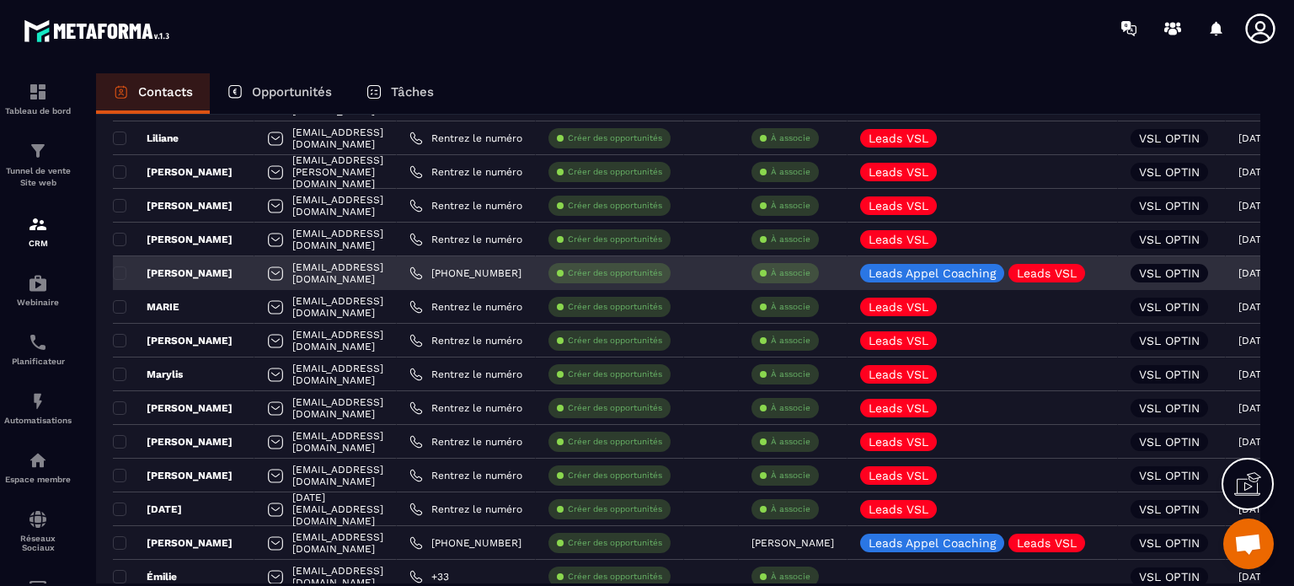
scroll to position [337, 0]
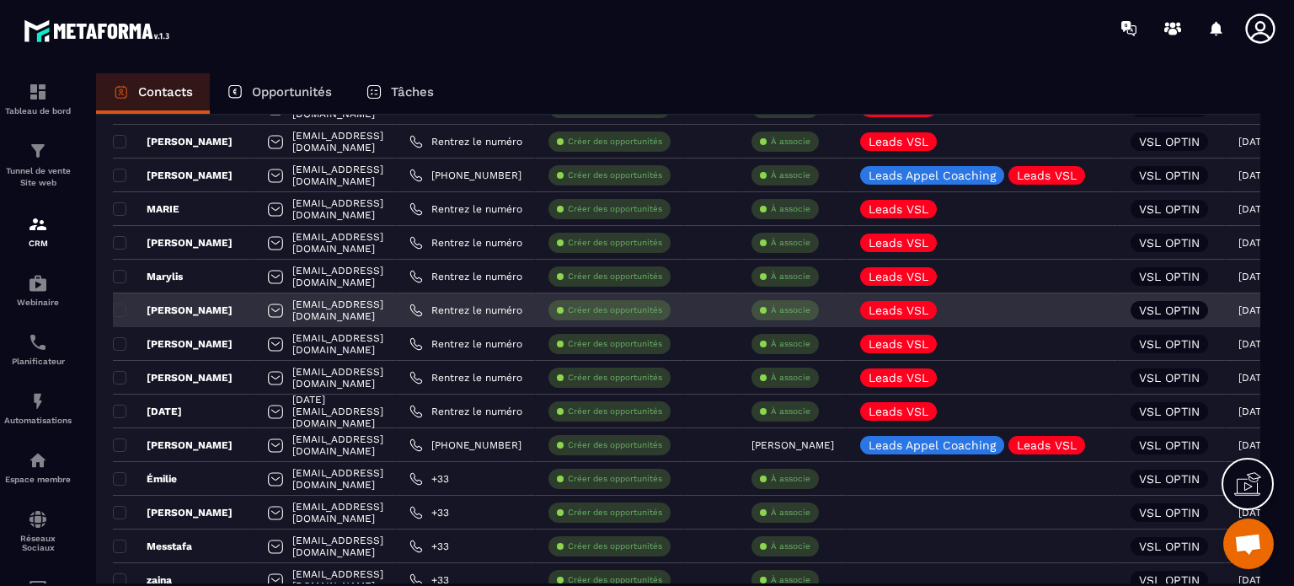
click at [157, 309] on p "[PERSON_NAME]" at bounding box center [173, 309] width 120 height 13
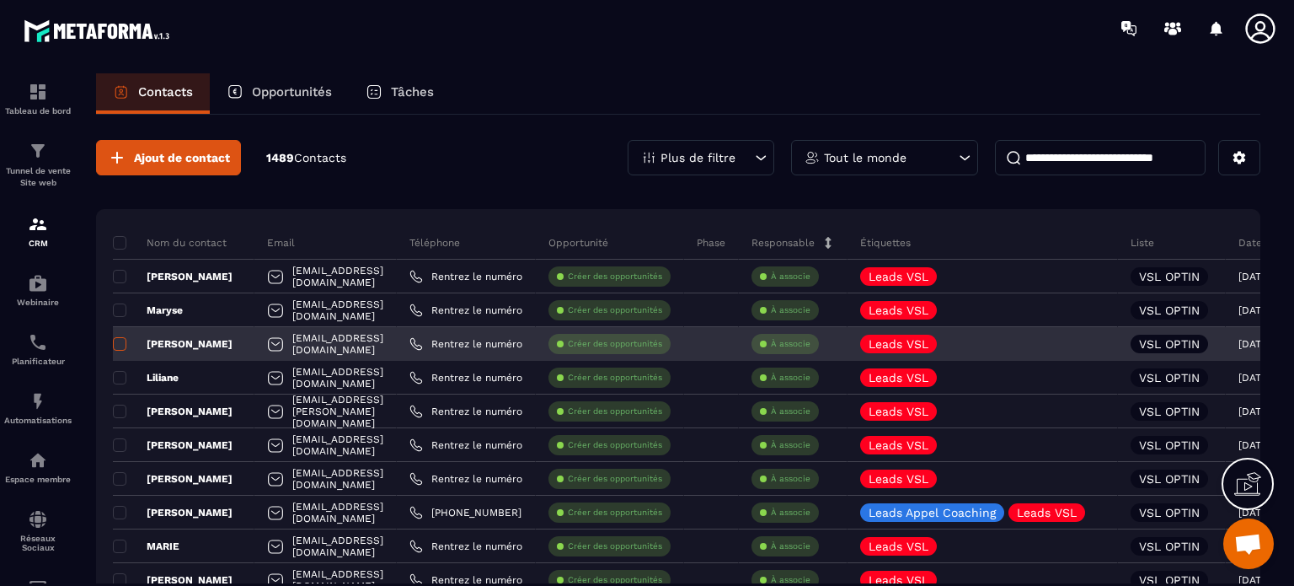
click at [118, 341] on span at bounding box center [119, 343] width 13 height 13
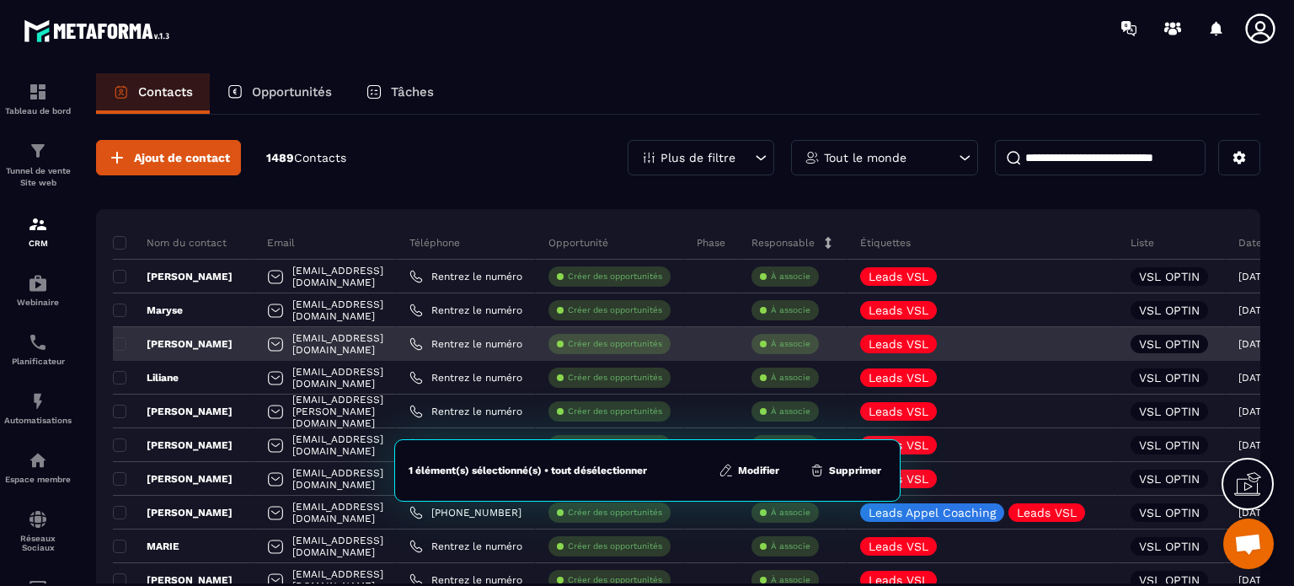
click at [168, 342] on p "[PERSON_NAME]" at bounding box center [173, 343] width 120 height 13
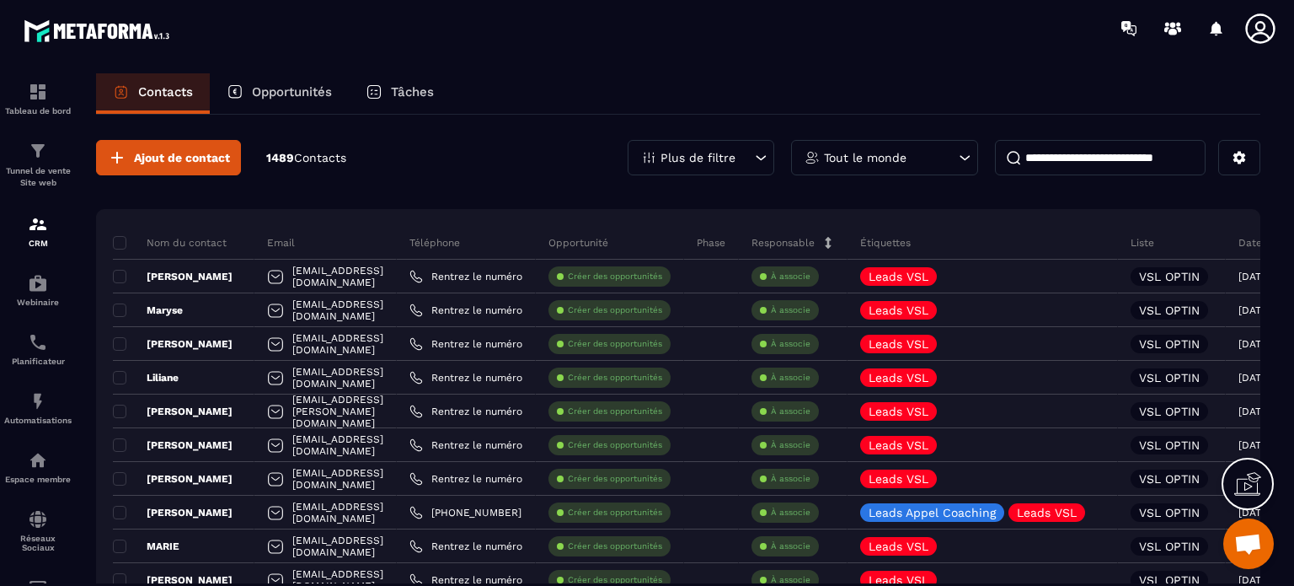
click at [1043, 156] on input at bounding box center [1100, 157] width 211 height 35
type input "*"
click at [1240, 158] on icon at bounding box center [1239, 157] width 15 height 15
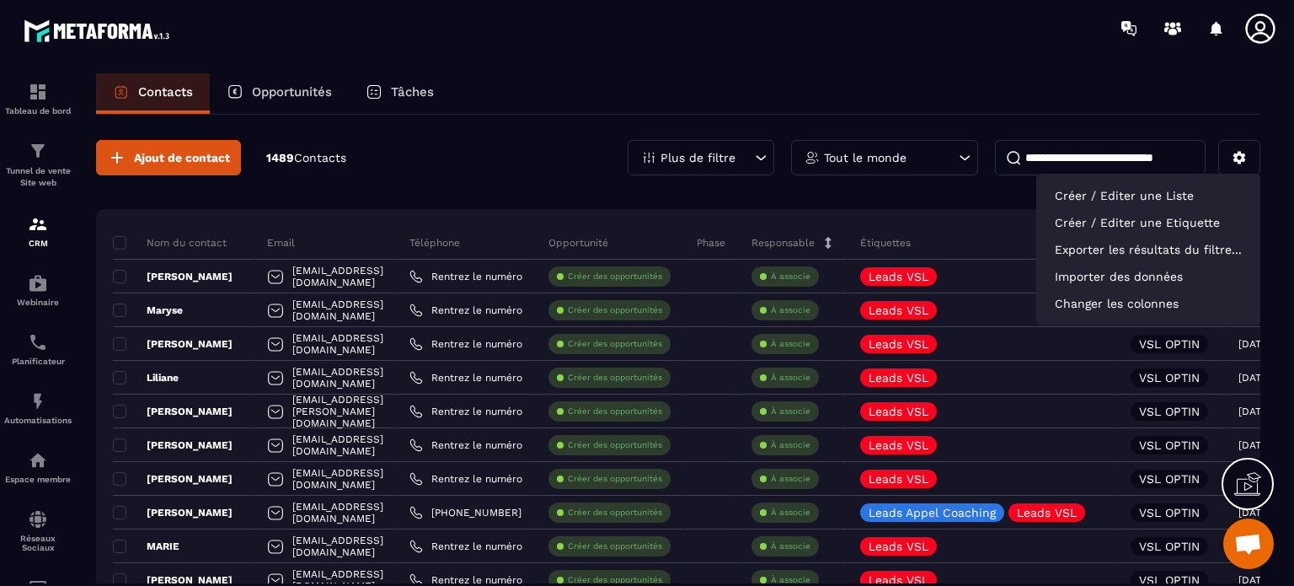
click at [1084, 158] on input at bounding box center [1100, 157] width 211 height 35
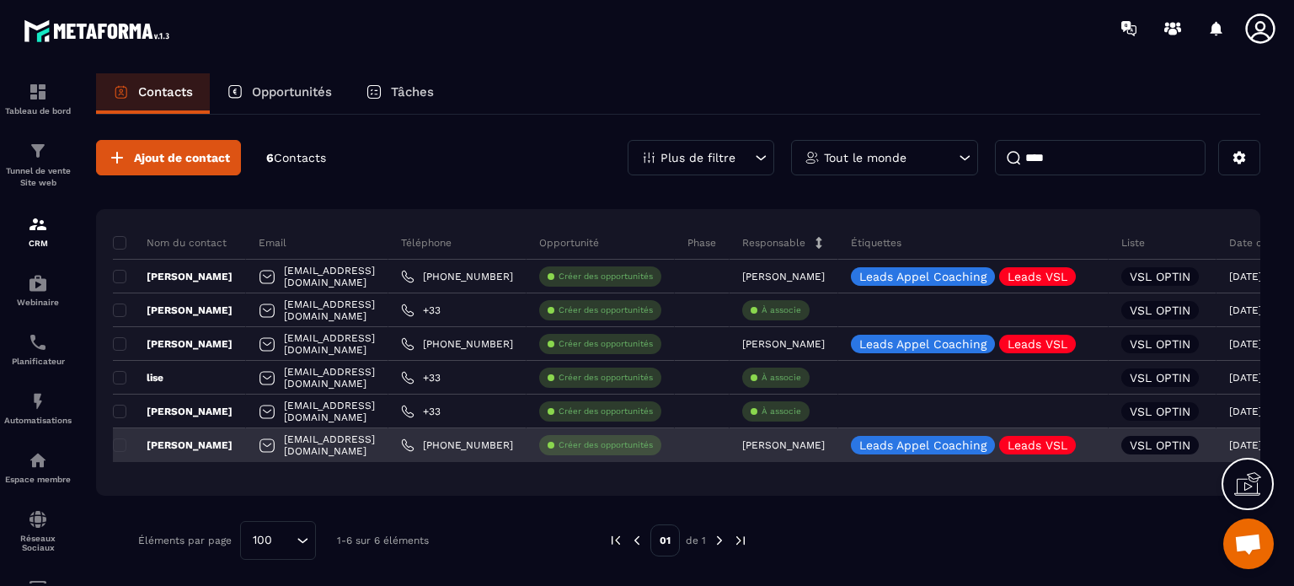
type input "****"
click at [161, 441] on p "[PERSON_NAME]" at bounding box center [173, 444] width 120 height 13
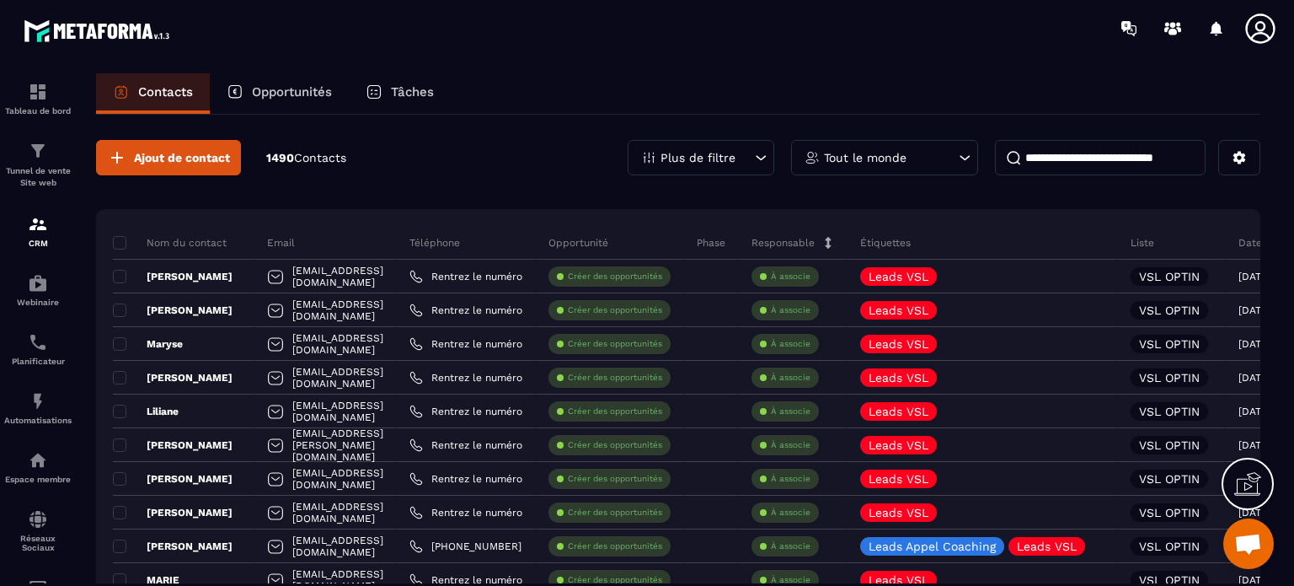
click at [1054, 151] on input at bounding box center [1100, 157] width 211 height 35
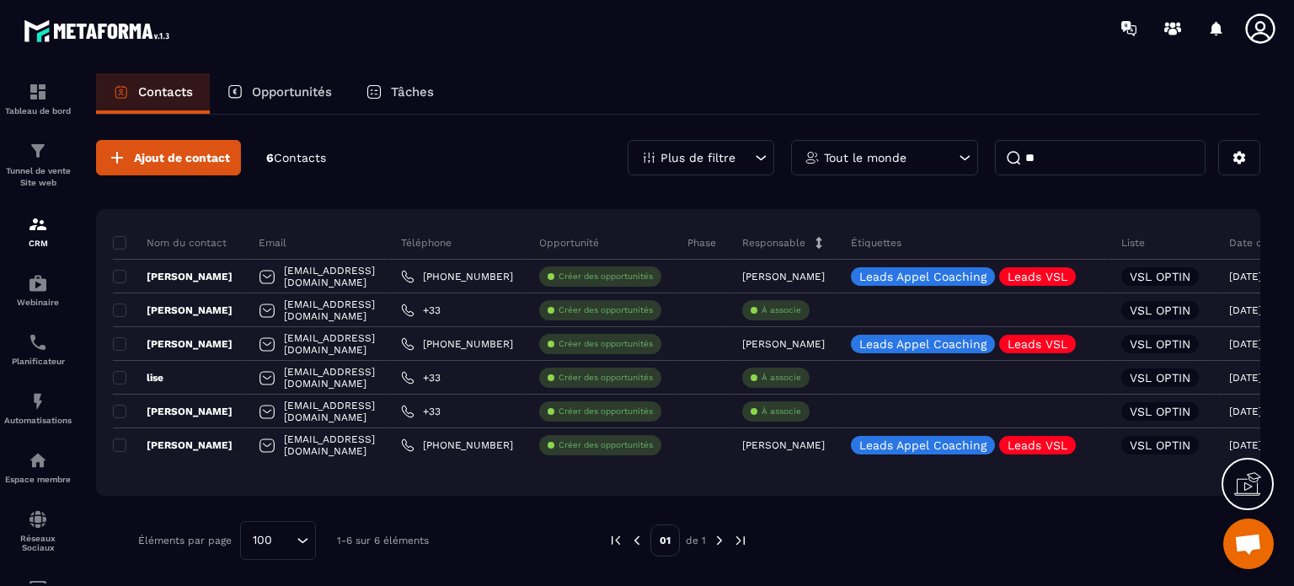
type input "*"
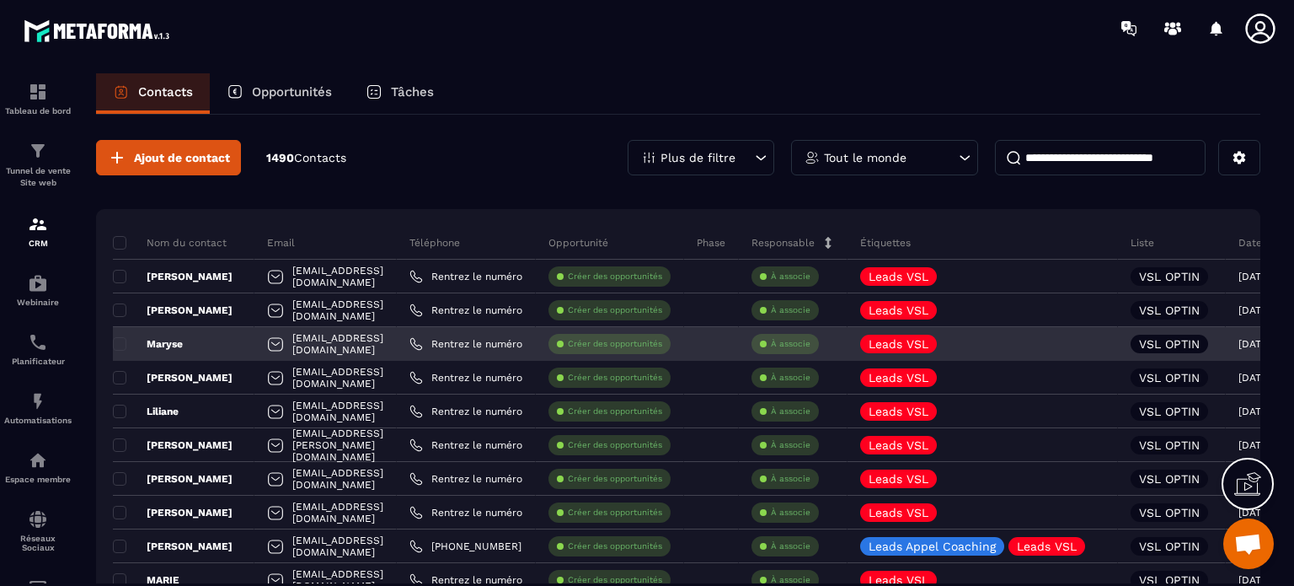
click at [165, 340] on p "Maryse" at bounding box center [148, 343] width 70 height 13
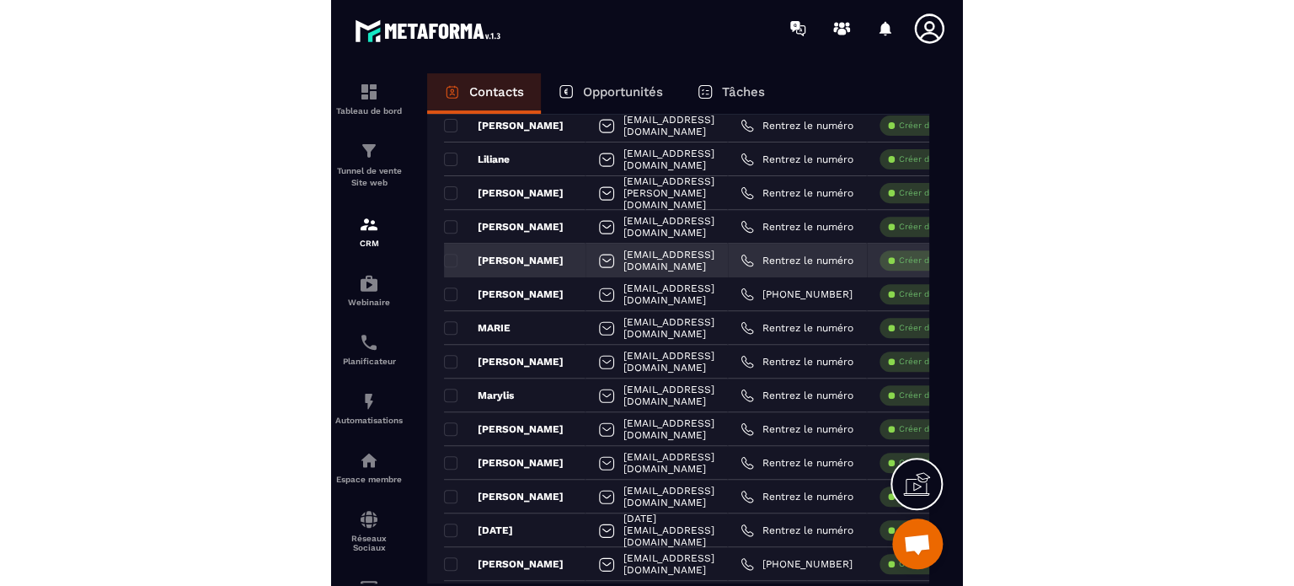
scroll to position [253, 0]
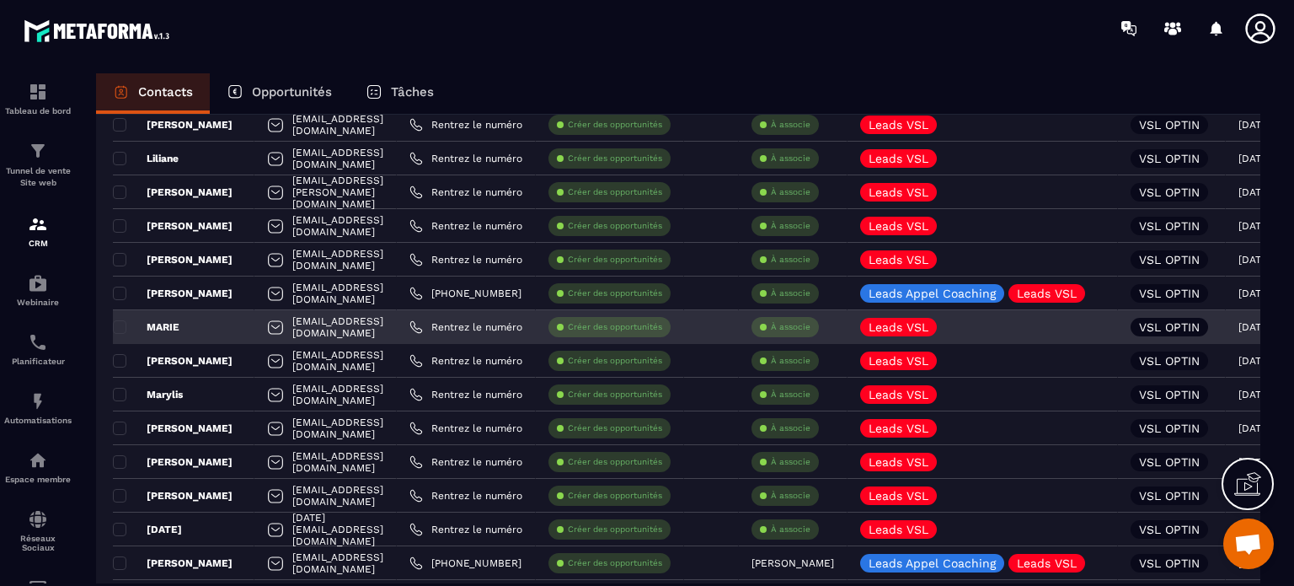
click at [175, 323] on p "MARIE" at bounding box center [146, 326] width 67 height 13
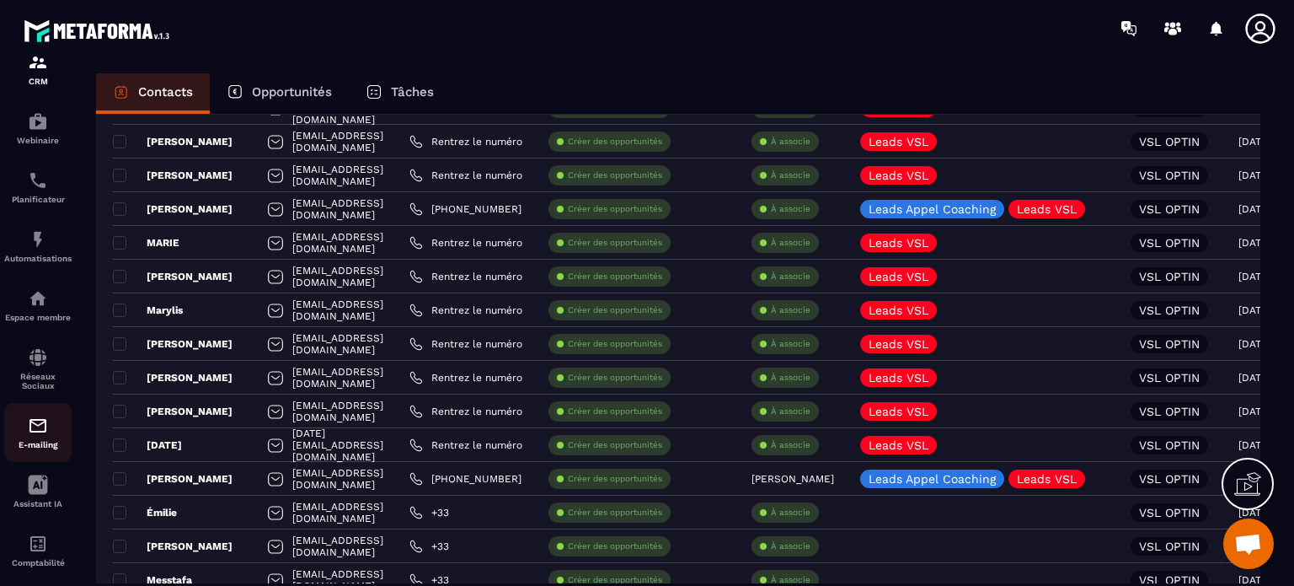
scroll to position [168, 0]
click at [37, 427] on img at bounding box center [38, 419] width 20 height 20
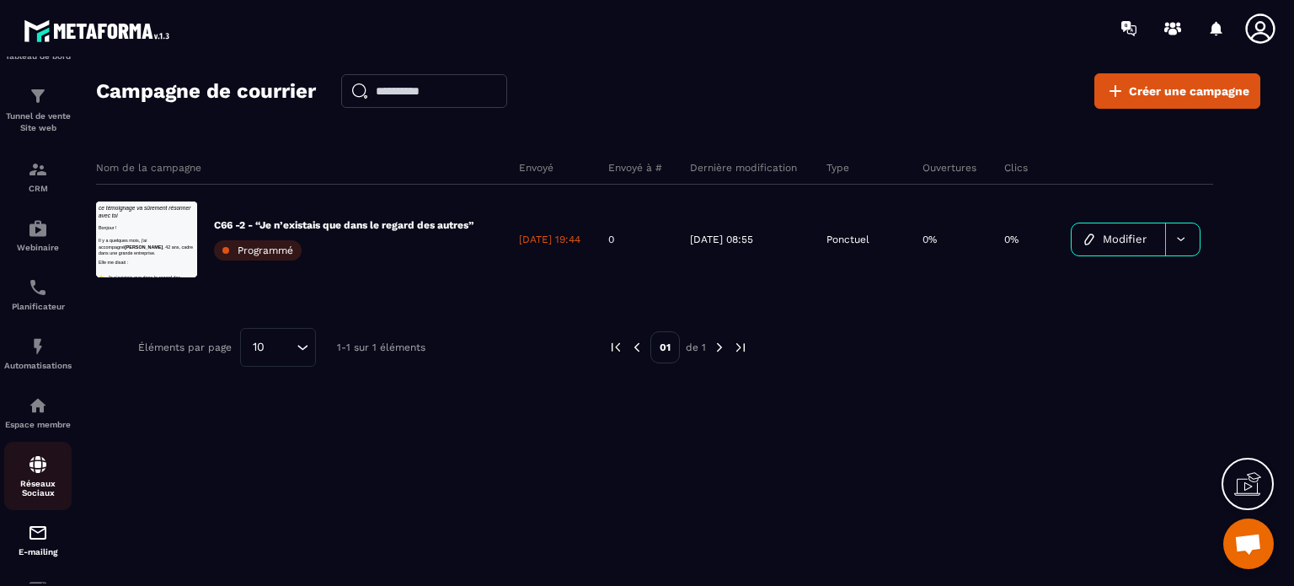
scroll to position [84, 0]
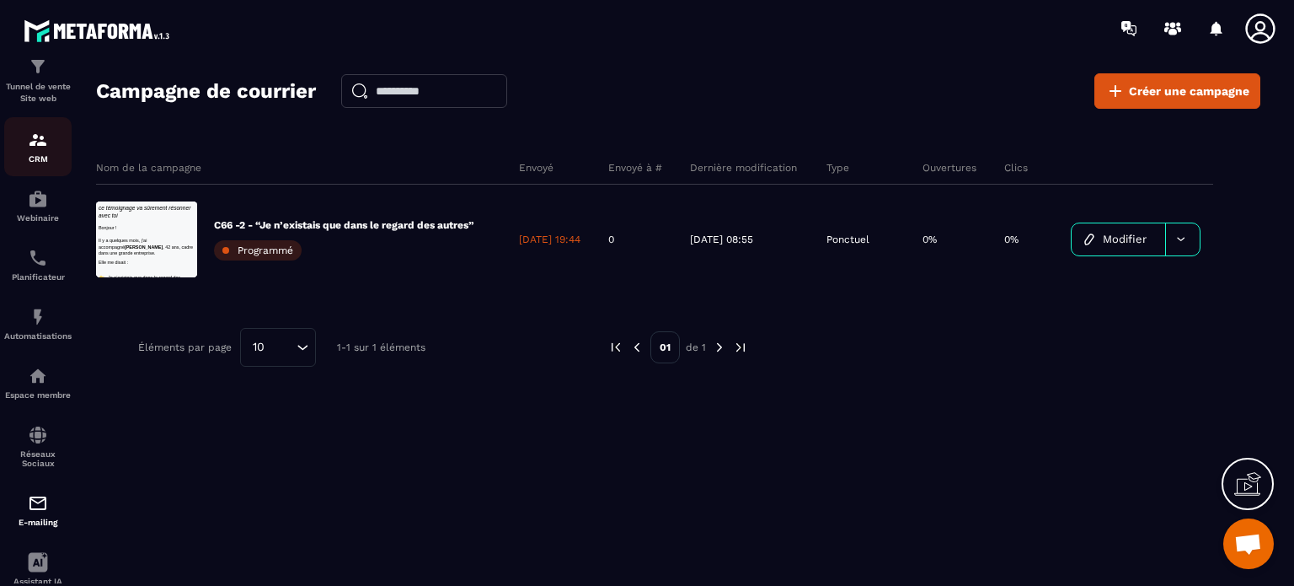
click at [37, 152] on div "CRM" at bounding box center [37, 147] width 67 height 34
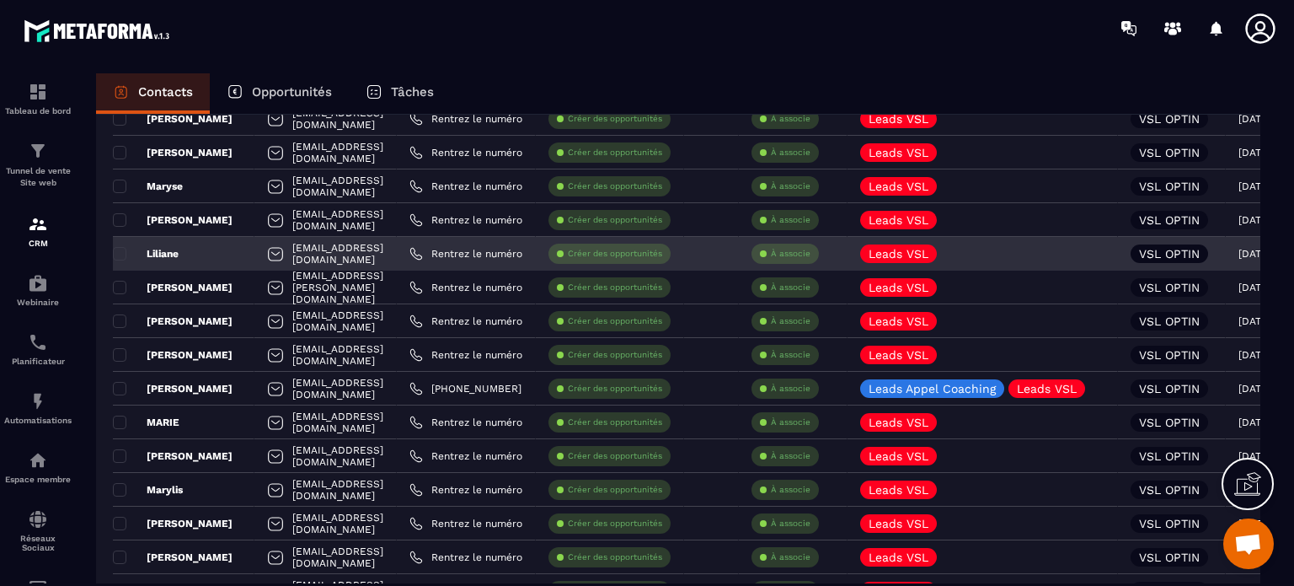
scroll to position [168, 0]
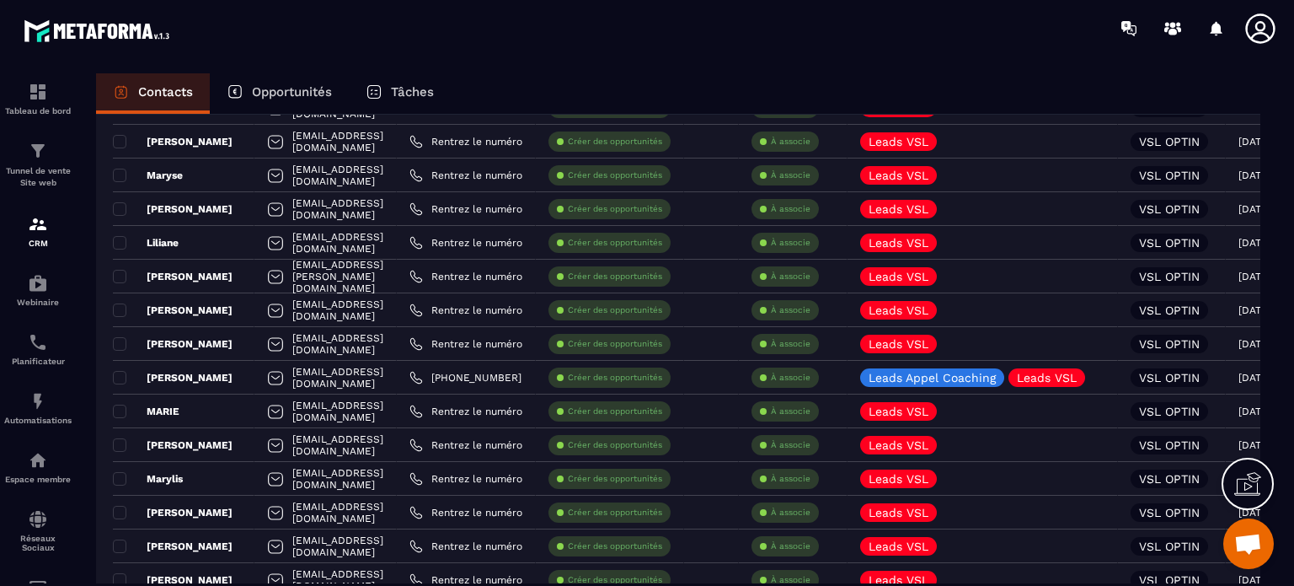
click at [1243, 538] on span "Ouvrir le chat" at bounding box center [1248, 545] width 28 height 24
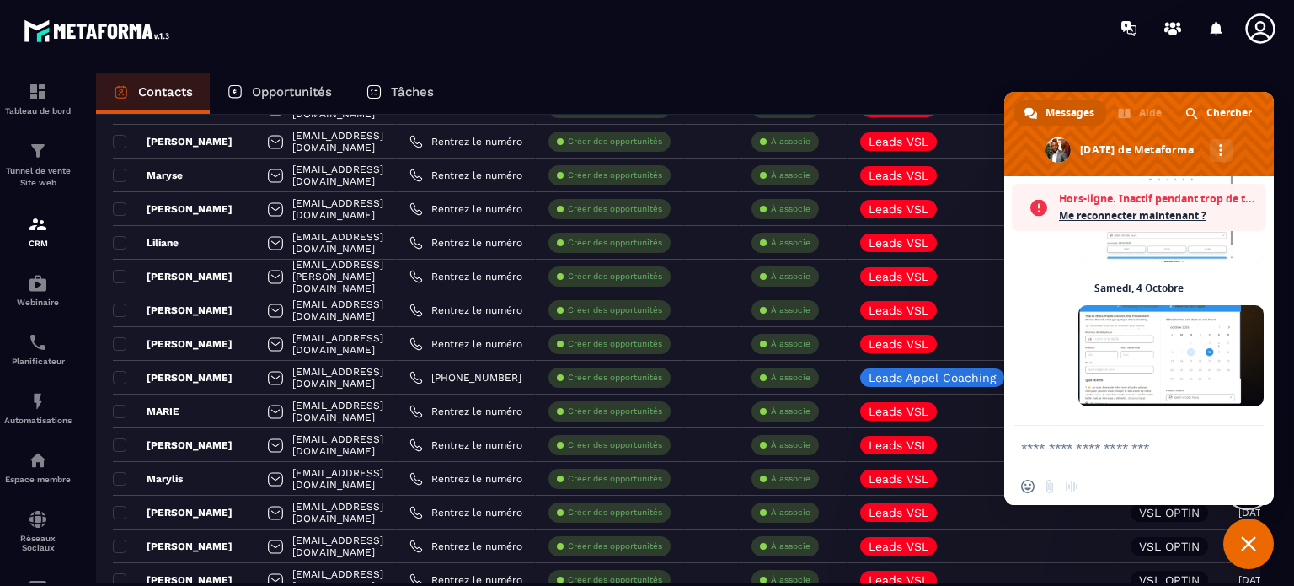
scroll to position [12272, 0]
drag, startPoint x: 1097, startPoint y: 211, endPoint x: 1083, endPoint y: 227, distance: 20.9
click at [1095, 211] on span "Me reconnecter maintenant ?" at bounding box center [1158, 215] width 199 height 17
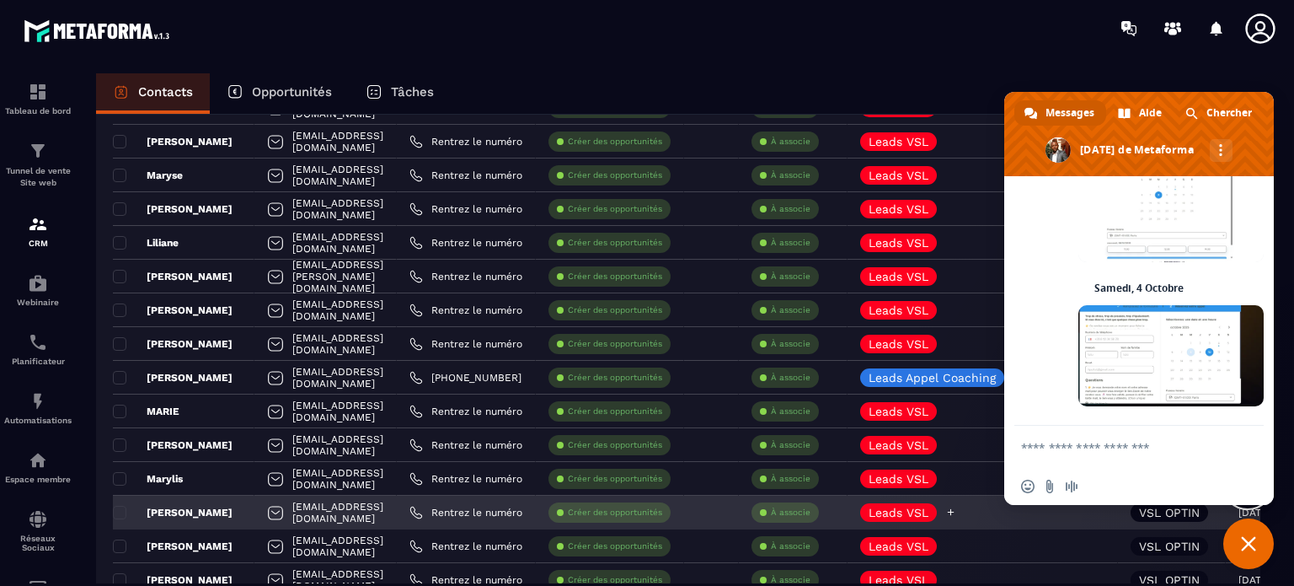
scroll to position [12217, 0]
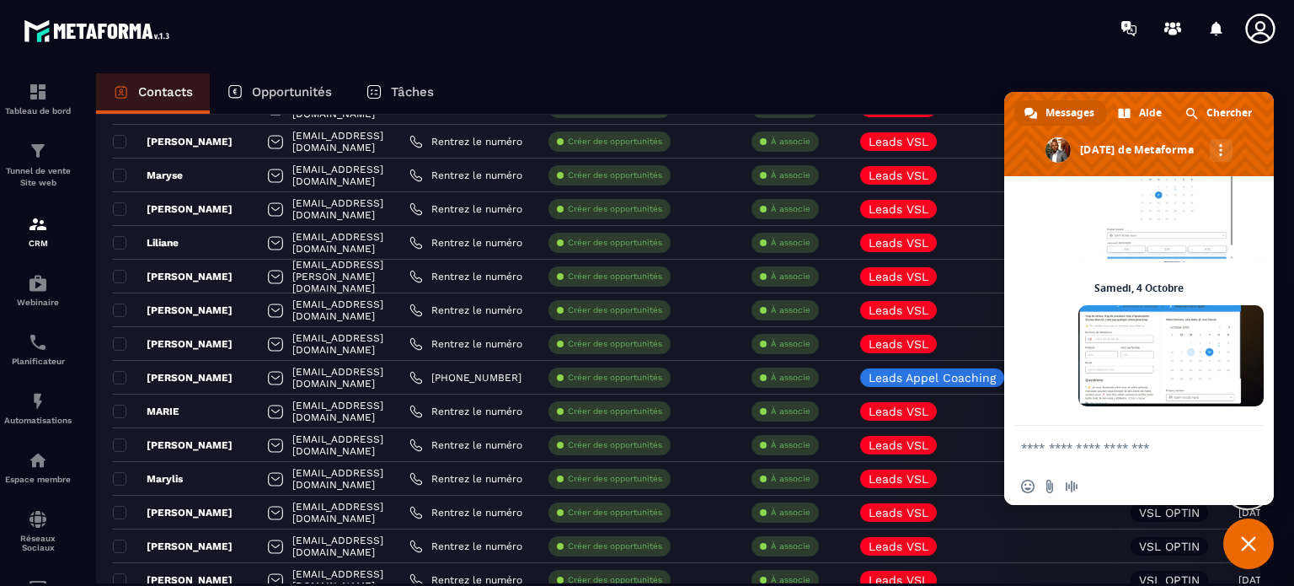
click at [1055, 443] on textarea "Entrez votre message..." at bounding box center [1120, 447] width 199 height 15
paste textarea "**********"
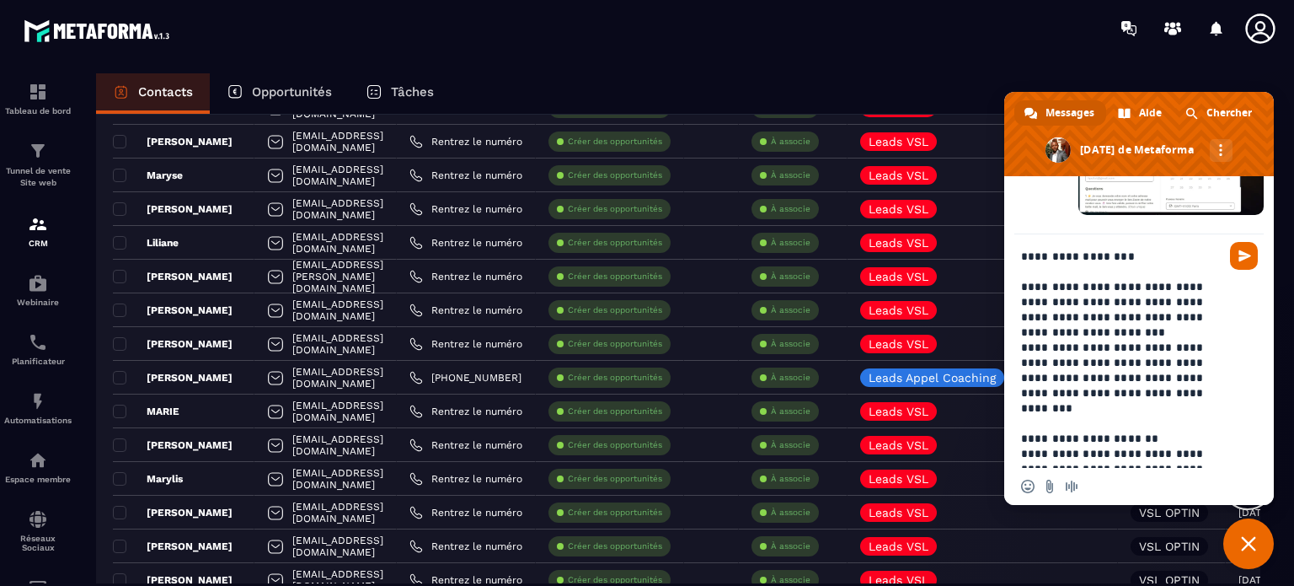
scroll to position [84, 0]
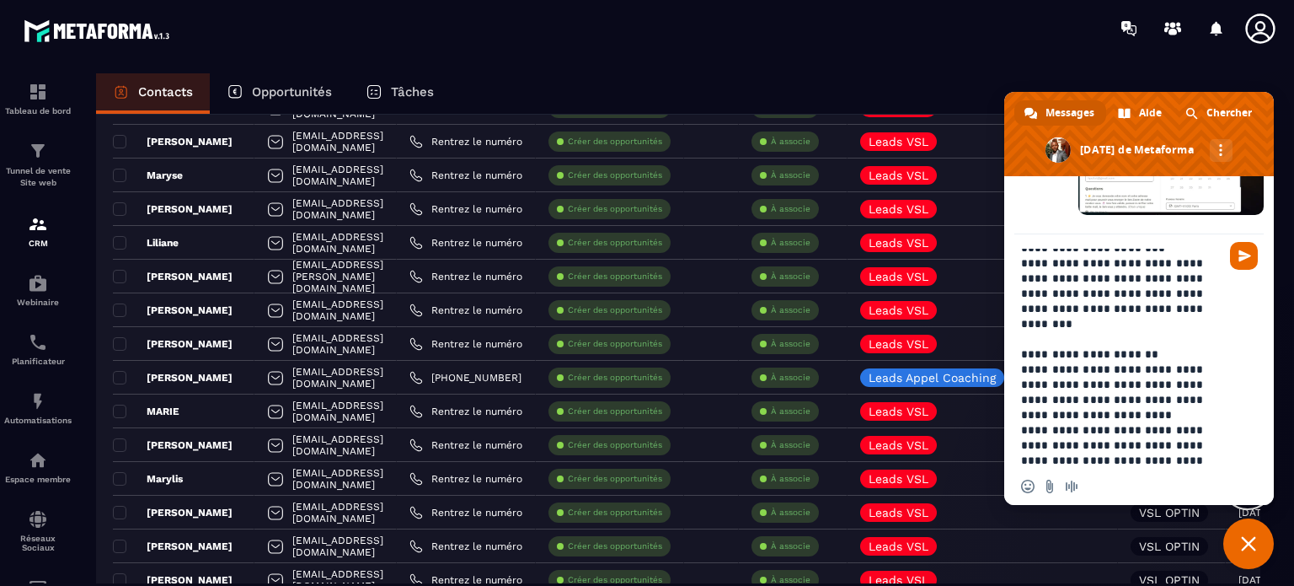
drag, startPoint x: 1090, startPoint y: 338, endPoint x: 1037, endPoint y: 338, distance: 53.1
click at [1037, 338] on textarea "**********" at bounding box center [1120, 358] width 199 height 219
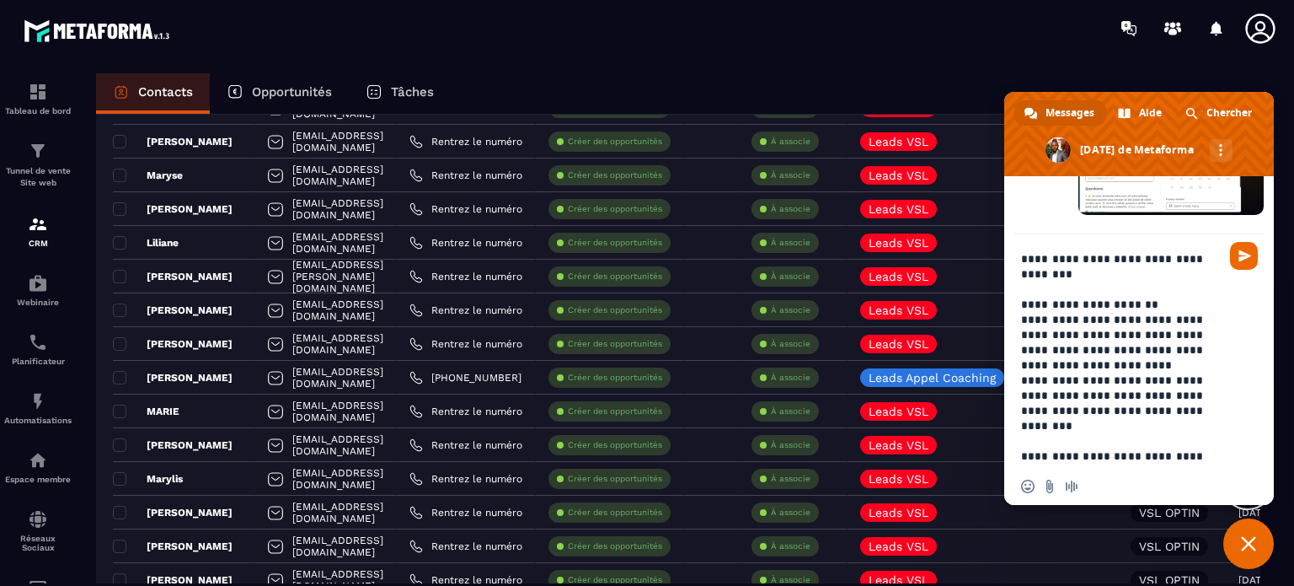
scroll to position [115, 0]
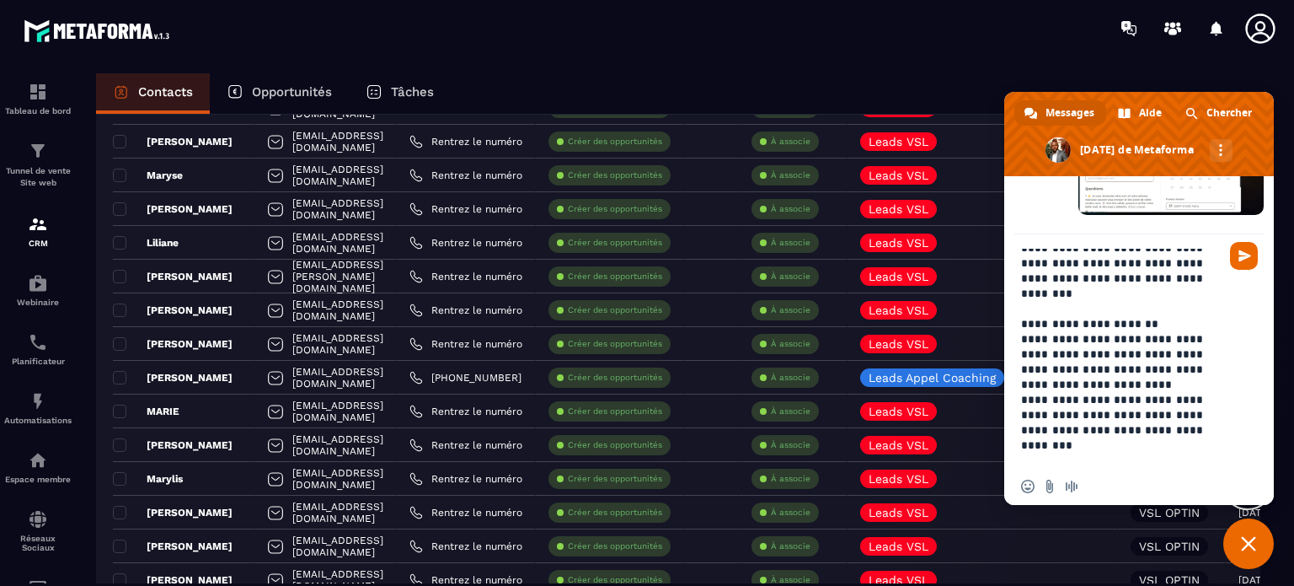
drag, startPoint x: 1196, startPoint y: 374, endPoint x: 1019, endPoint y: 302, distance: 191.6
click at [1019, 302] on div "**********" at bounding box center [1139, 352] width 270 height 237
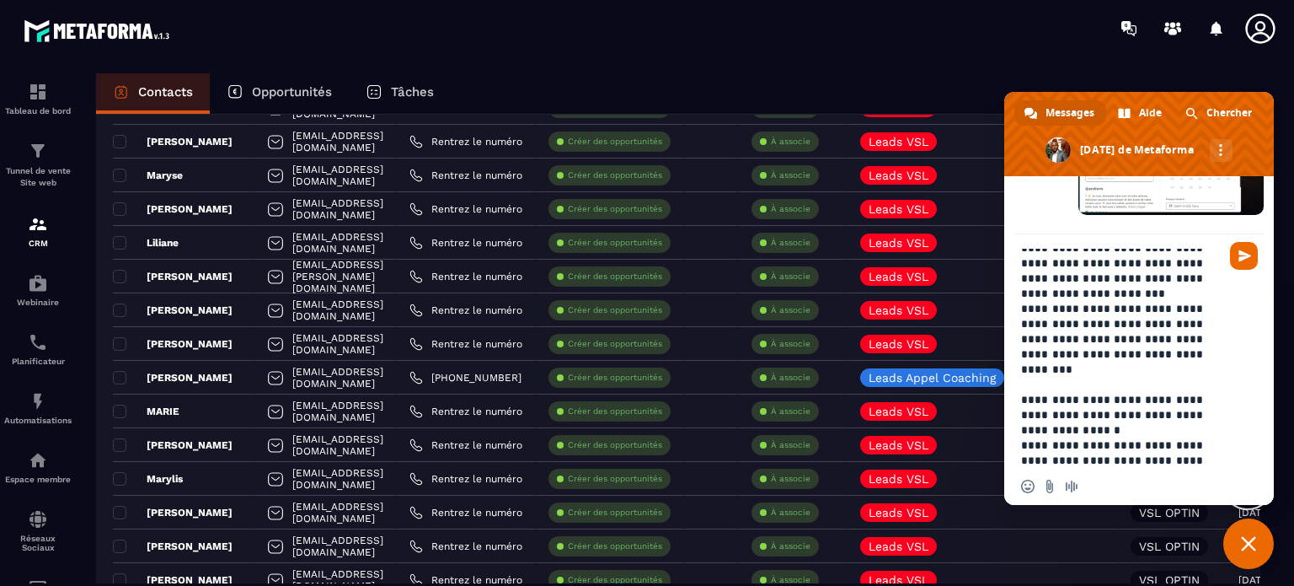
scroll to position [24, 0]
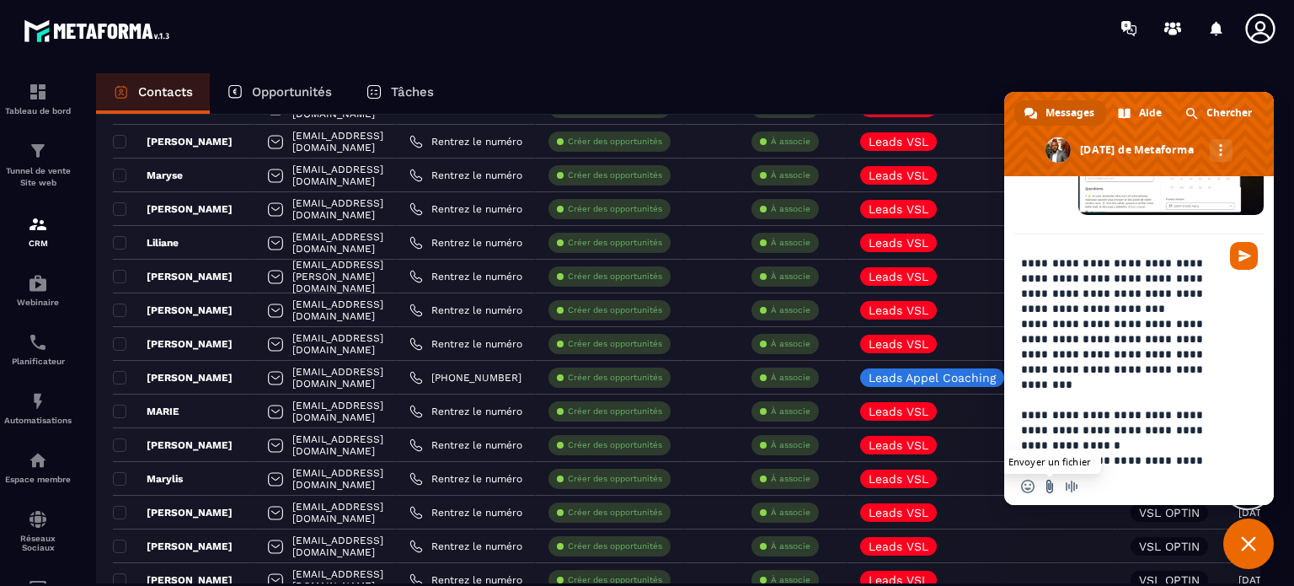
type textarea "**********"
click at [1047, 484] on input "Envoyer un fichier" at bounding box center [1049, 485] width 13 height 13
type input "**********"
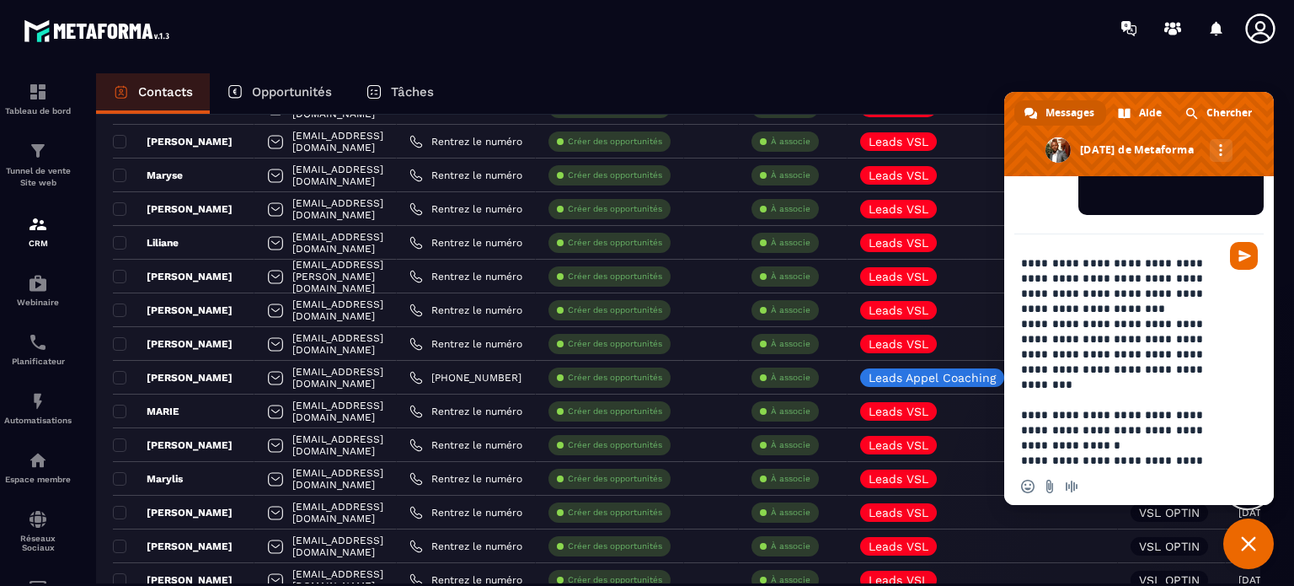
click at [1203, 370] on textarea "**********" at bounding box center [1120, 358] width 199 height 219
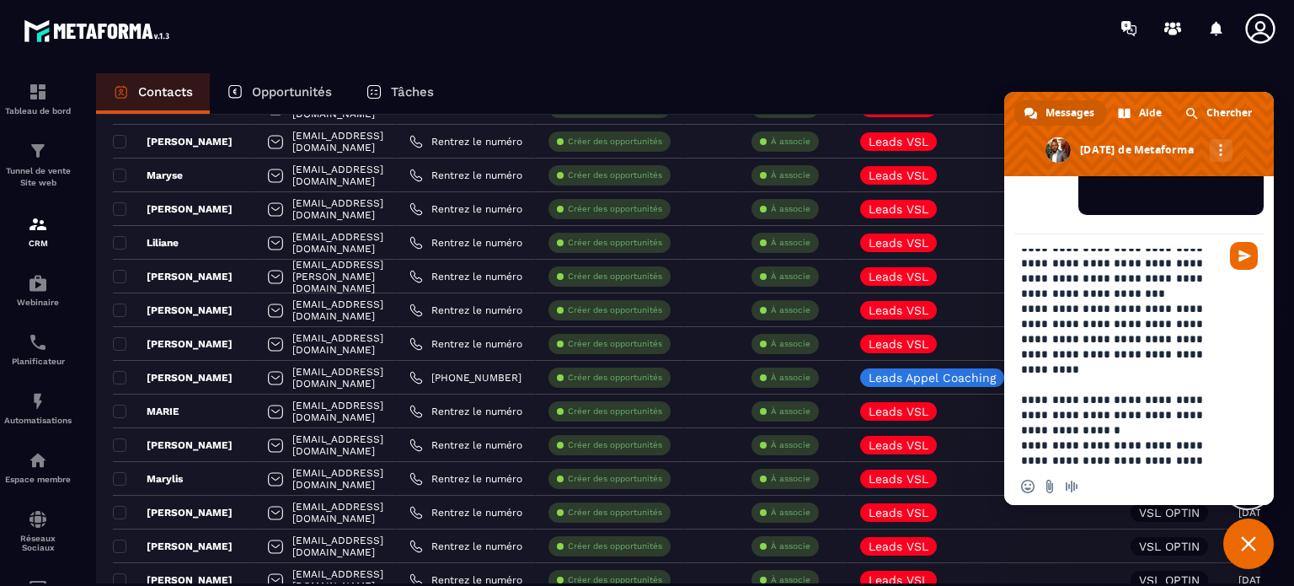
drag, startPoint x: 1174, startPoint y: 457, endPoint x: 1013, endPoint y: 443, distance: 161.5
click at [1013, 443] on div "**********" at bounding box center [1139, 352] width 270 height 237
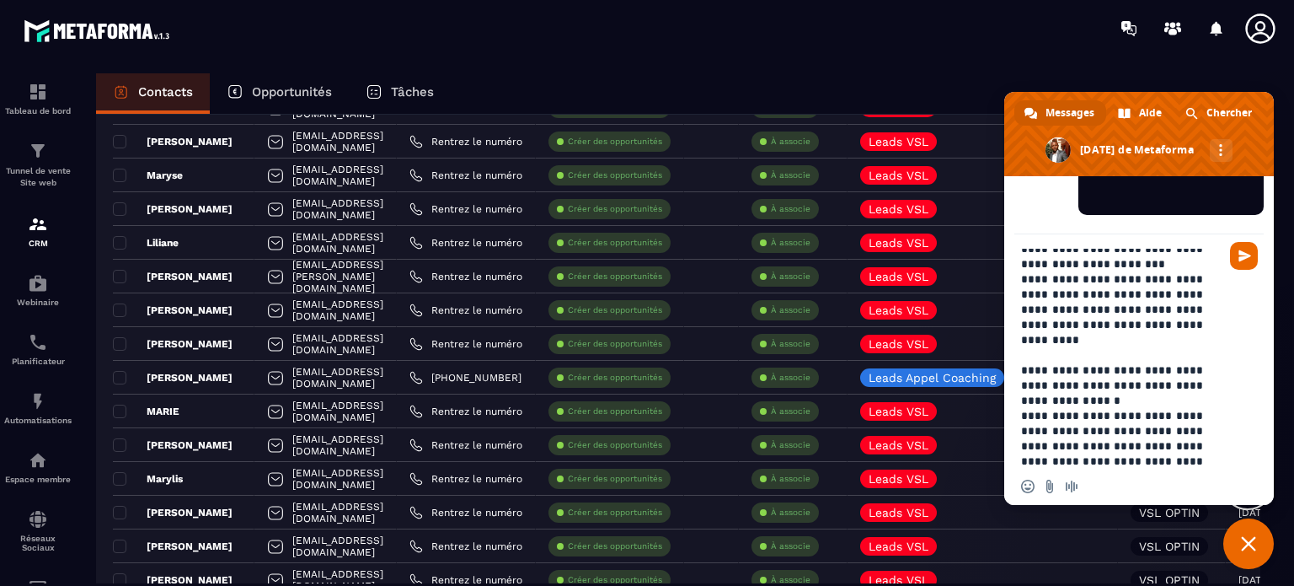
scroll to position [84, 0]
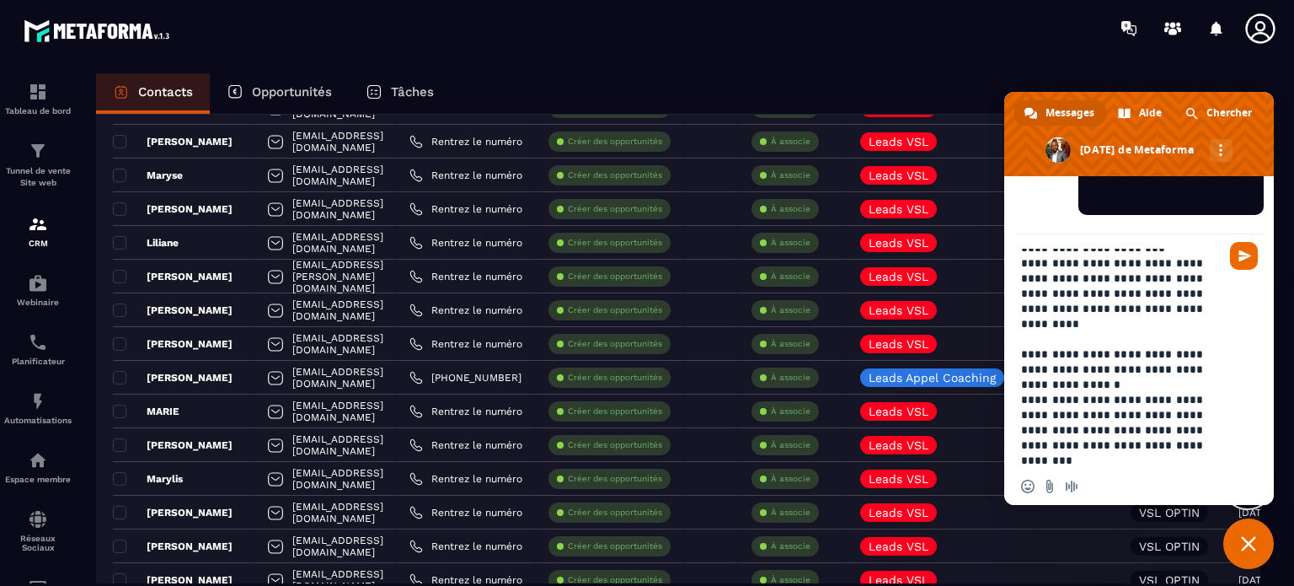
drag, startPoint x: 1146, startPoint y: 438, endPoint x: 1291, endPoint y: 479, distance: 150.7
click at [1157, 437] on textarea "**********" at bounding box center [1120, 358] width 199 height 219
click at [1156, 444] on textarea "**********" at bounding box center [1120, 358] width 199 height 219
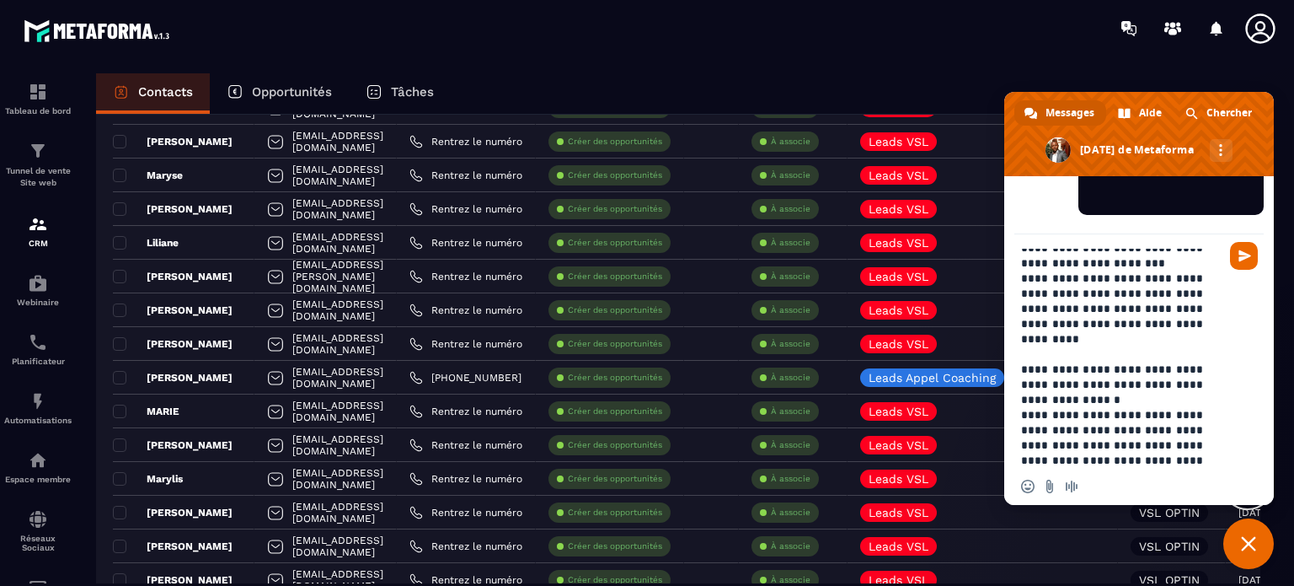
click at [1158, 455] on textarea "**********" at bounding box center [1120, 358] width 199 height 219
click at [1198, 457] on textarea "**********" at bounding box center [1120, 358] width 199 height 219
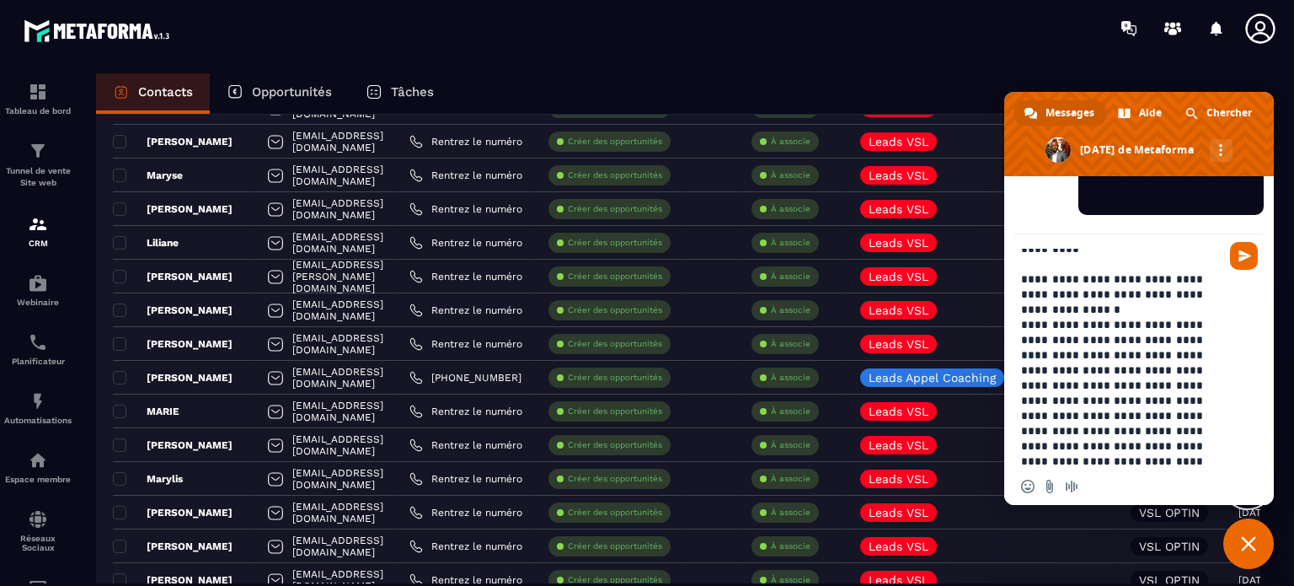
scroll to position [145, 0]
type textarea "**********"
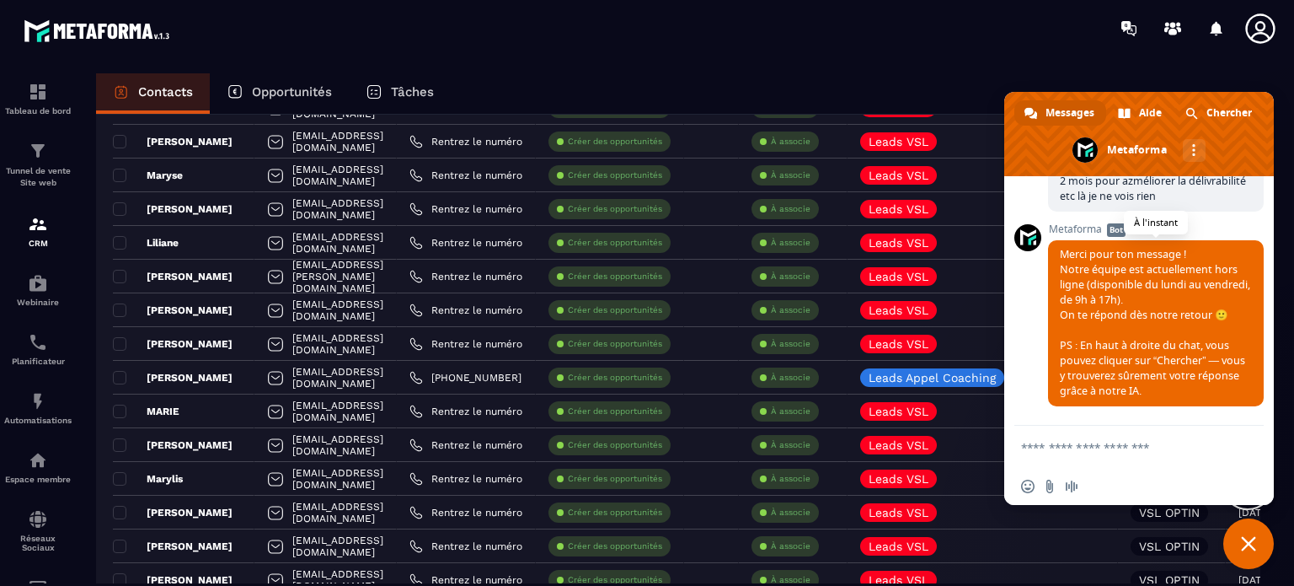
scroll to position [12946, 0]
click at [1217, 113] on span "Chercher" at bounding box center [1228, 112] width 45 height 25
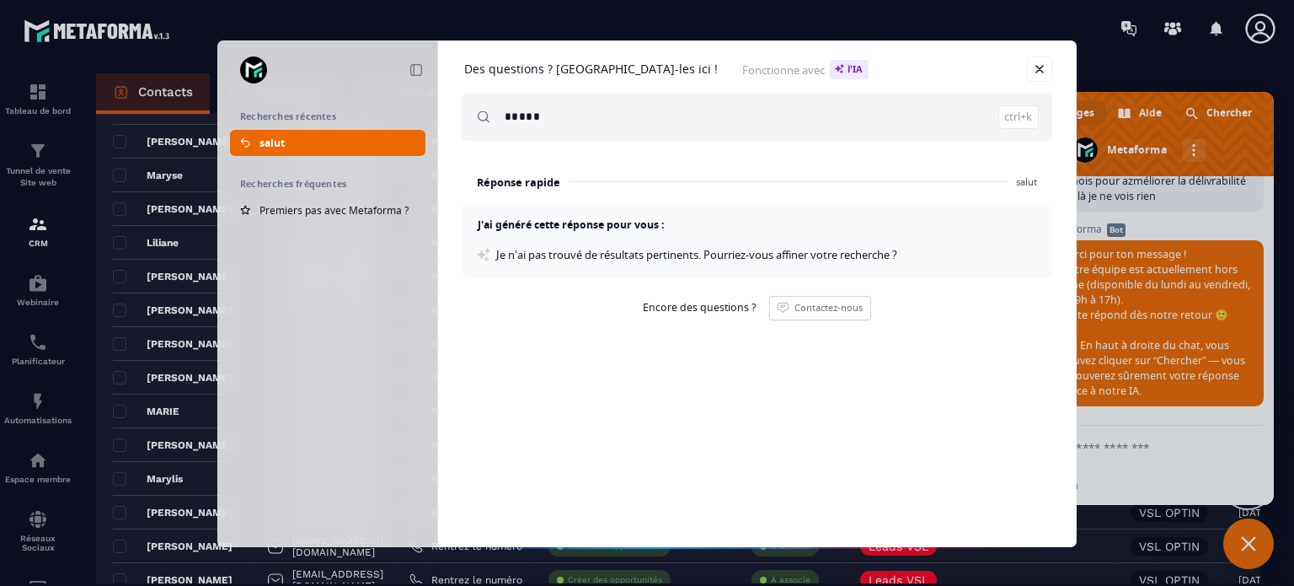
click at [698, 306] on span "Encore des questions ?" at bounding box center [699, 307] width 113 height 13
drag, startPoint x: 548, startPoint y: 120, endPoint x: 479, endPoint y: 119, distance: 68.2
click at [485, 119] on div "***** ctrl+k" at bounding box center [757, 117] width 591 height 47
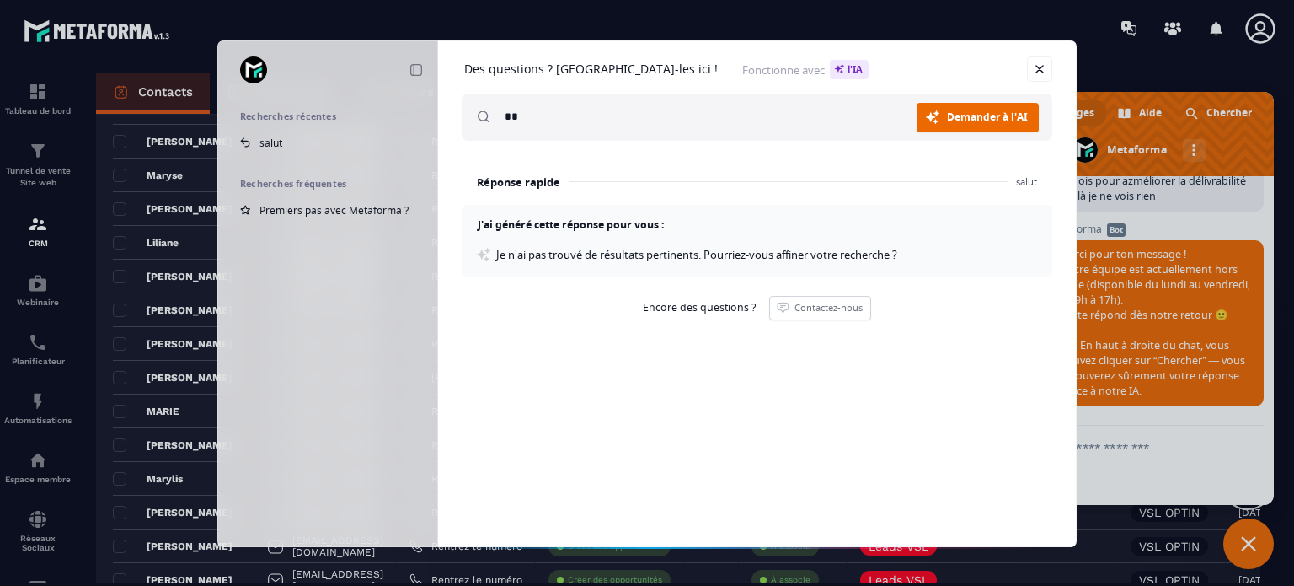
type input "*"
type input "**********"
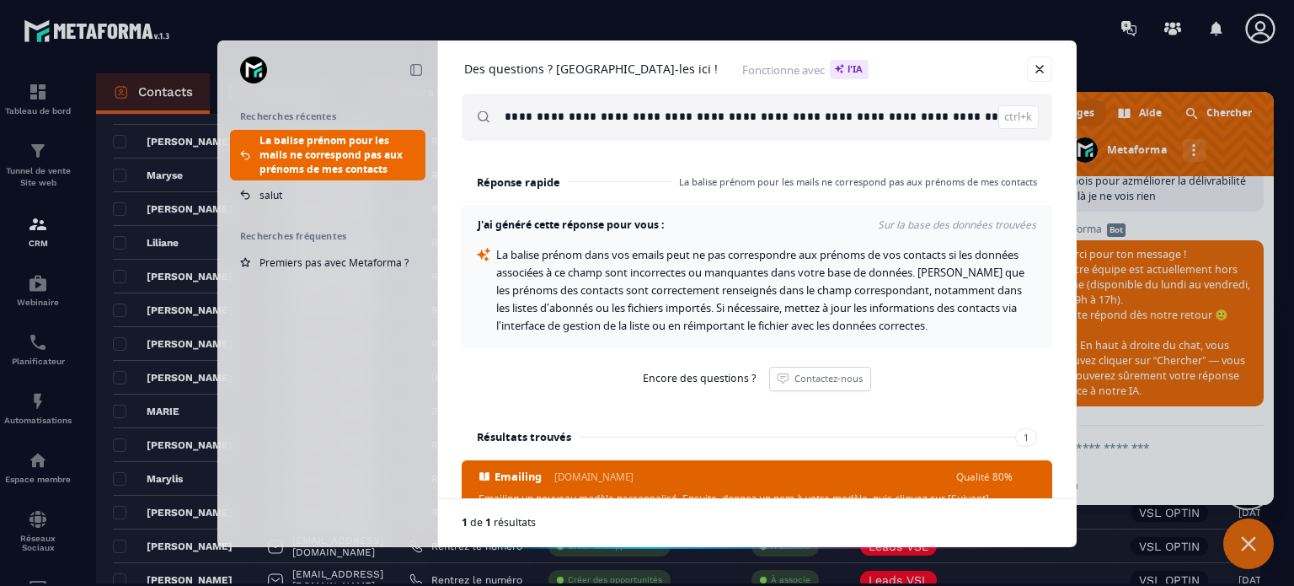
scroll to position [150, 0]
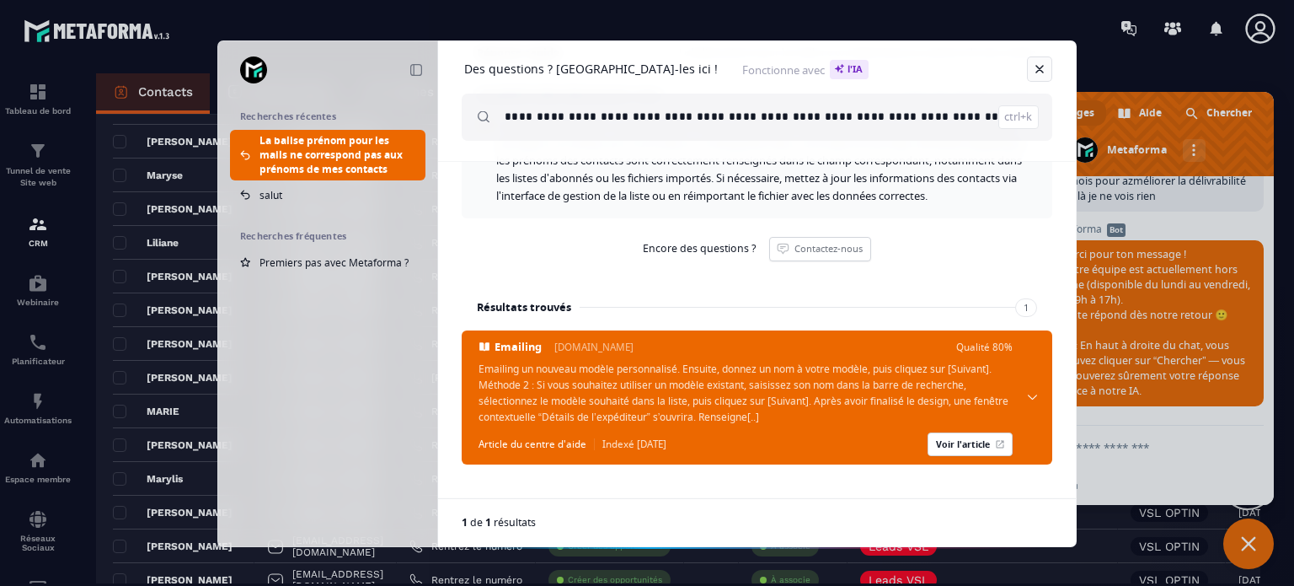
click at [1038, 67] on link "Fermer" at bounding box center [1039, 68] width 25 height 25
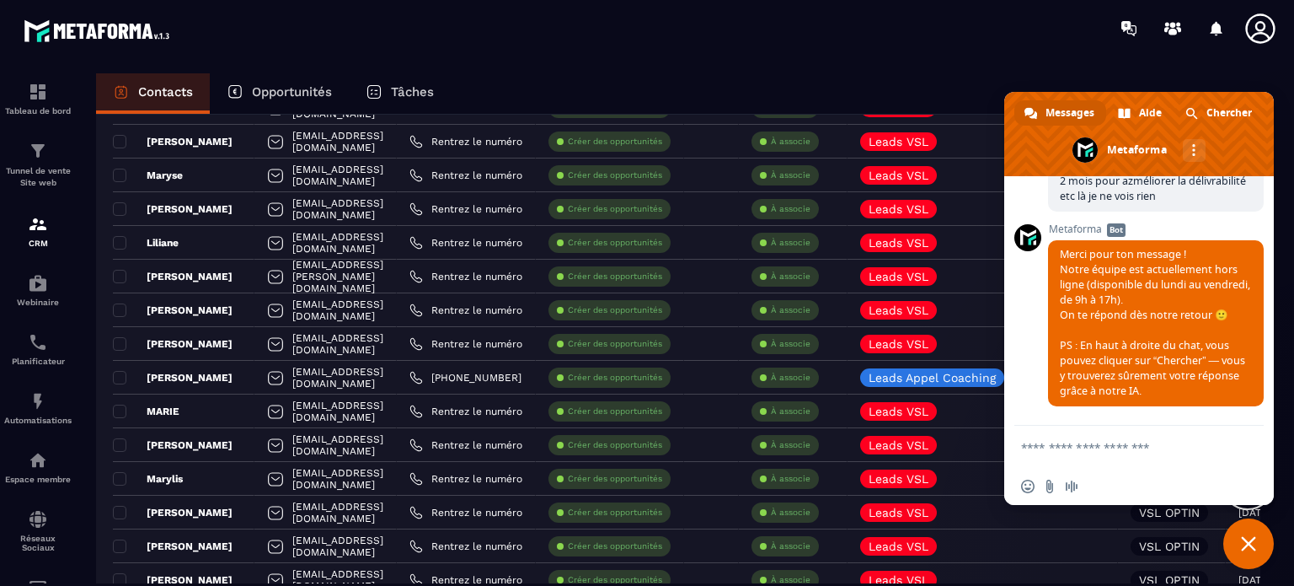
click at [1246, 537] on span "Fermer le chat" at bounding box center [1248, 543] width 15 height 15
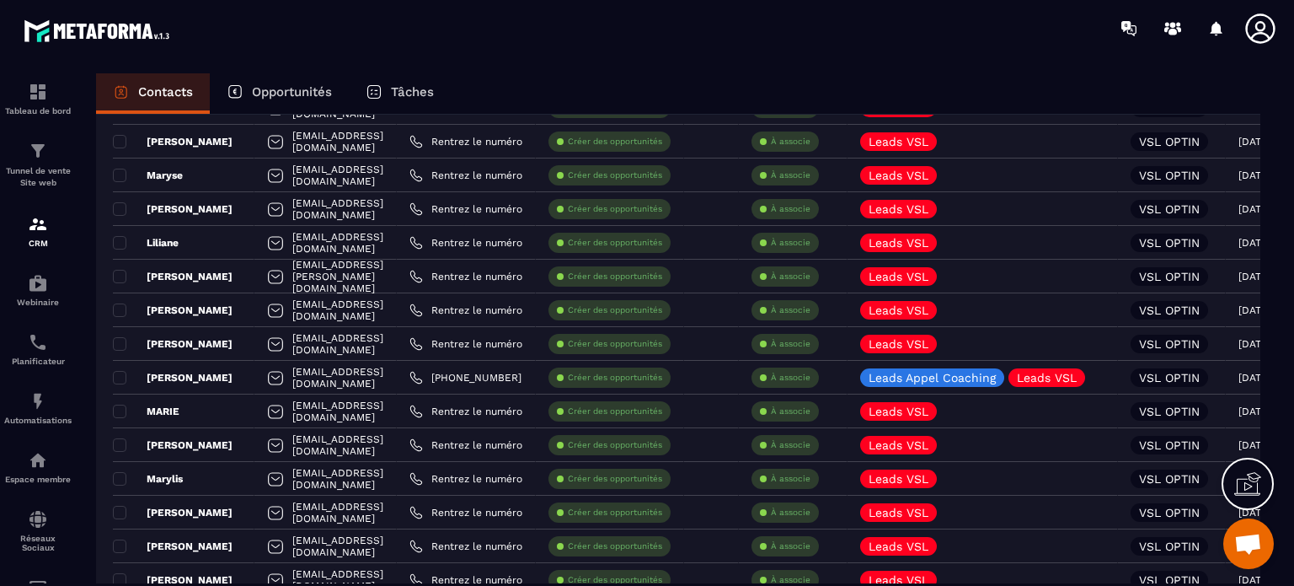
click at [1249, 489] on icon at bounding box center [1247, 483] width 27 height 27
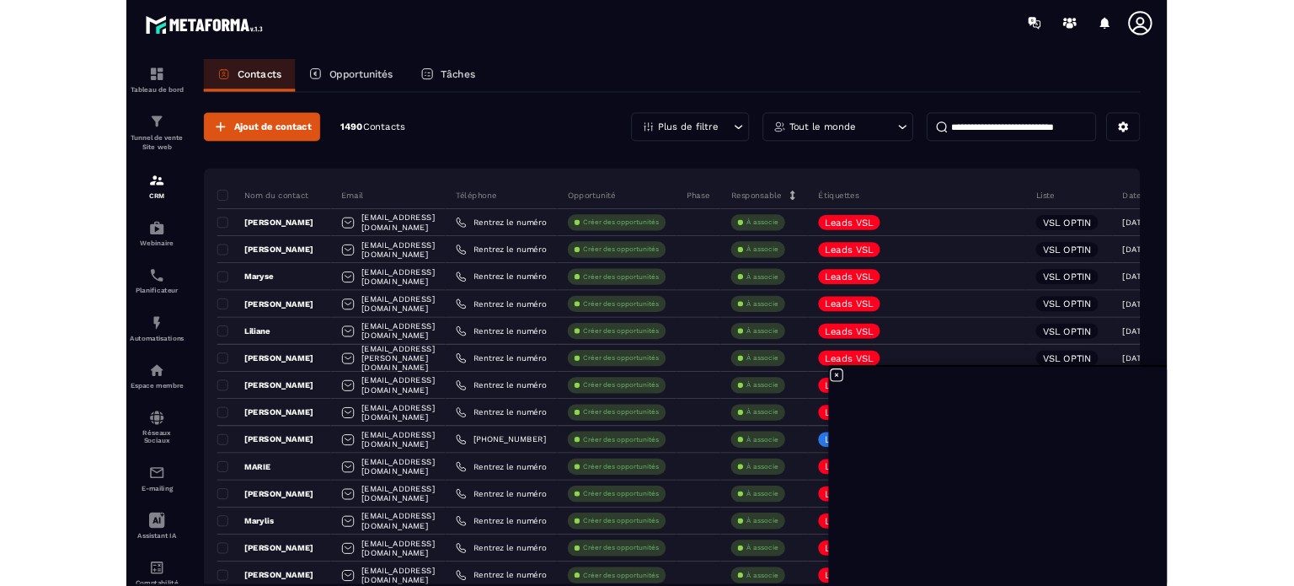
scroll to position [12946, 0]
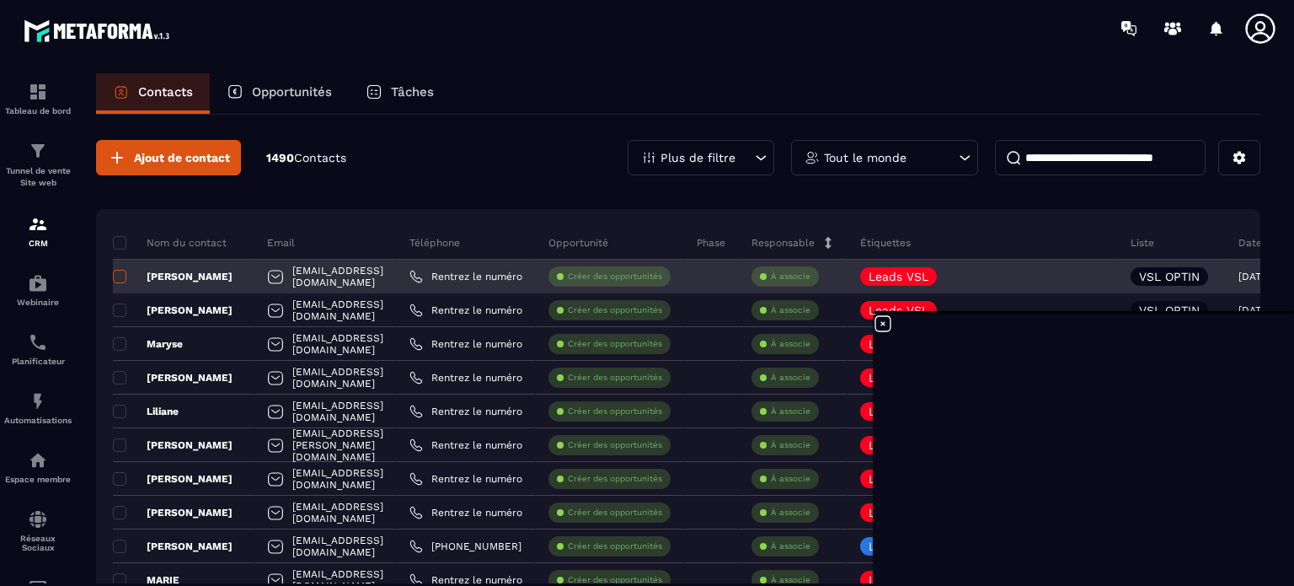
click at [118, 275] on span at bounding box center [119, 276] width 13 height 13
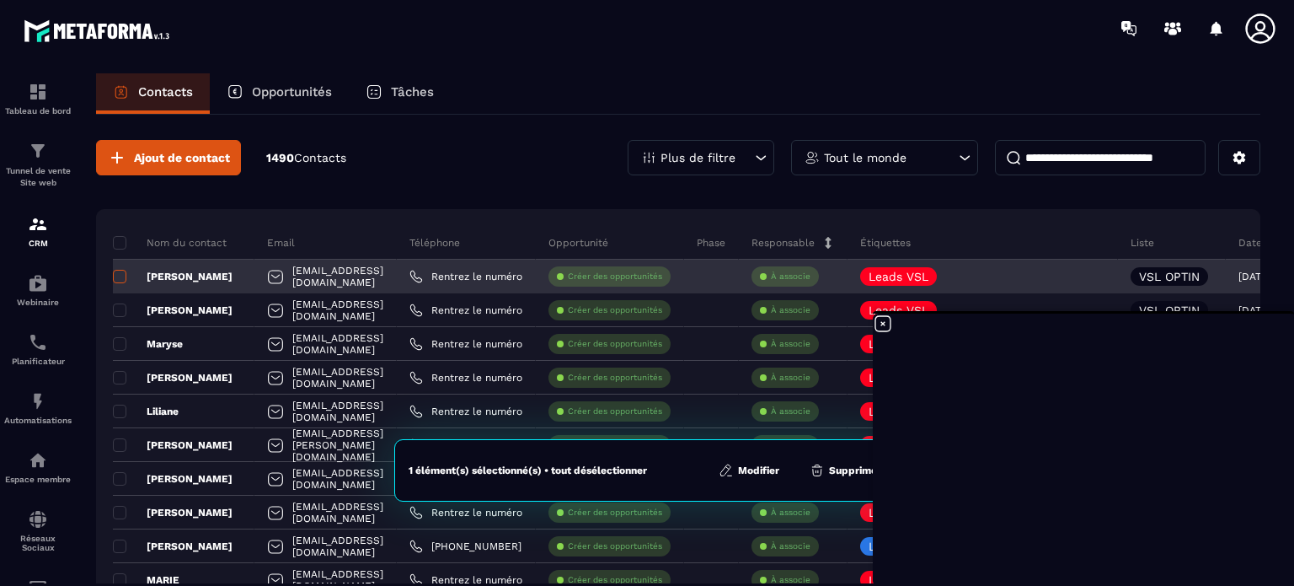
click at [120, 275] on span at bounding box center [119, 276] width 13 height 13
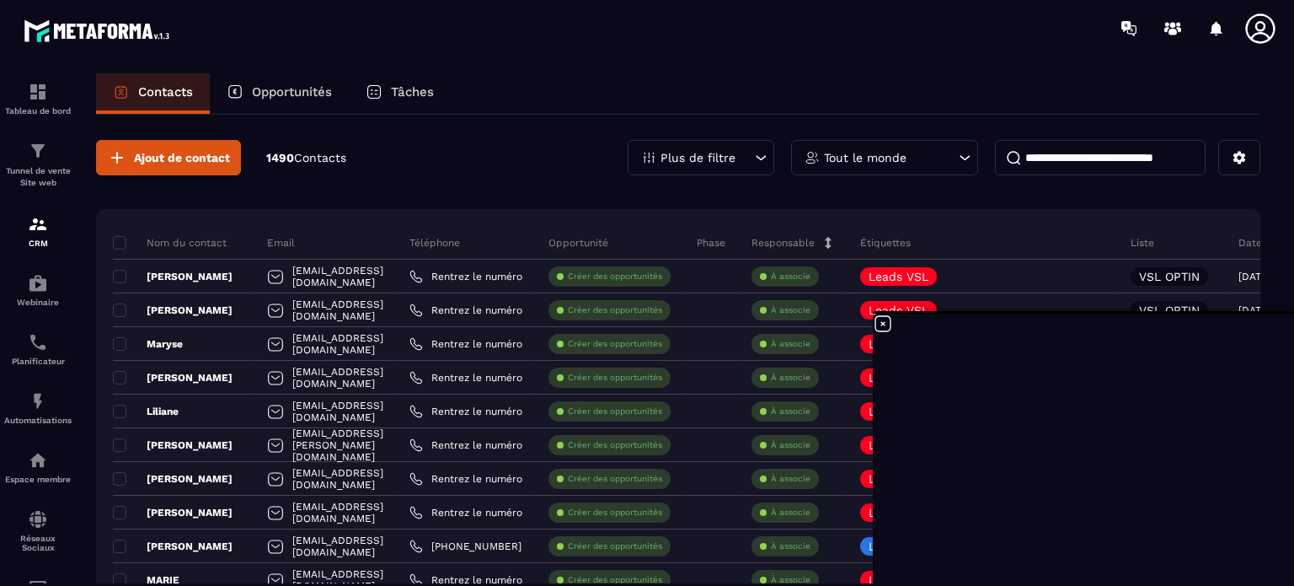
click at [1048, 155] on input at bounding box center [1100, 157] width 211 height 35
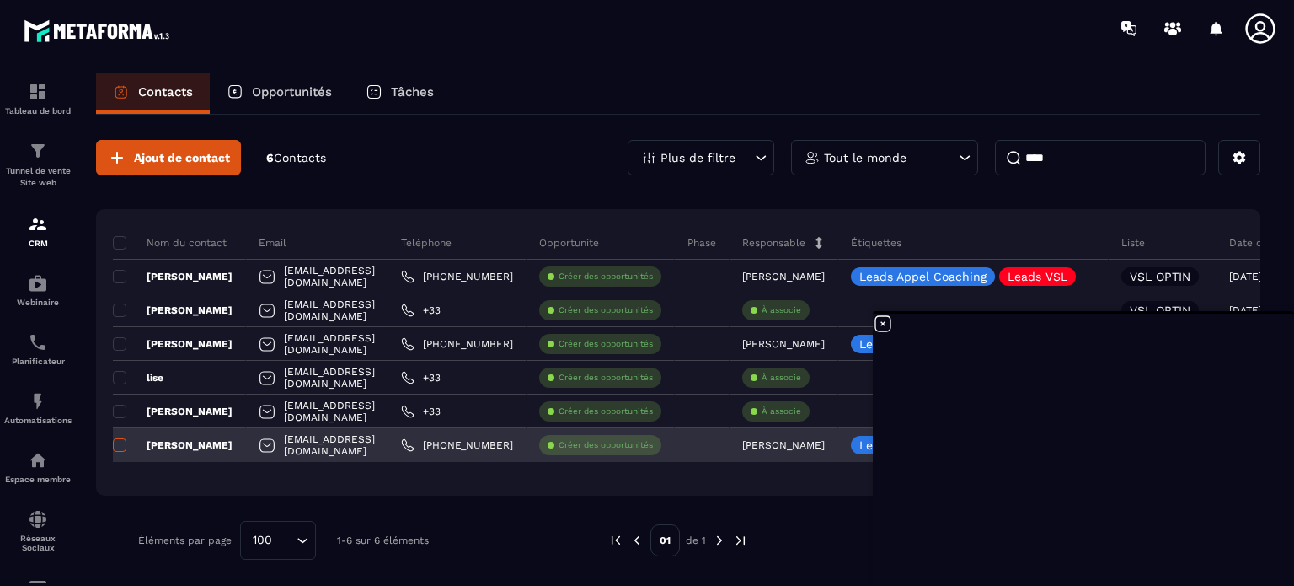
type input "****"
click at [118, 446] on span at bounding box center [119, 444] width 13 height 13
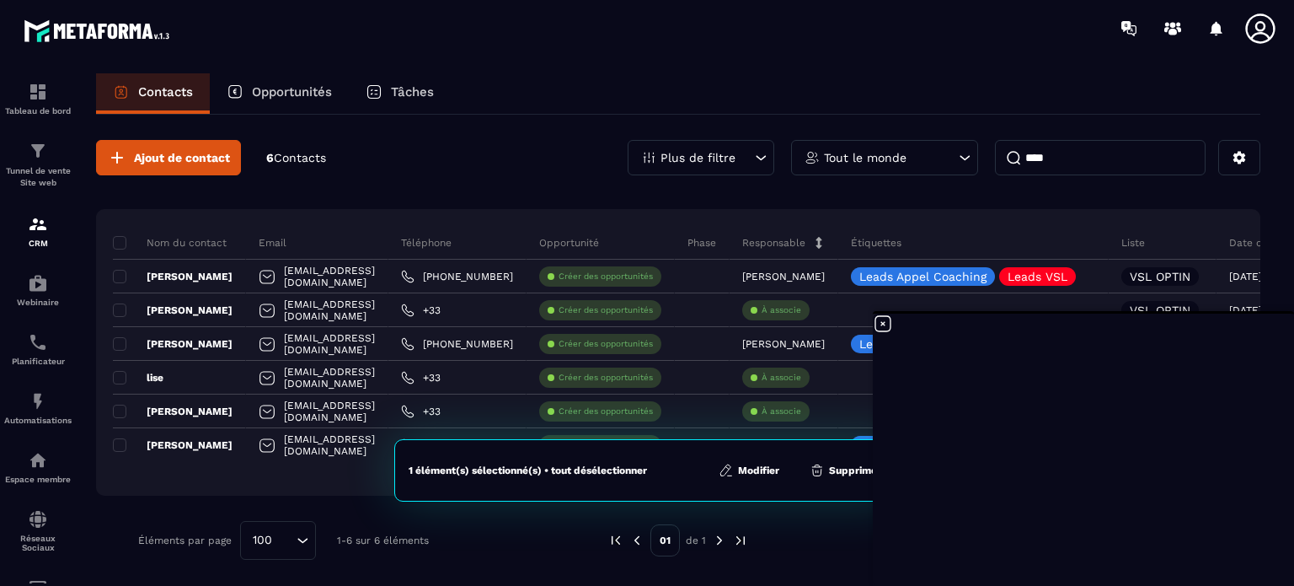
click at [757, 468] on button "Modifier" at bounding box center [749, 470] width 71 height 17
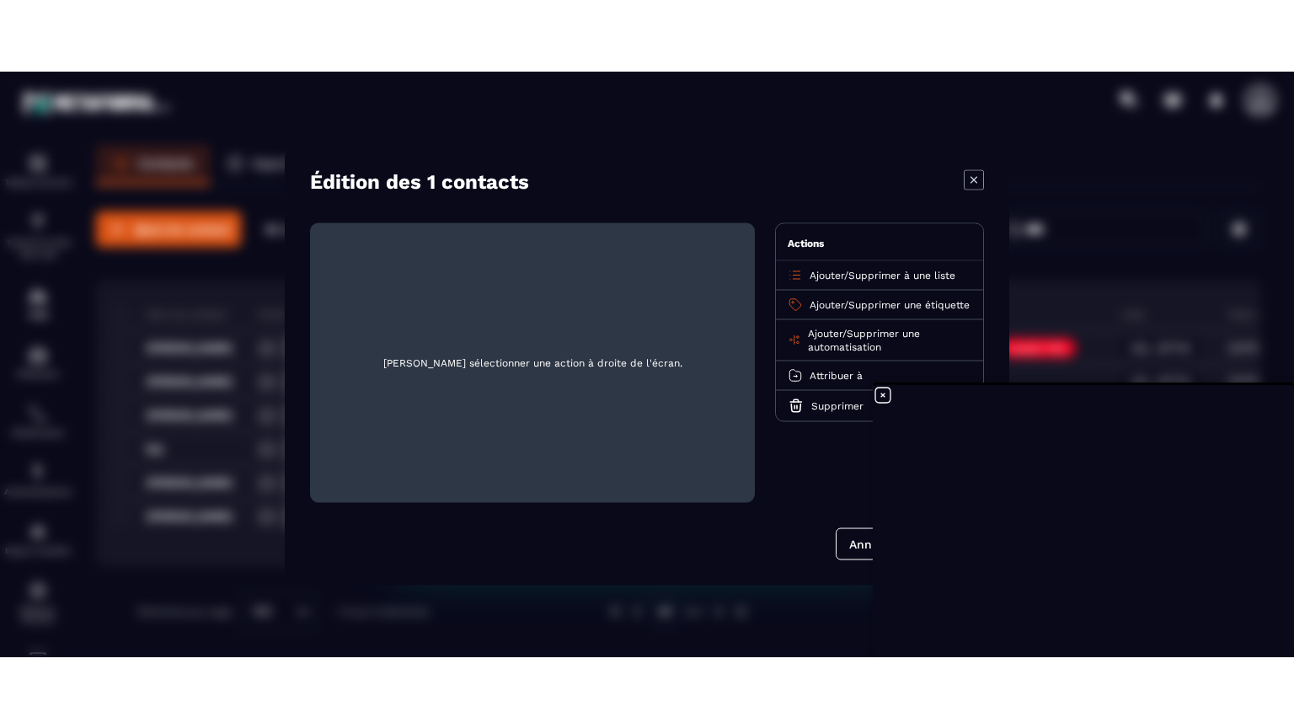
scroll to position [12946, 0]
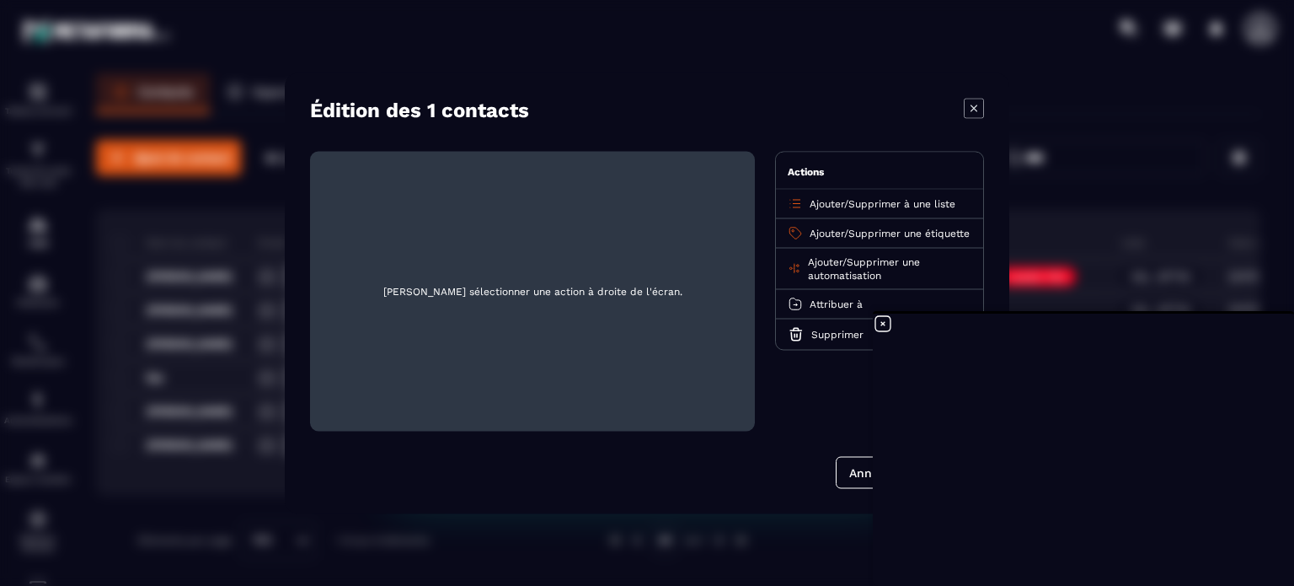
click at [974, 104] on icon "Modal window" at bounding box center [974, 108] width 20 height 20
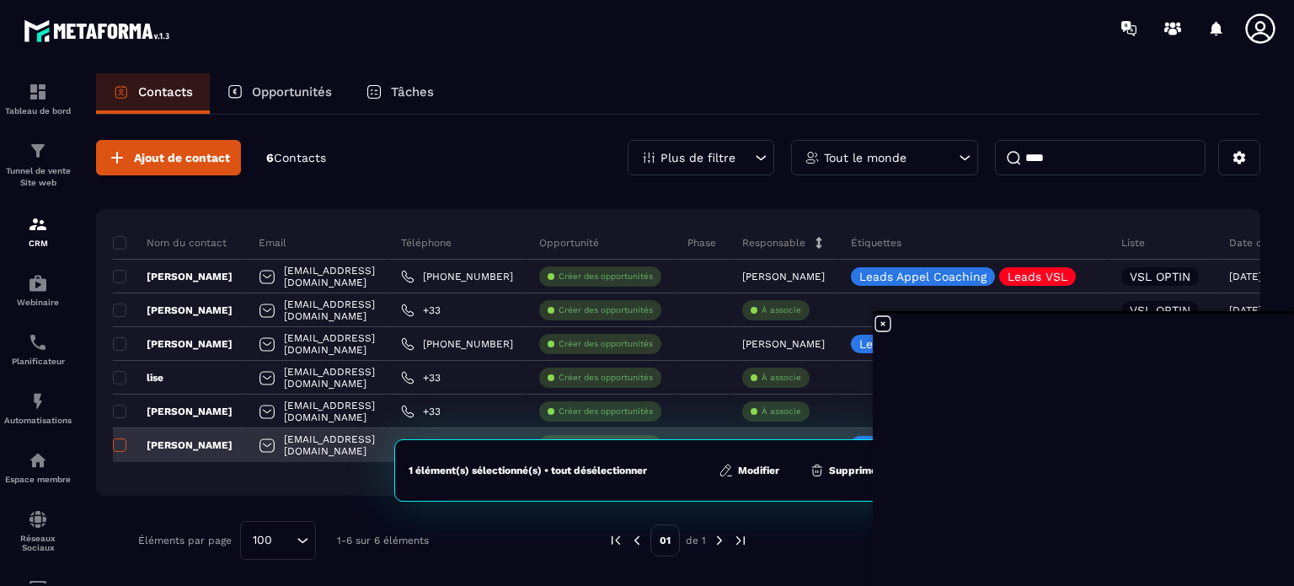
click at [120, 441] on span at bounding box center [119, 444] width 13 height 13
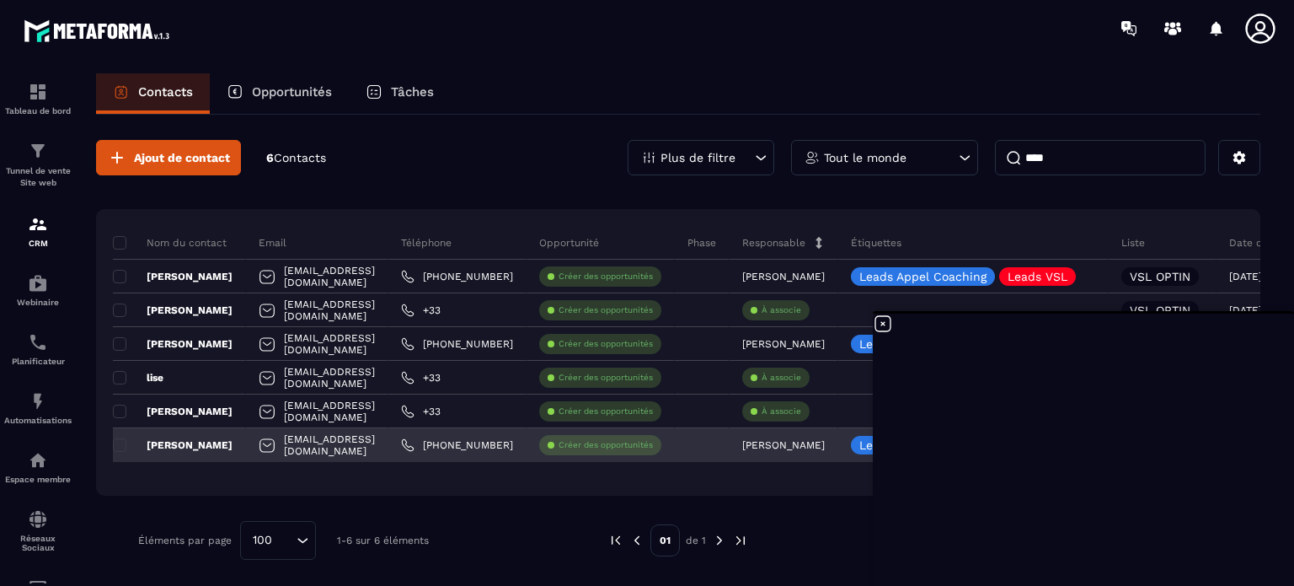
click at [168, 444] on p "[PERSON_NAME]" at bounding box center [173, 444] width 120 height 13
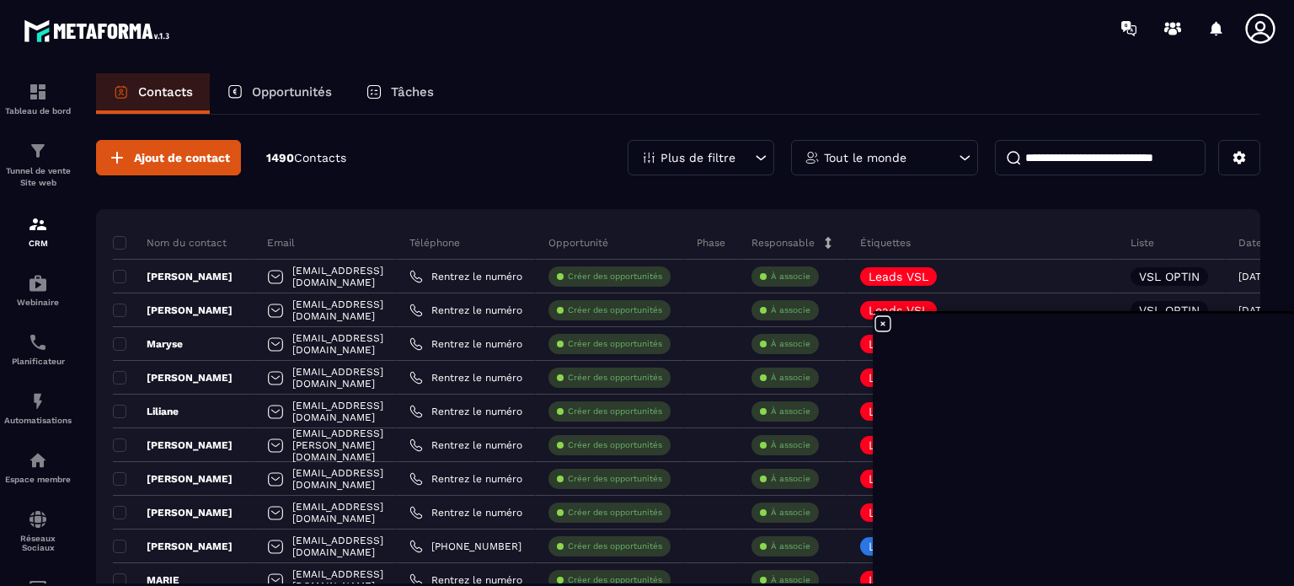
scroll to position [12946, 0]
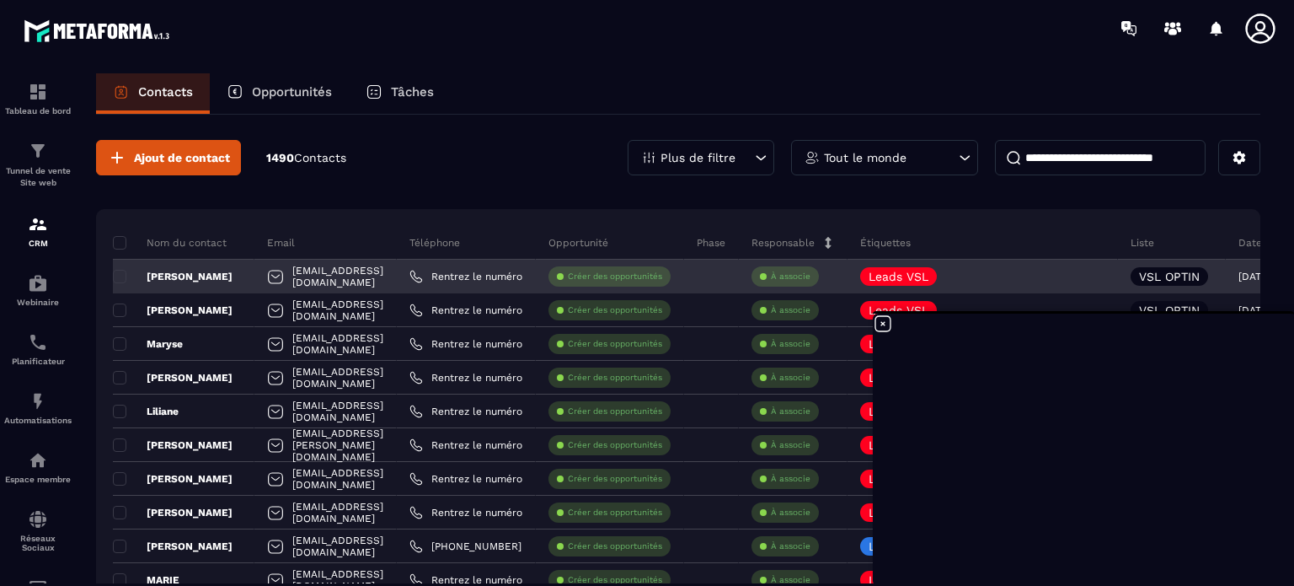
drag, startPoint x: 879, startPoint y: 326, endPoint x: 794, endPoint y: 267, distance: 103.5
click at [875, 323] on icon at bounding box center [883, 323] width 20 height 20
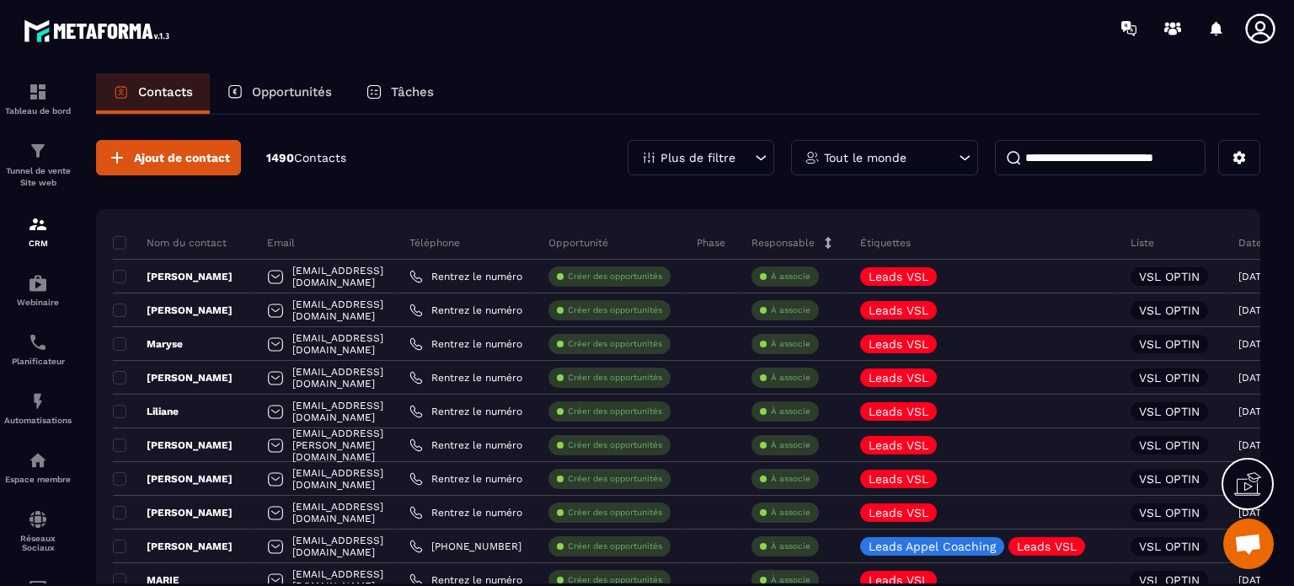
click at [263, 91] on p "Opportunités" at bounding box center [292, 91] width 80 height 15
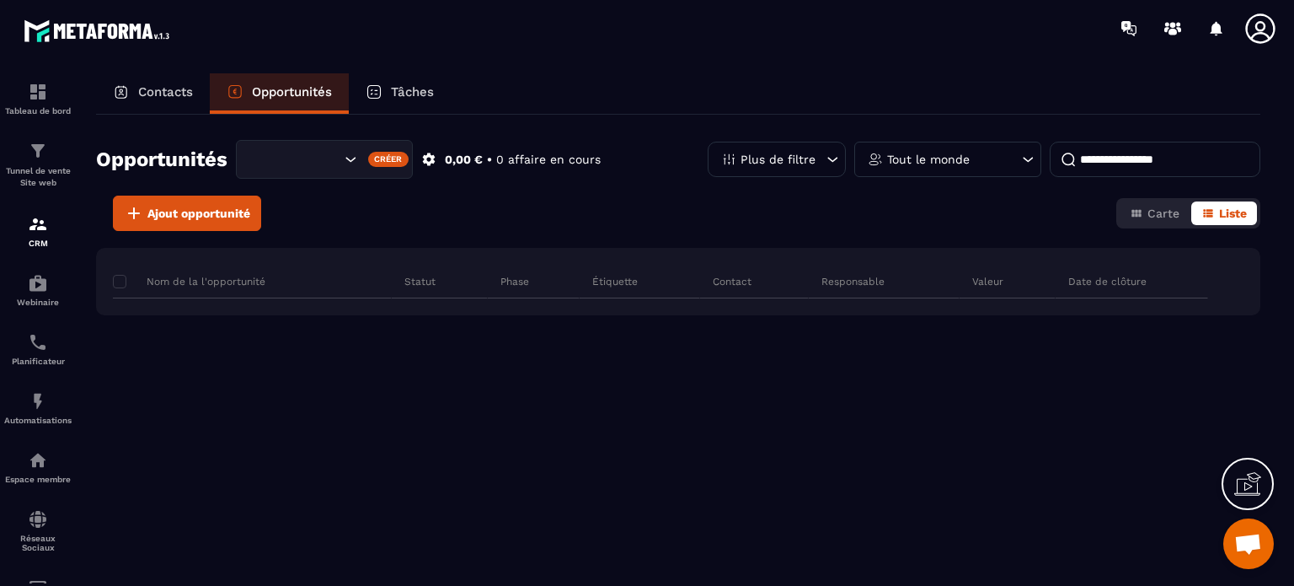
click at [426, 158] on icon at bounding box center [429, 159] width 13 height 13
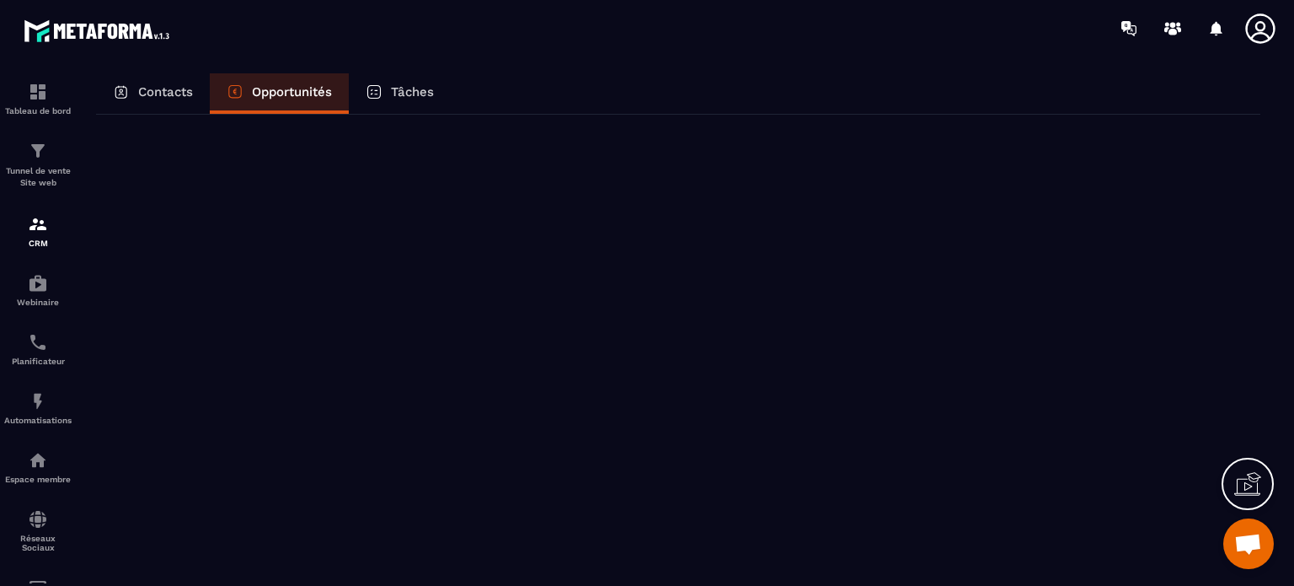
click at [264, 94] on p "Opportunités" at bounding box center [292, 91] width 80 height 15
click at [166, 88] on p "Contacts" at bounding box center [165, 91] width 55 height 15
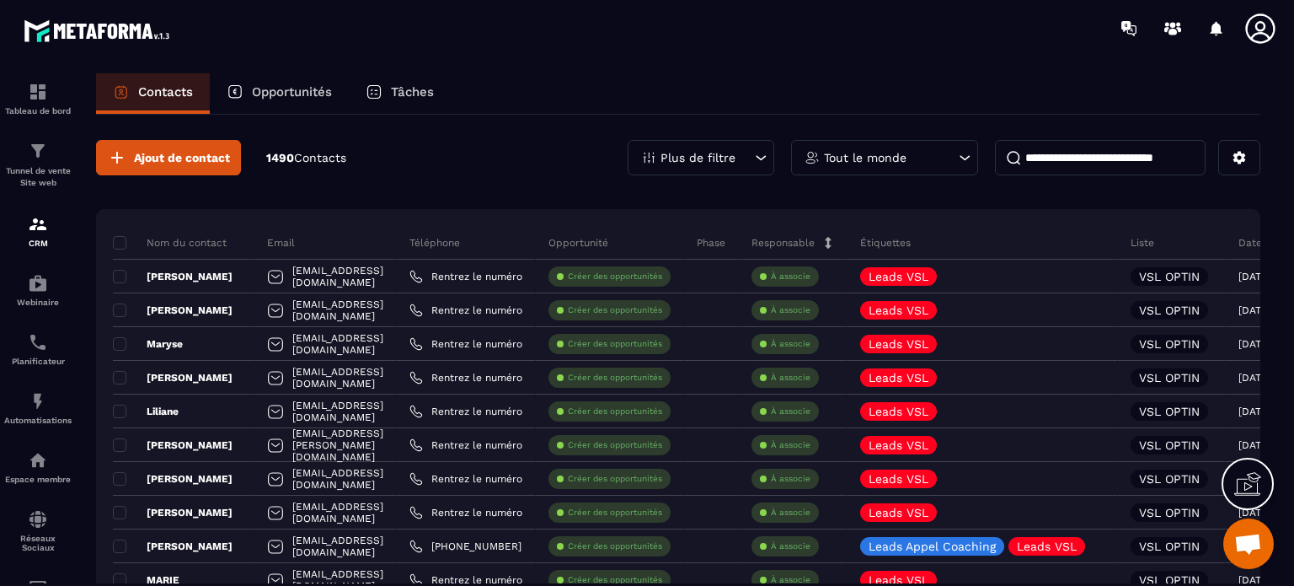
click at [284, 87] on p "Opportunités" at bounding box center [292, 91] width 80 height 15
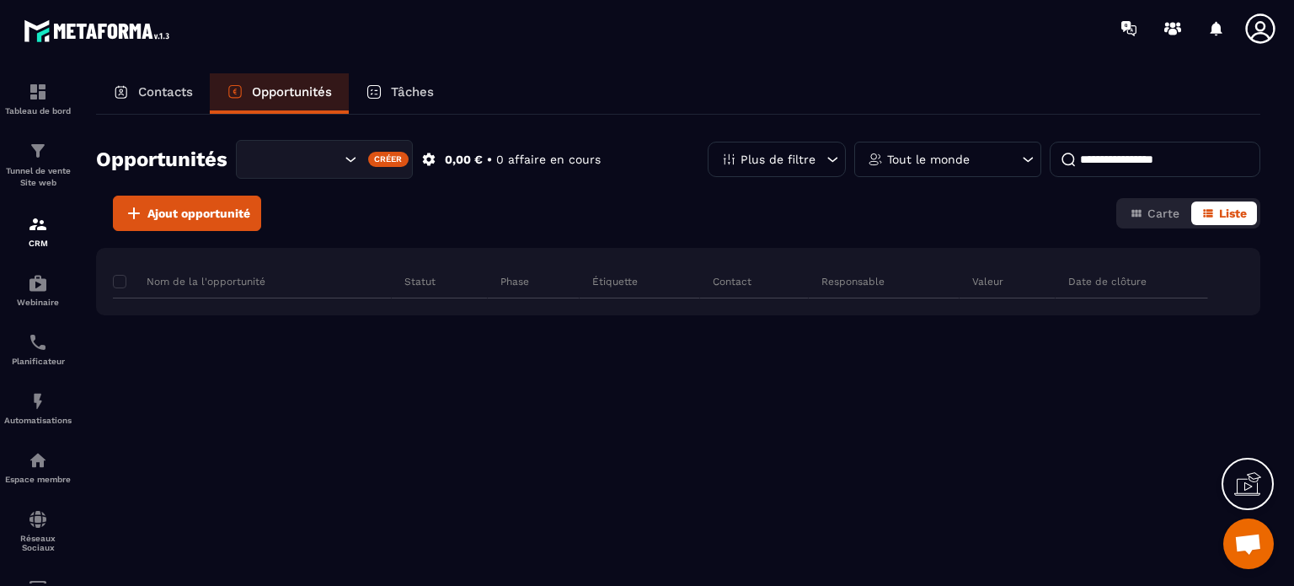
click at [354, 158] on icon "Search for option" at bounding box center [350, 159] width 17 height 17
click at [569, 83] on div "Contacts Opportunités Tâches" at bounding box center [678, 93] width 1164 height 40
click at [206, 209] on span "Ajout opportunité" at bounding box center [198, 213] width 103 height 17
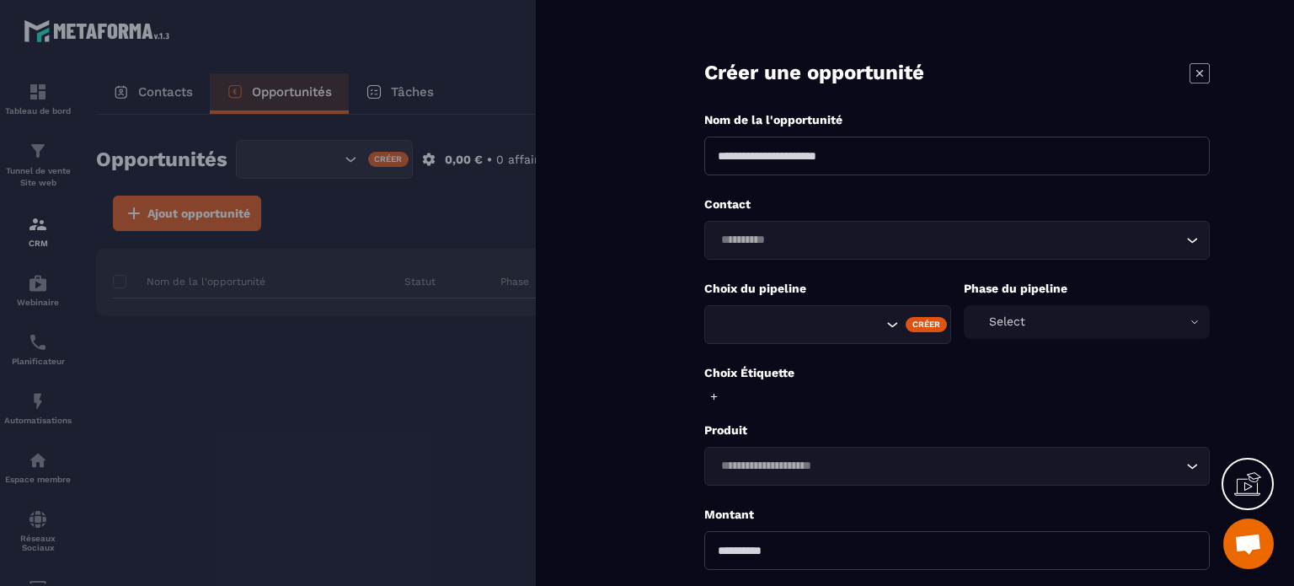
click at [1195, 72] on icon at bounding box center [1200, 73] width 20 height 20
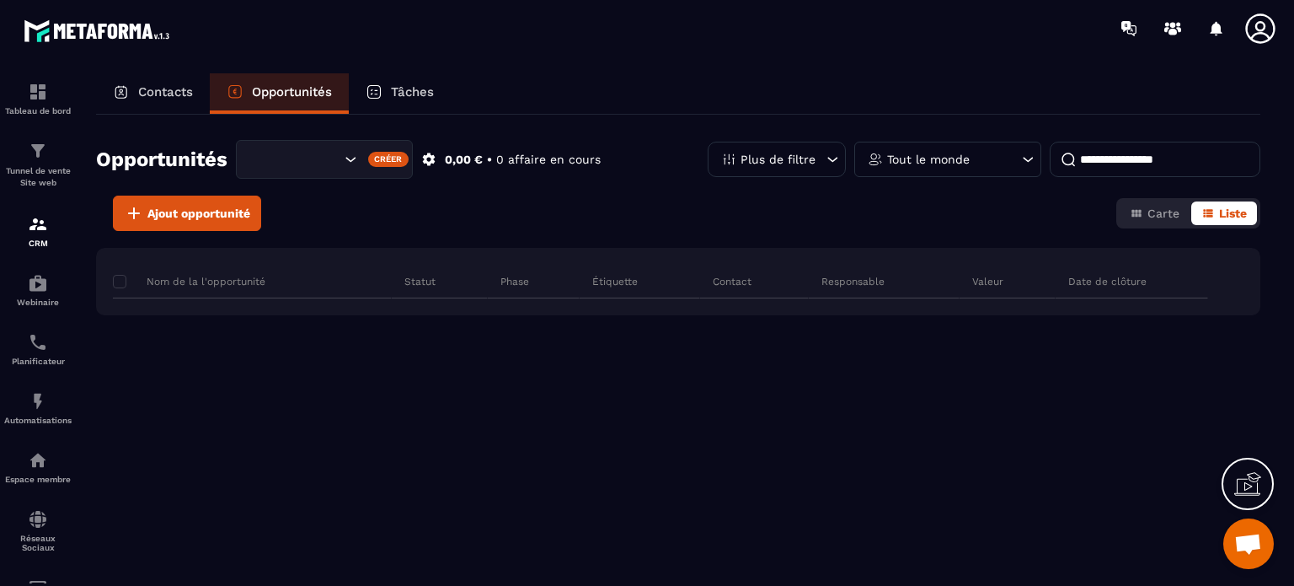
click at [398, 88] on p "Tâches" at bounding box center [412, 91] width 43 height 15
